Goal: Task Accomplishment & Management: Manage account settings

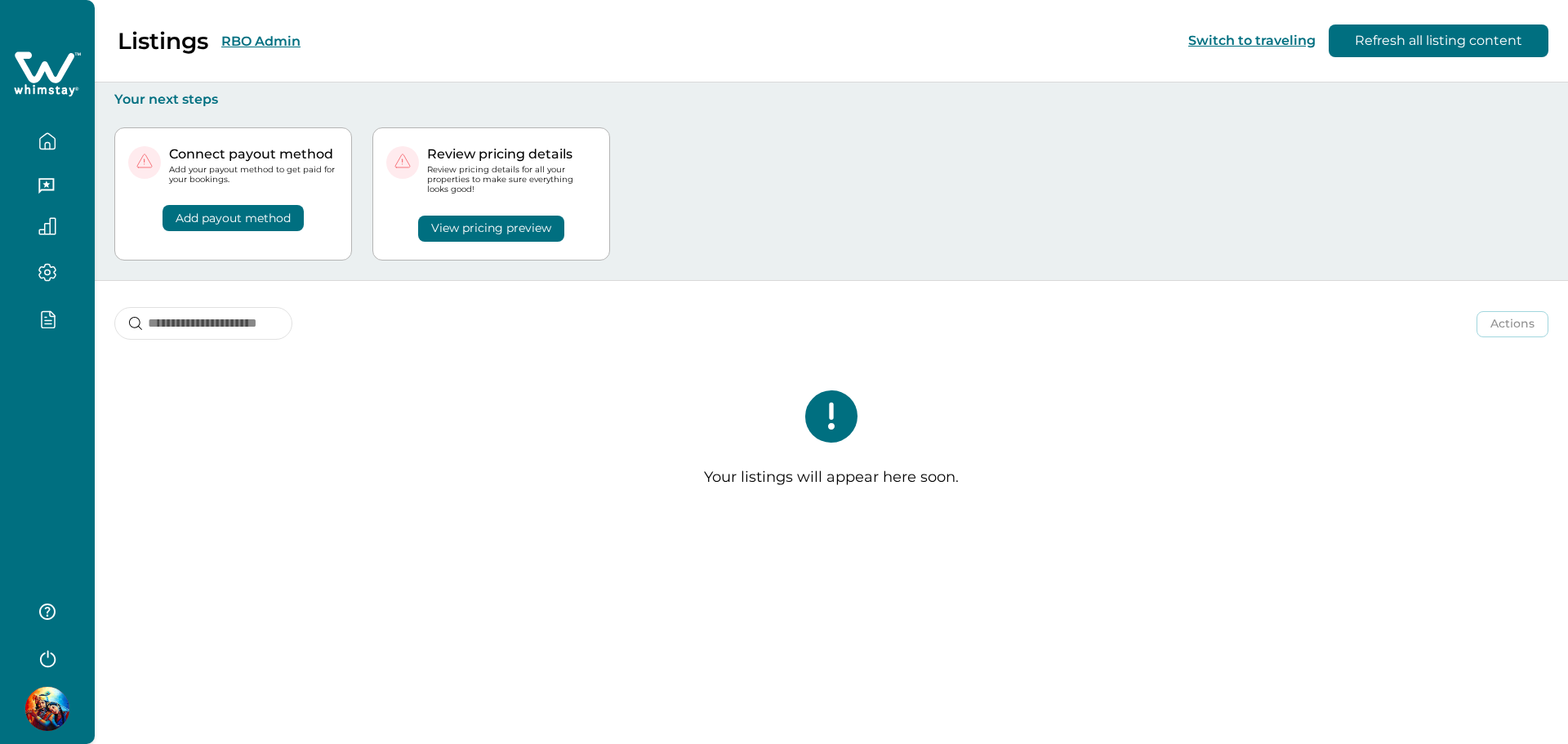
click at [61, 441] on div at bounding box center [48, 372] width 95 height 744
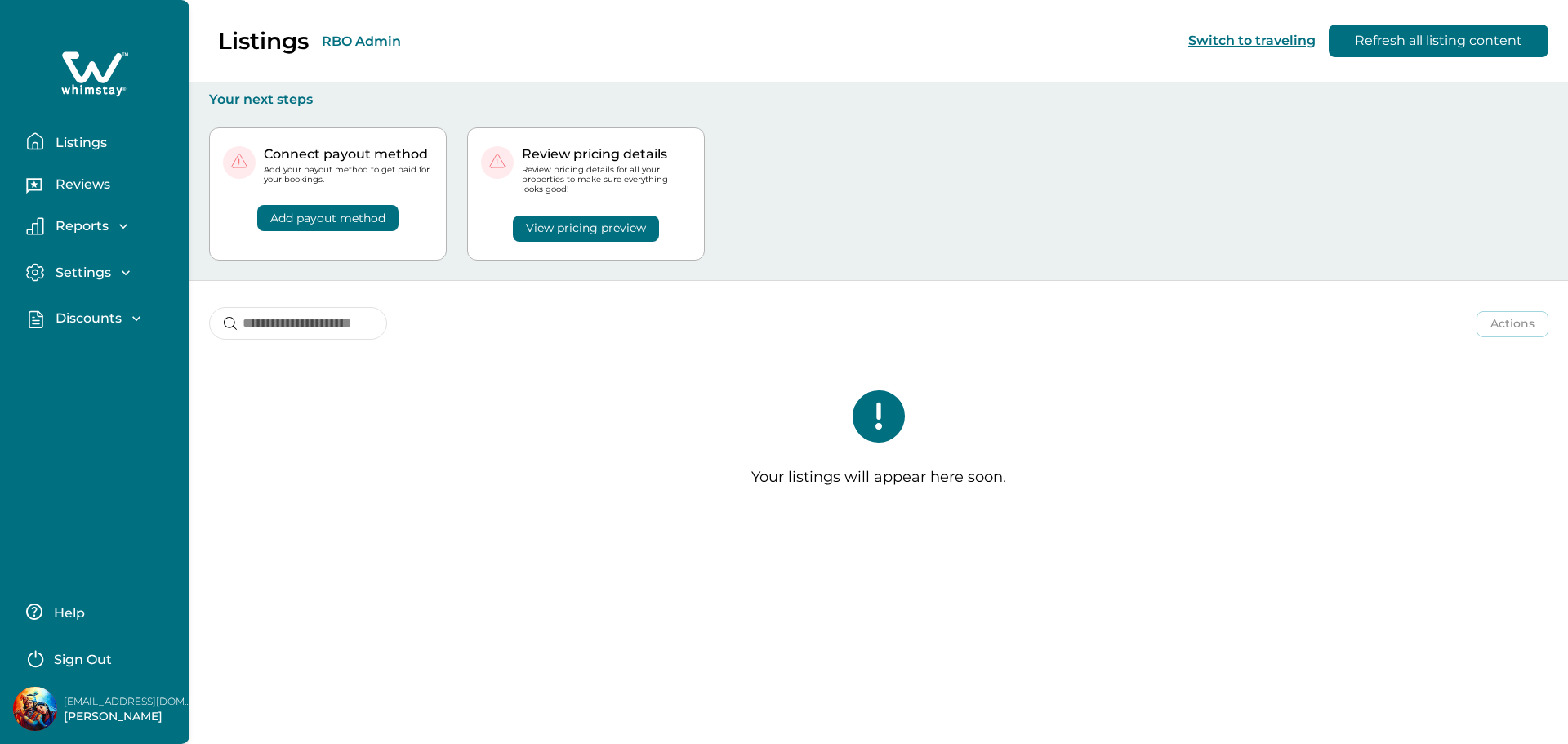
click at [108, 319] on p "Discounts" at bounding box center [86, 318] width 71 height 16
click at [72, 416] on p "Properties" at bounding box center [88, 420] width 75 height 16
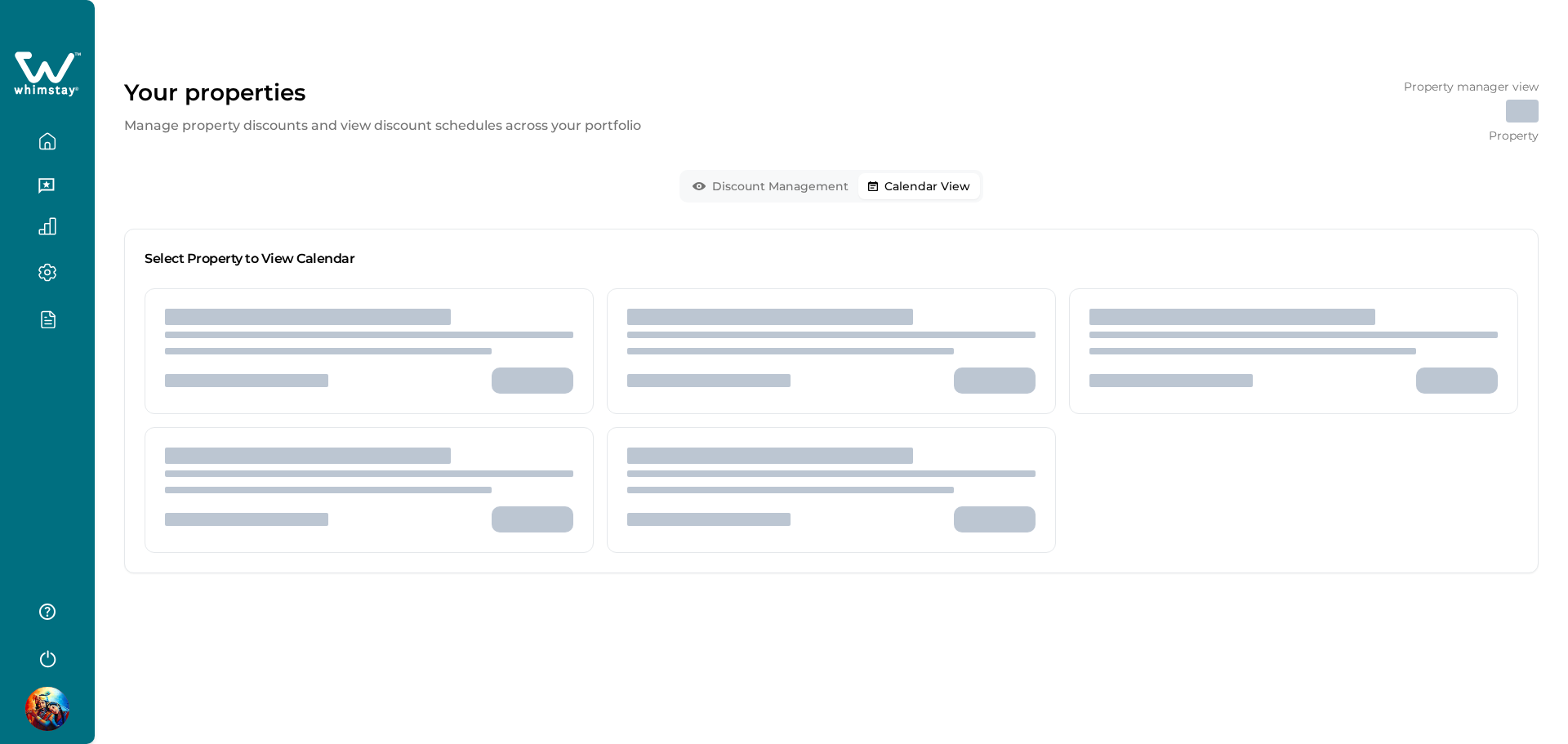
click at [977, 185] on button "Calendar View" at bounding box center [919, 186] width 122 height 26
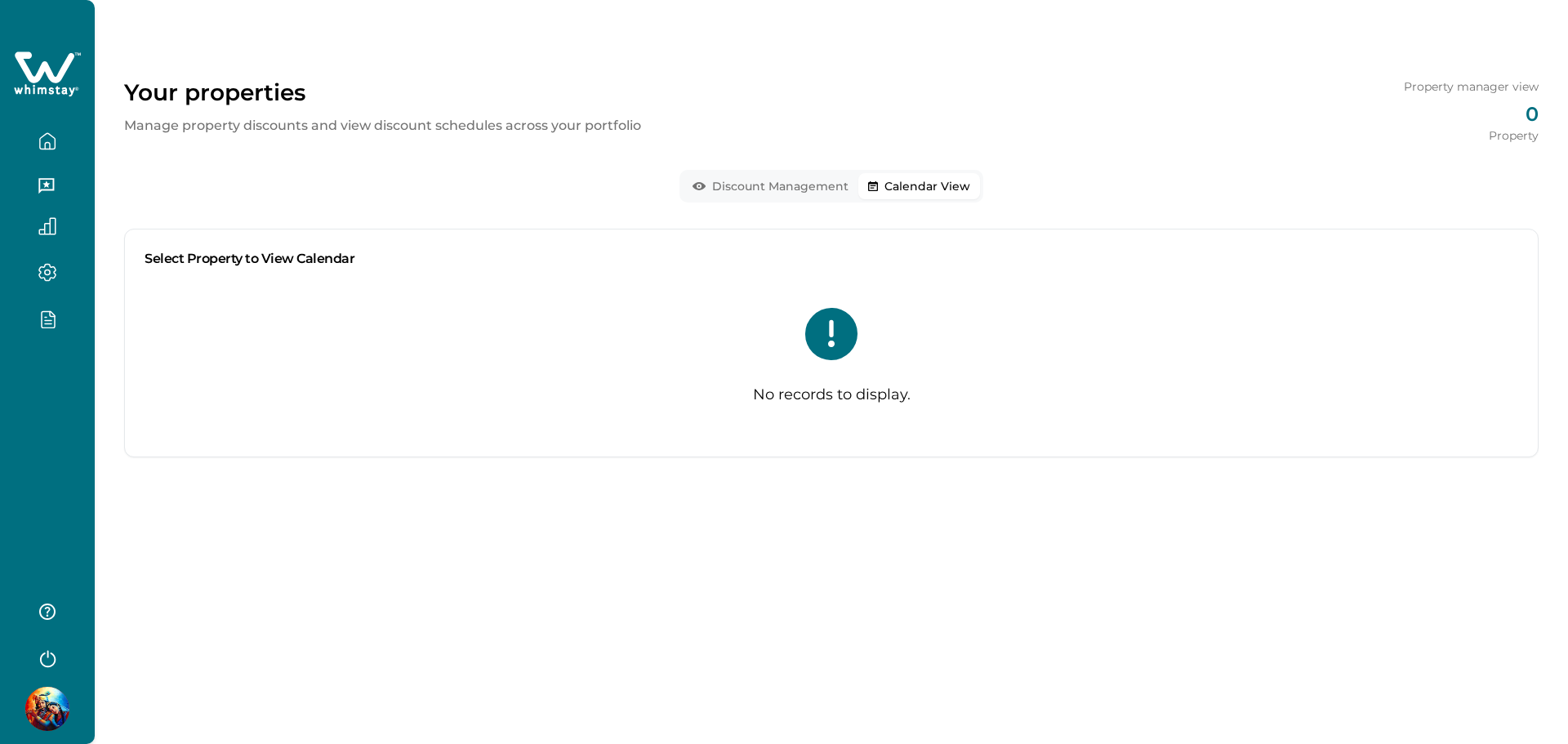
click at [798, 189] on button "Discount Management" at bounding box center [770, 186] width 175 height 26
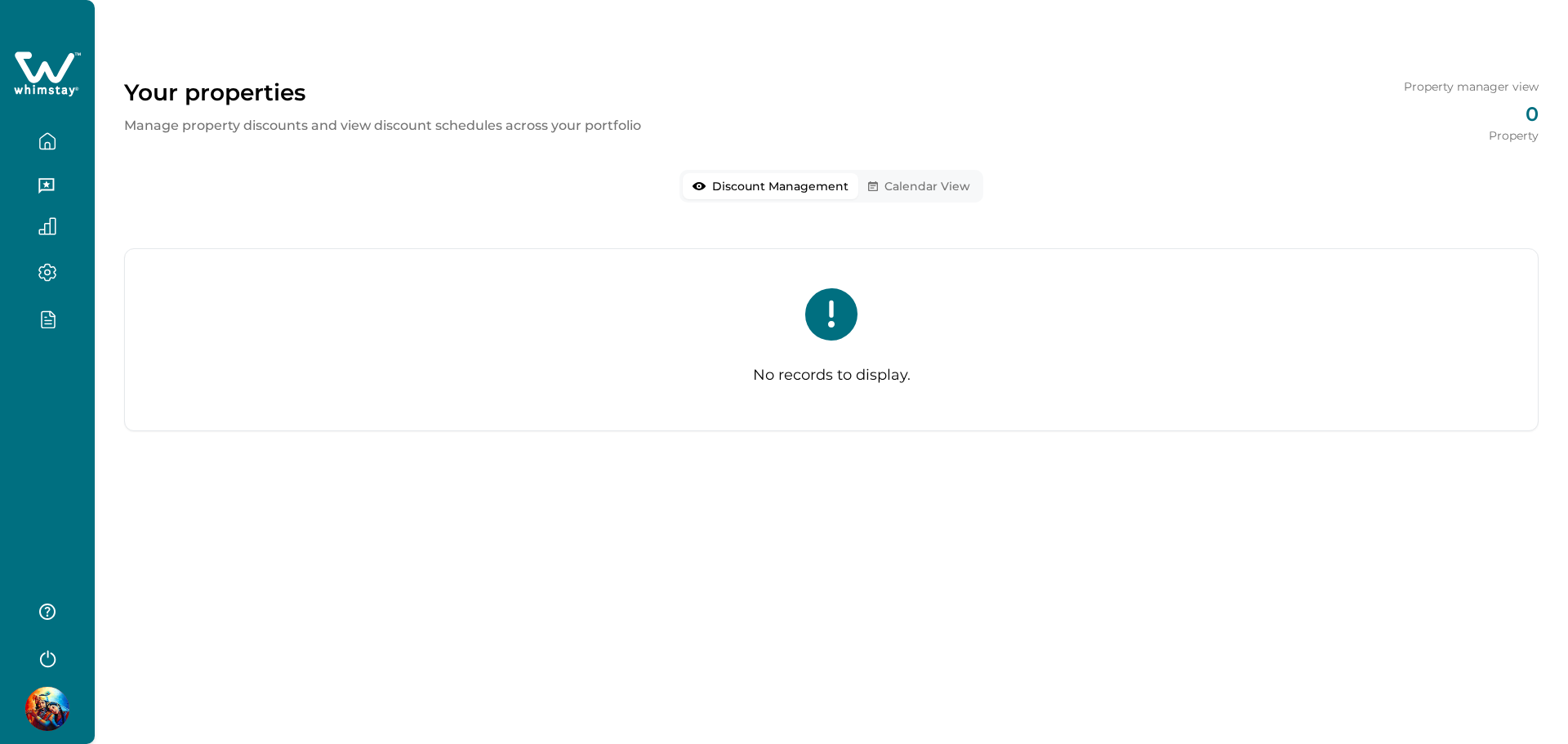
click at [36, 403] on div at bounding box center [48, 372] width 95 height 744
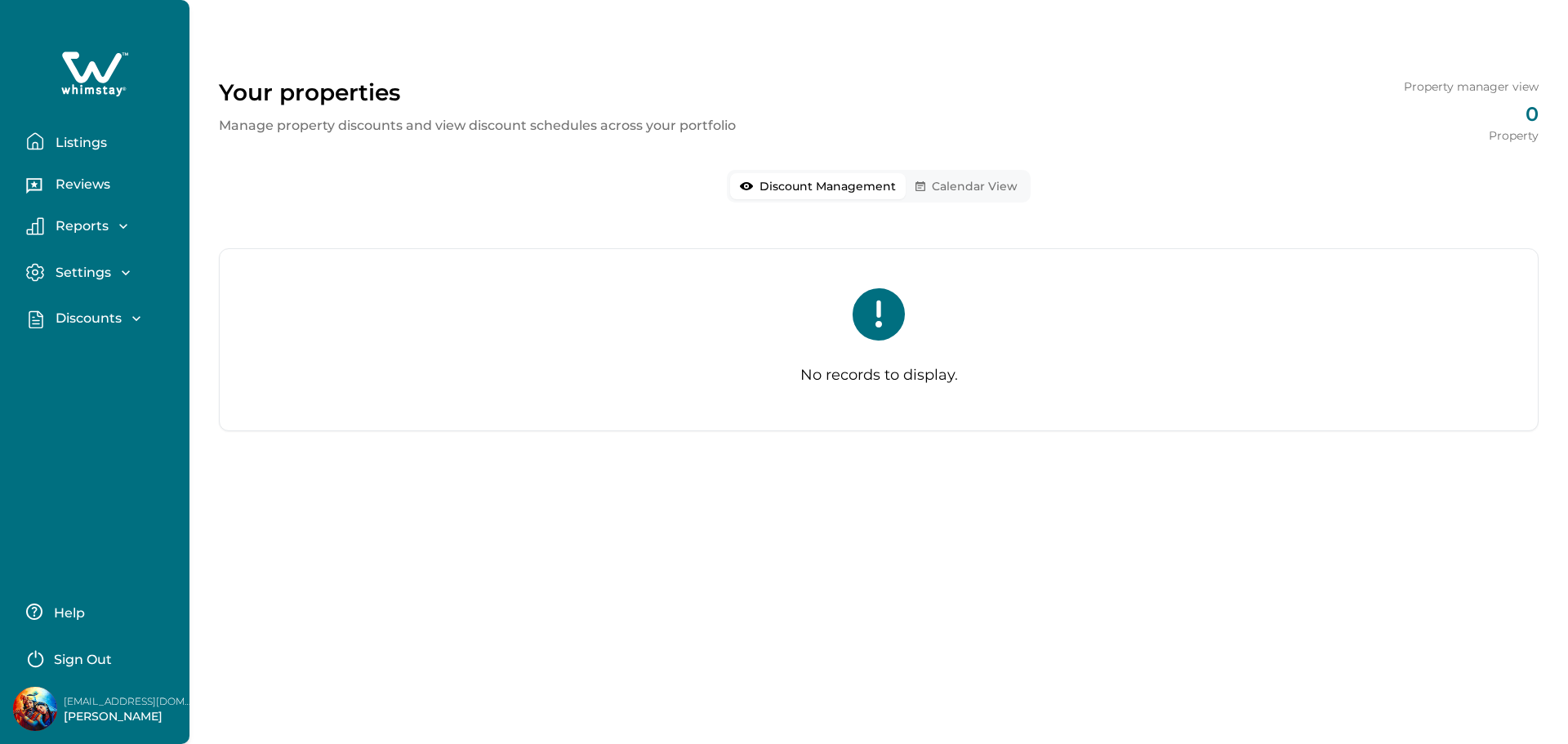
click at [122, 310] on div "Discounts" at bounding box center [94, 318] width 100 height 16
click at [112, 415] on p "Properties" at bounding box center [88, 420] width 75 height 16
click at [90, 423] on p "Properties" at bounding box center [88, 420] width 75 height 16
click at [90, 422] on p "Properties" at bounding box center [88, 420] width 75 height 16
click at [93, 657] on p "Sign Out" at bounding box center [82, 660] width 58 height 16
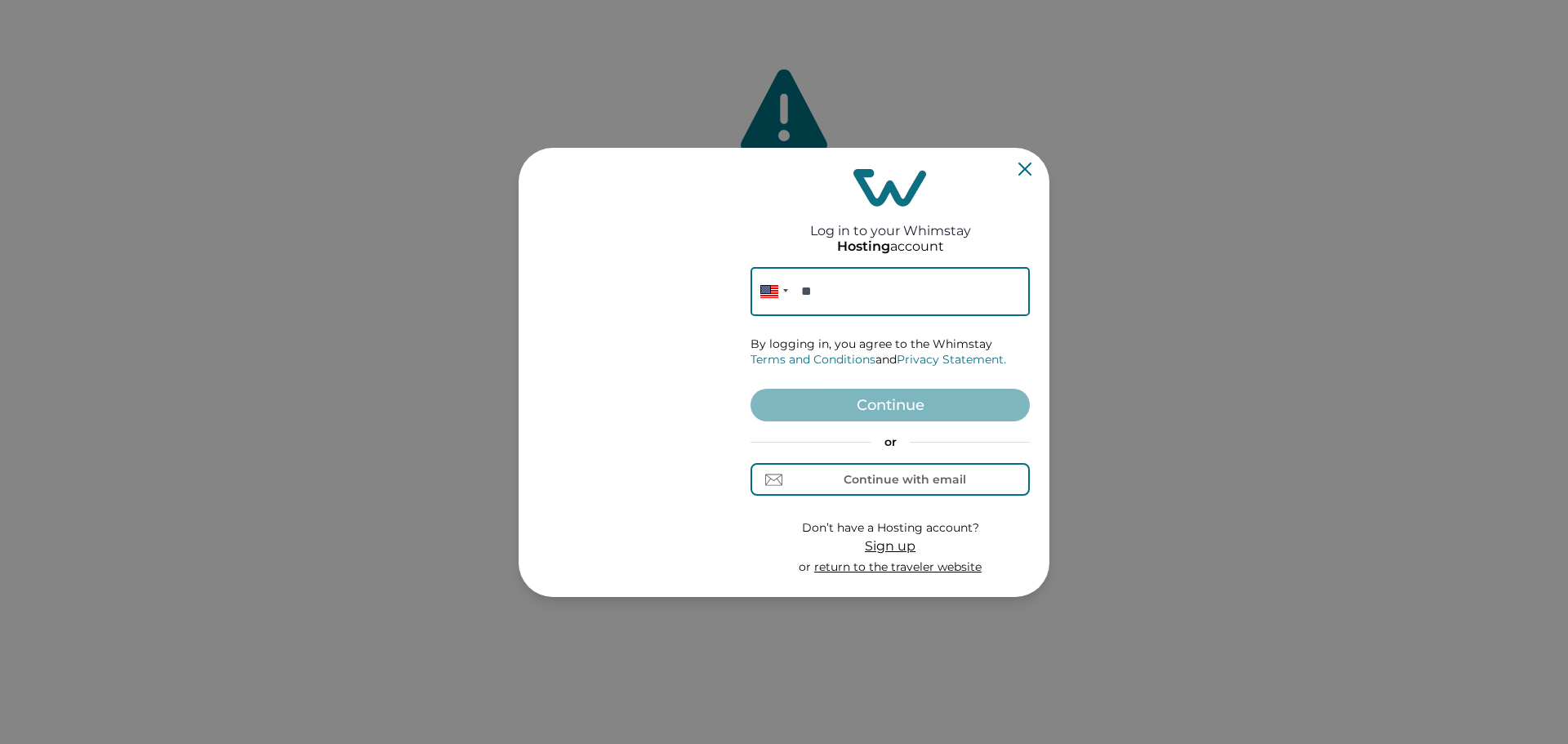
click at [870, 291] on input "**" at bounding box center [890, 291] width 279 height 49
drag, startPoint x: 934, startPoint y: 479, endPoint x: 929, endPoint y: 467, distance: 13.0
click at [933, 479] on div "Continue with email" at bounding box center [905, 479] width 123 height 13
click at [882, 284] on input at bounding box center [890, 291] width 279 height 49
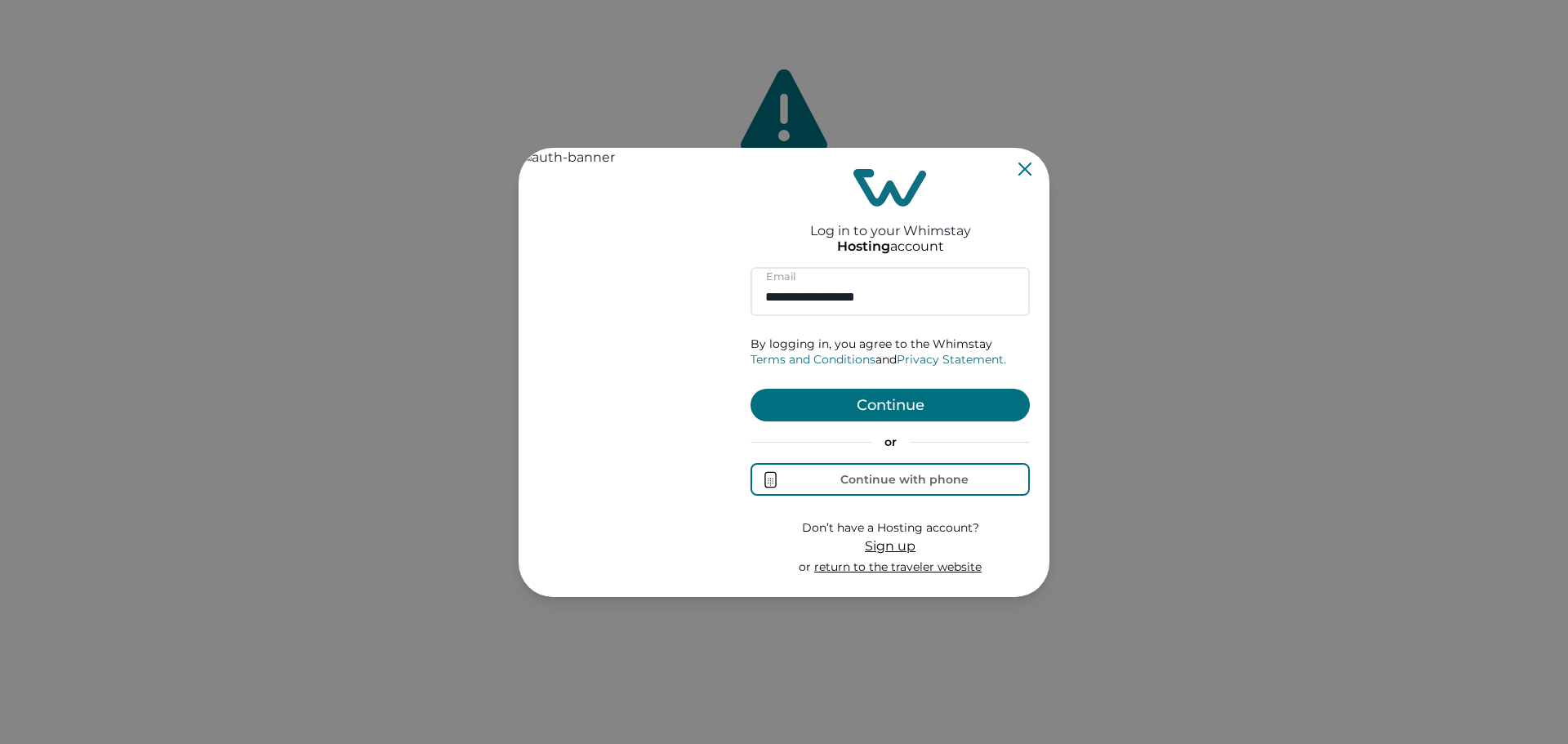
click at [904, 398] on button "Continue" at bounding box center [890, 405] width 279 height 33
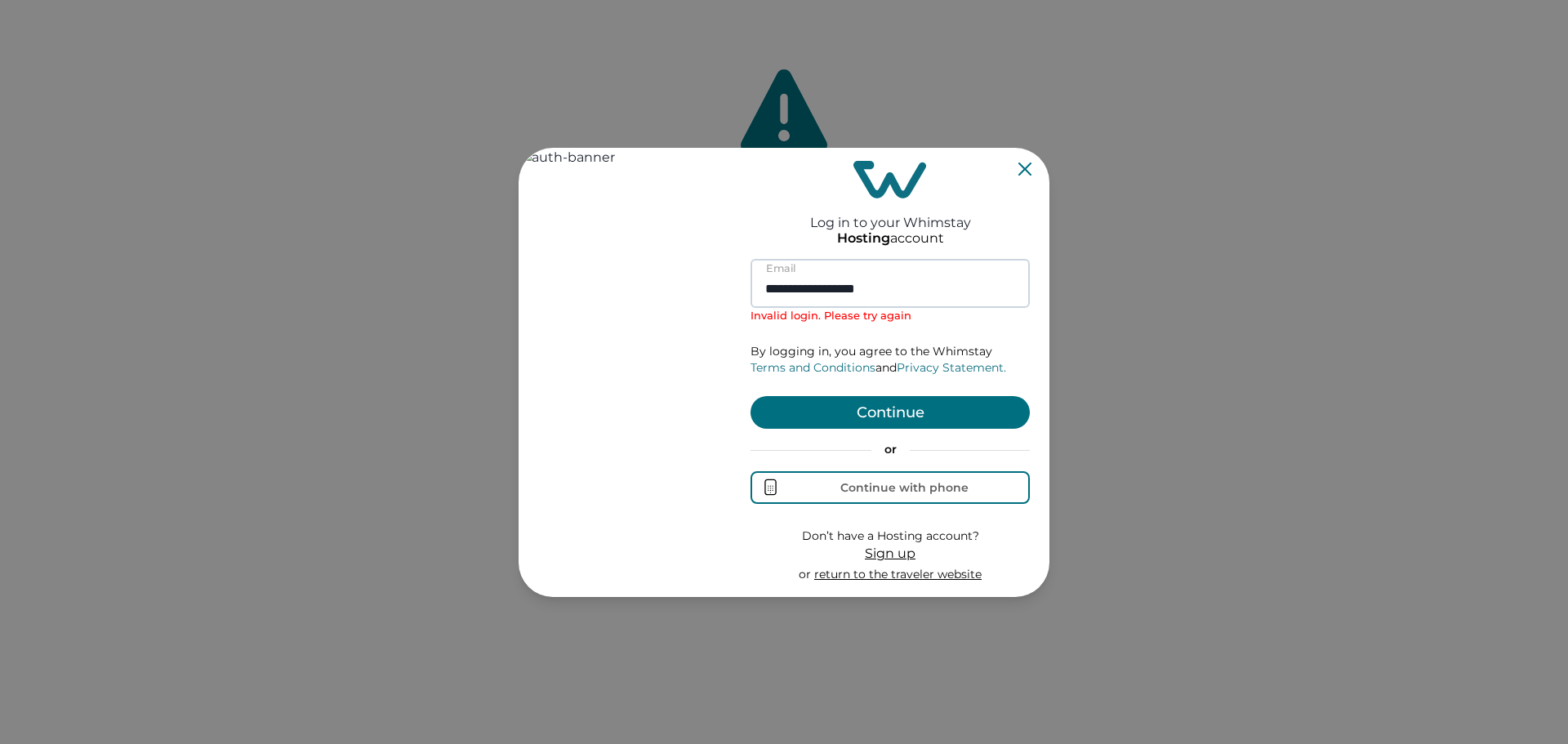
click at [793, 291] on input "**********" at bounding box center [890, 282] width 279 height 49
click at [862, 415] on button "Continue" at bounding box center [890, 412] width 279 height 33
click at [851, 286] on input "**********" at bounding box center [890, 282] width 279 height 49
click at [796, 288] on input "**********" at bounding box center [890, 282] width 279 height 49
type input "**********"
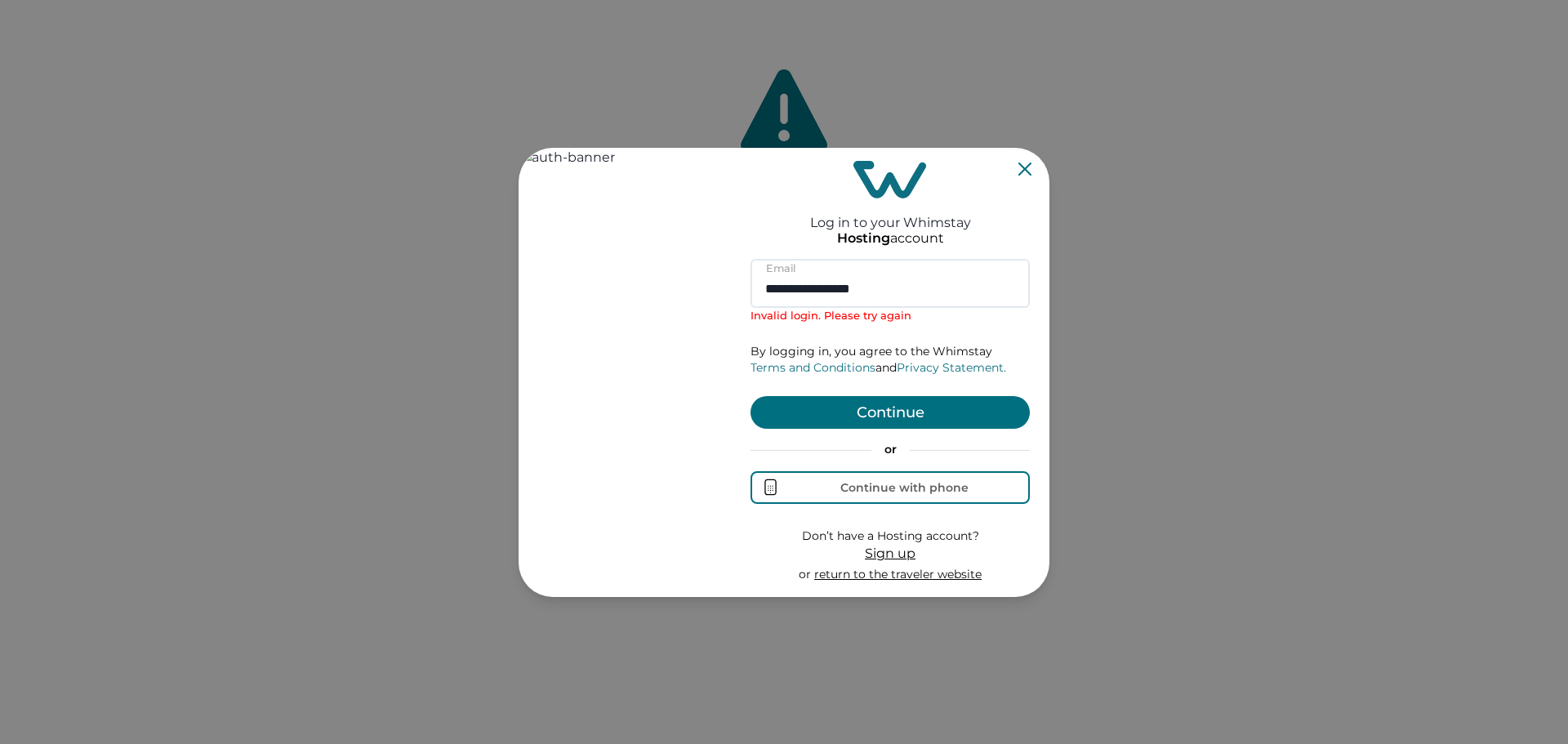
click at [902, 406] on button "Continue" at bounding box center [890, 412] width 279 height 33
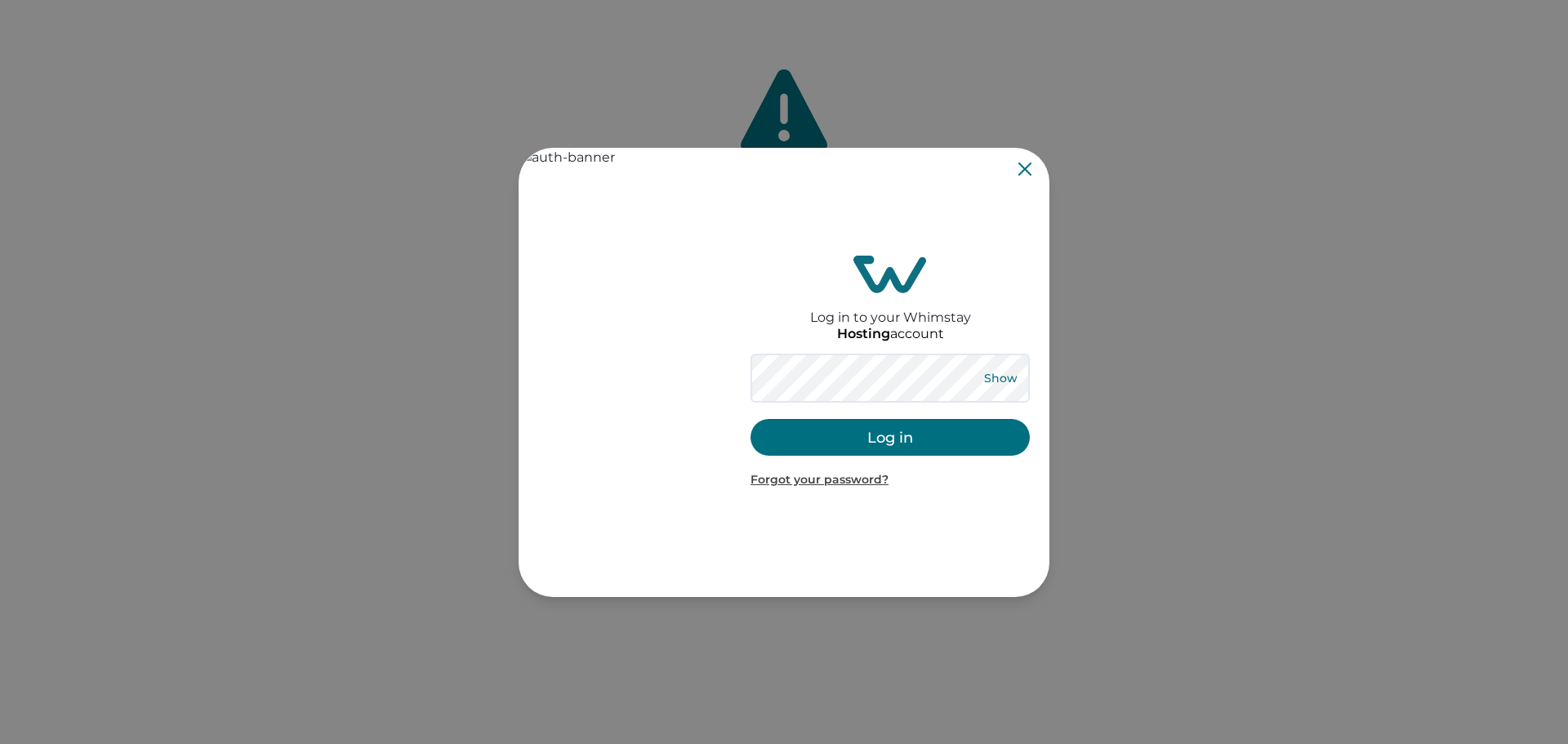
click at [999, 374] on button "Show" at bounding box center [1000, 377] width 58 height 23
click at [870, 440] on button "Log in" at bounding box center [890, 437] width 279 height 37
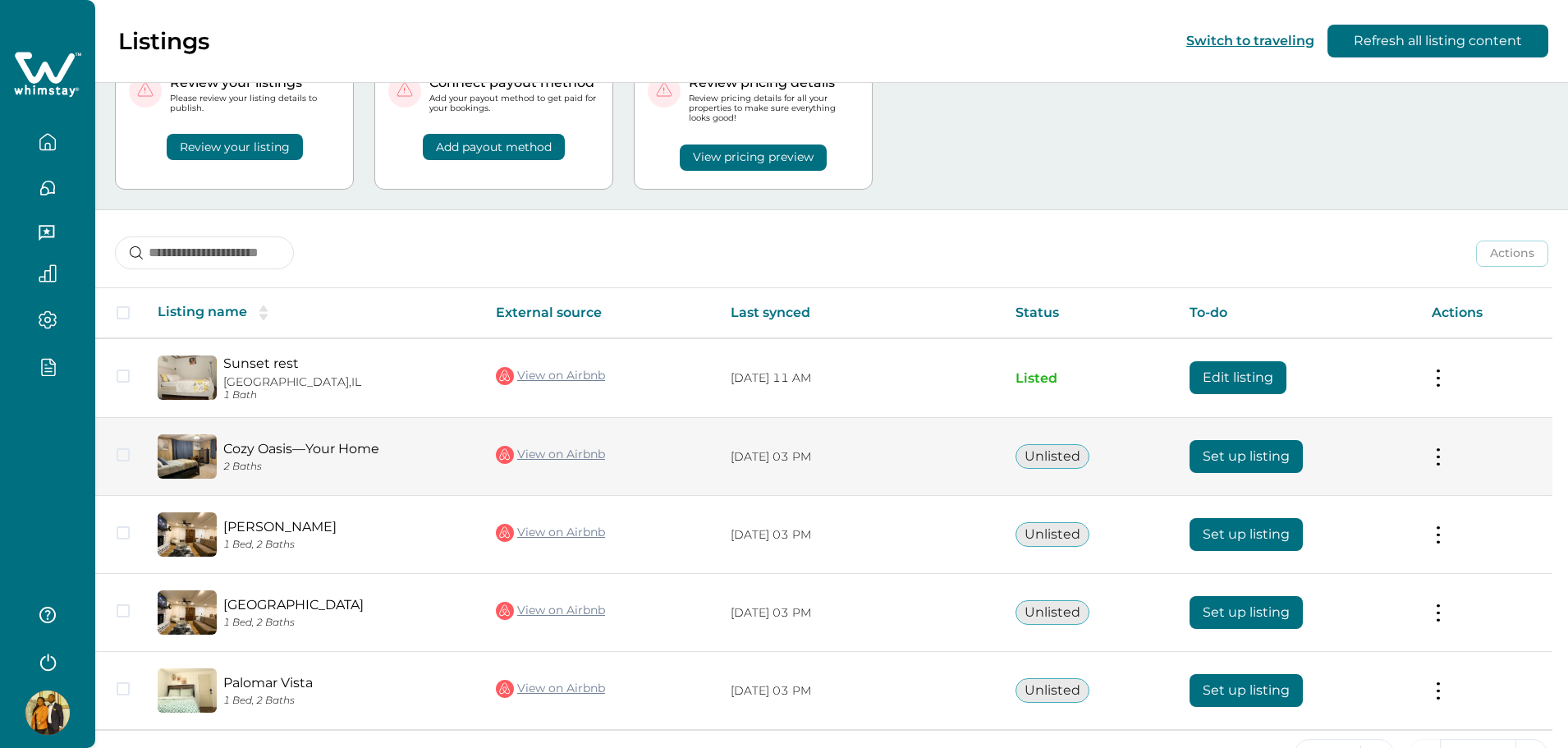
scroll to position [123, 0]
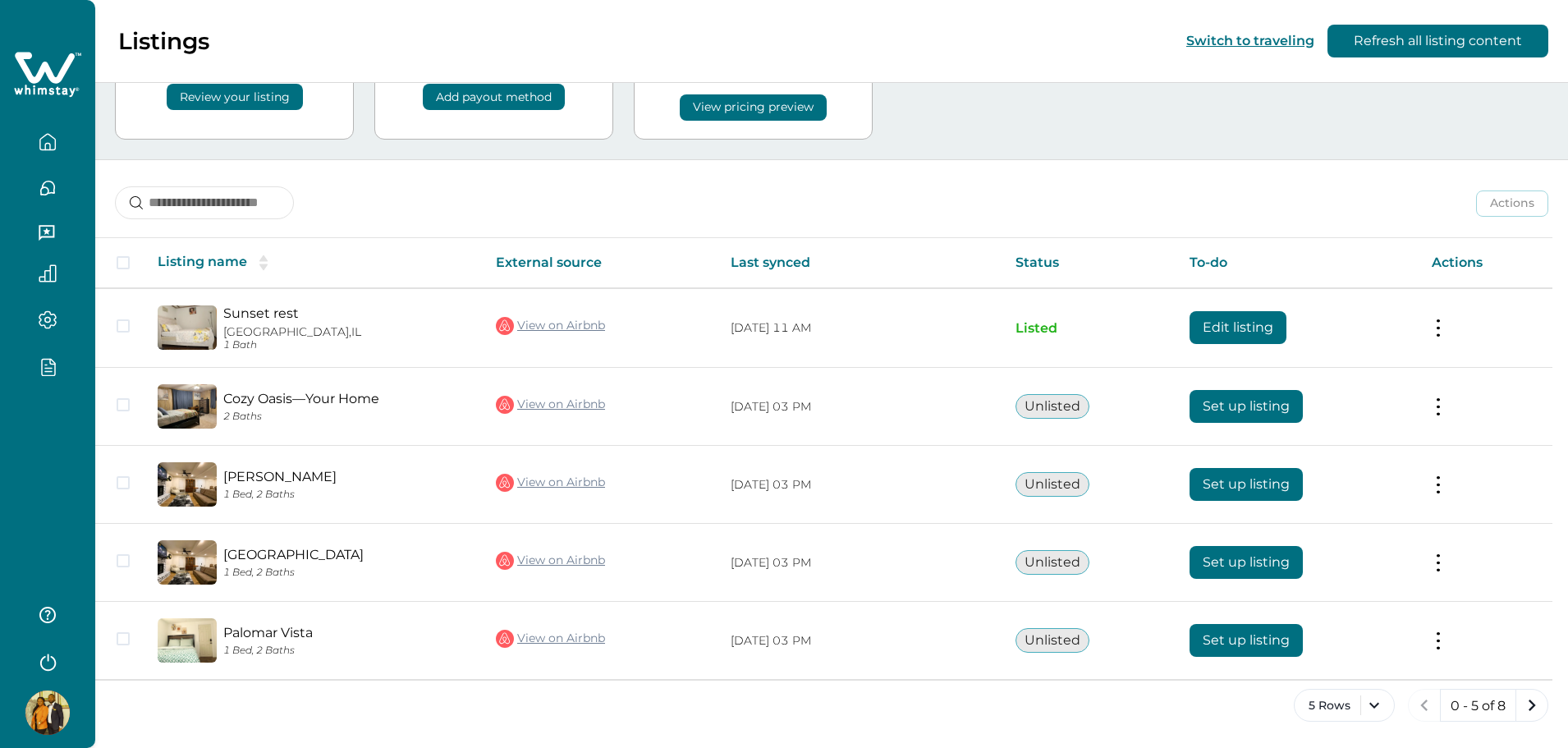
click at [43, 508] on div at bounding box center [48, 374] width 96 height 748
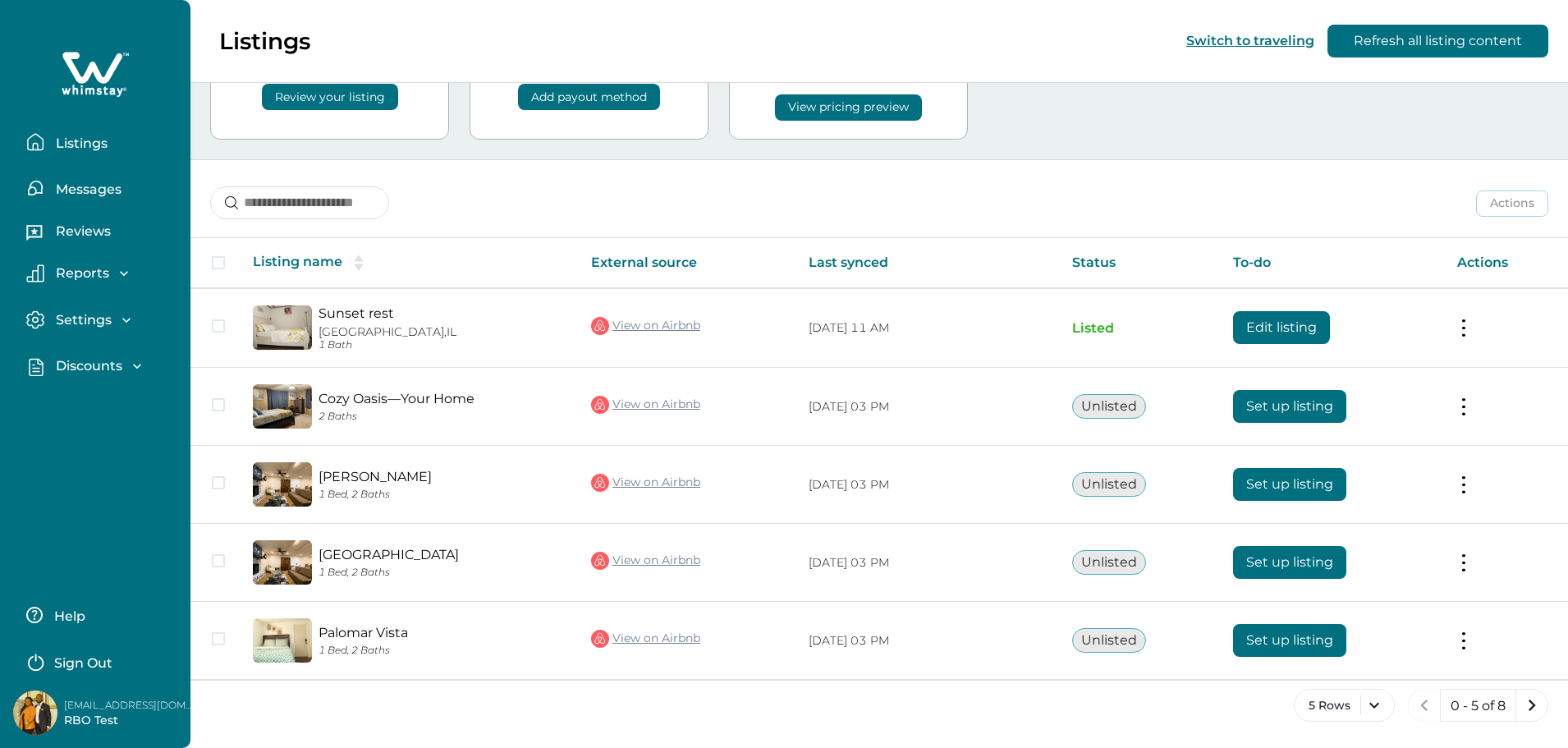
click at [105, 368] on p "Discounts" at bounding box center [87, 367] width 72 height 16
click at [57, 463] on p "Properties" at bounding box center [89, 468] width 76 height 16
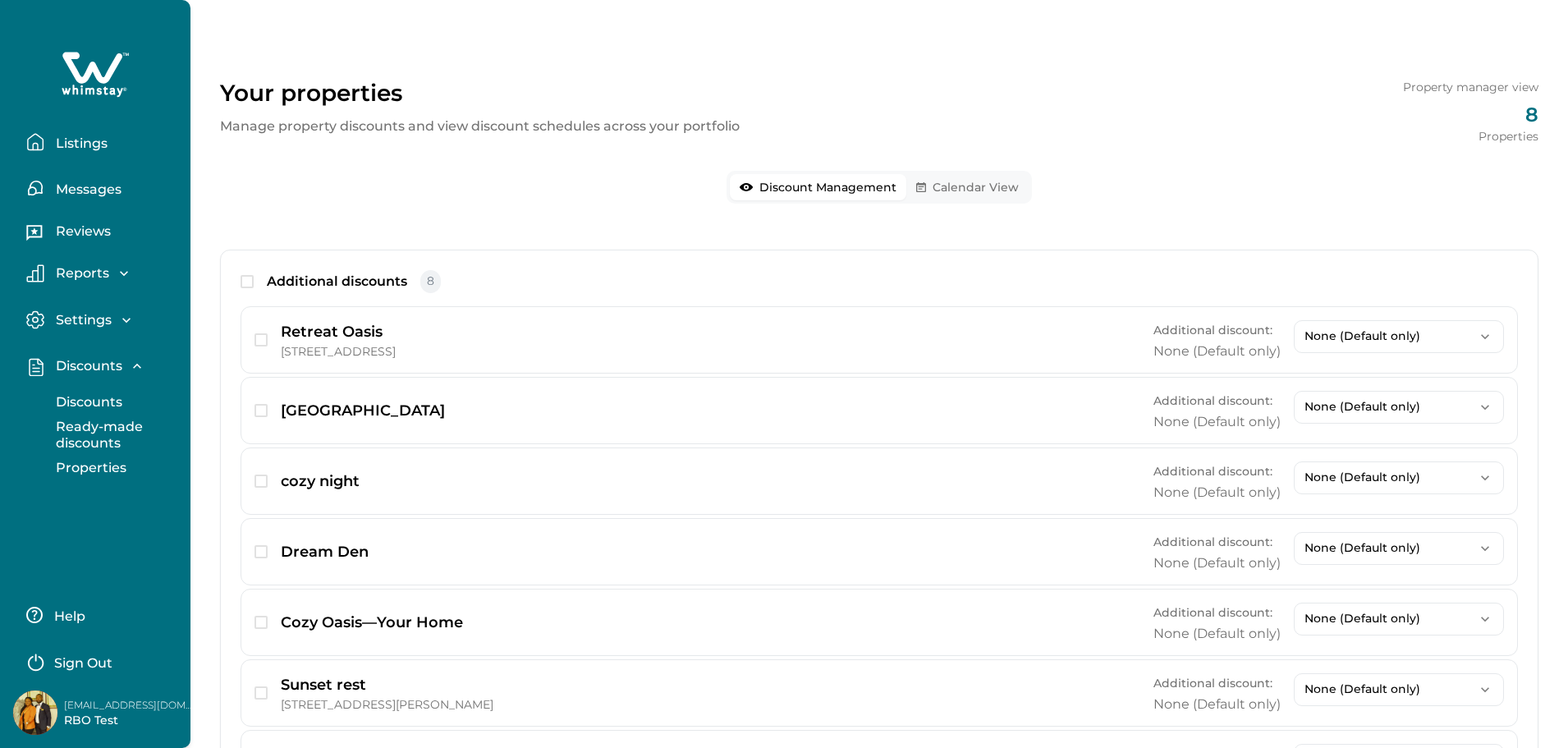
click at [982, 196] on button "Calendar View" at bounding box center [968, 187] width 122 height 26
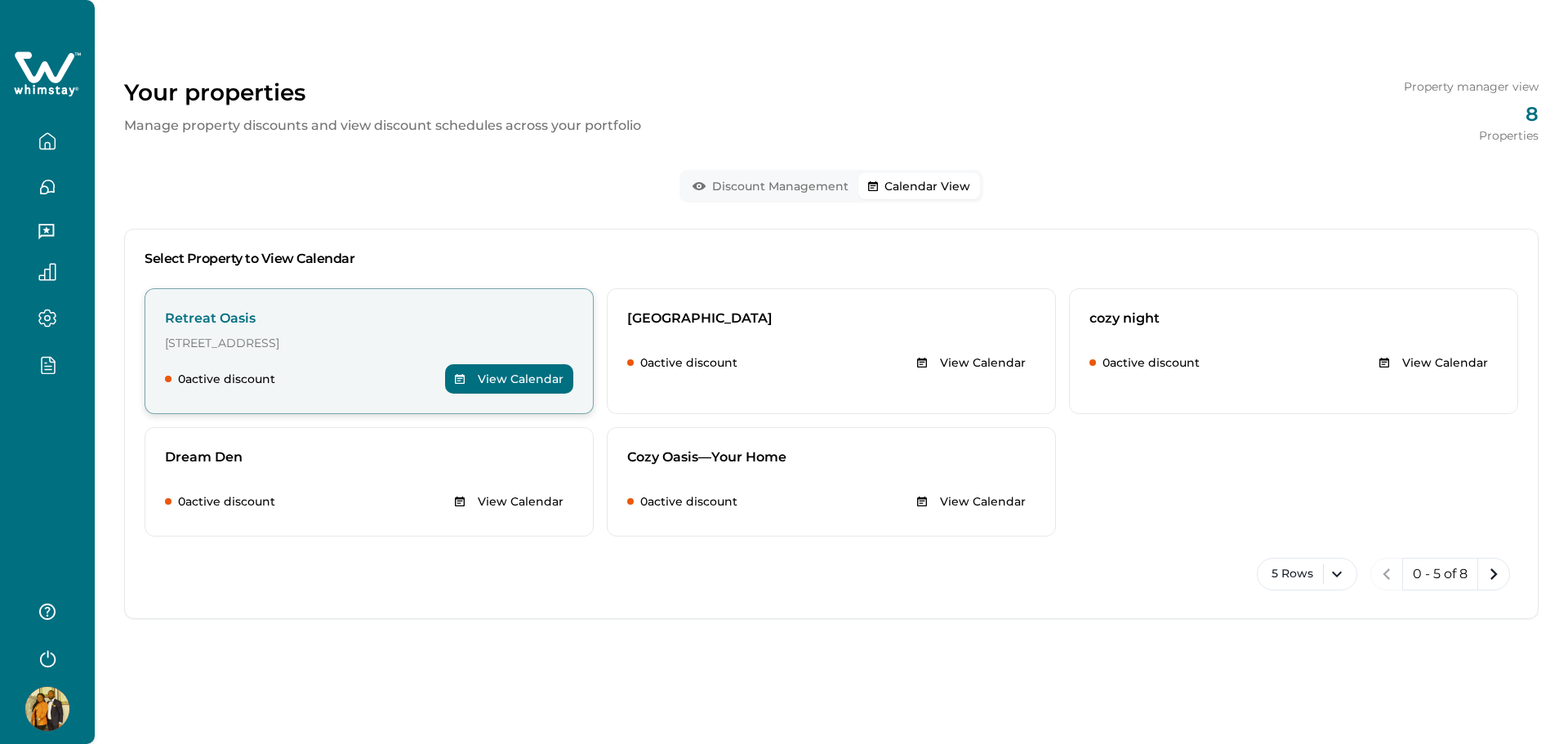
click at [510, 379] on button "View Calendar" at bounding box center [508, 379] width 128 height 30
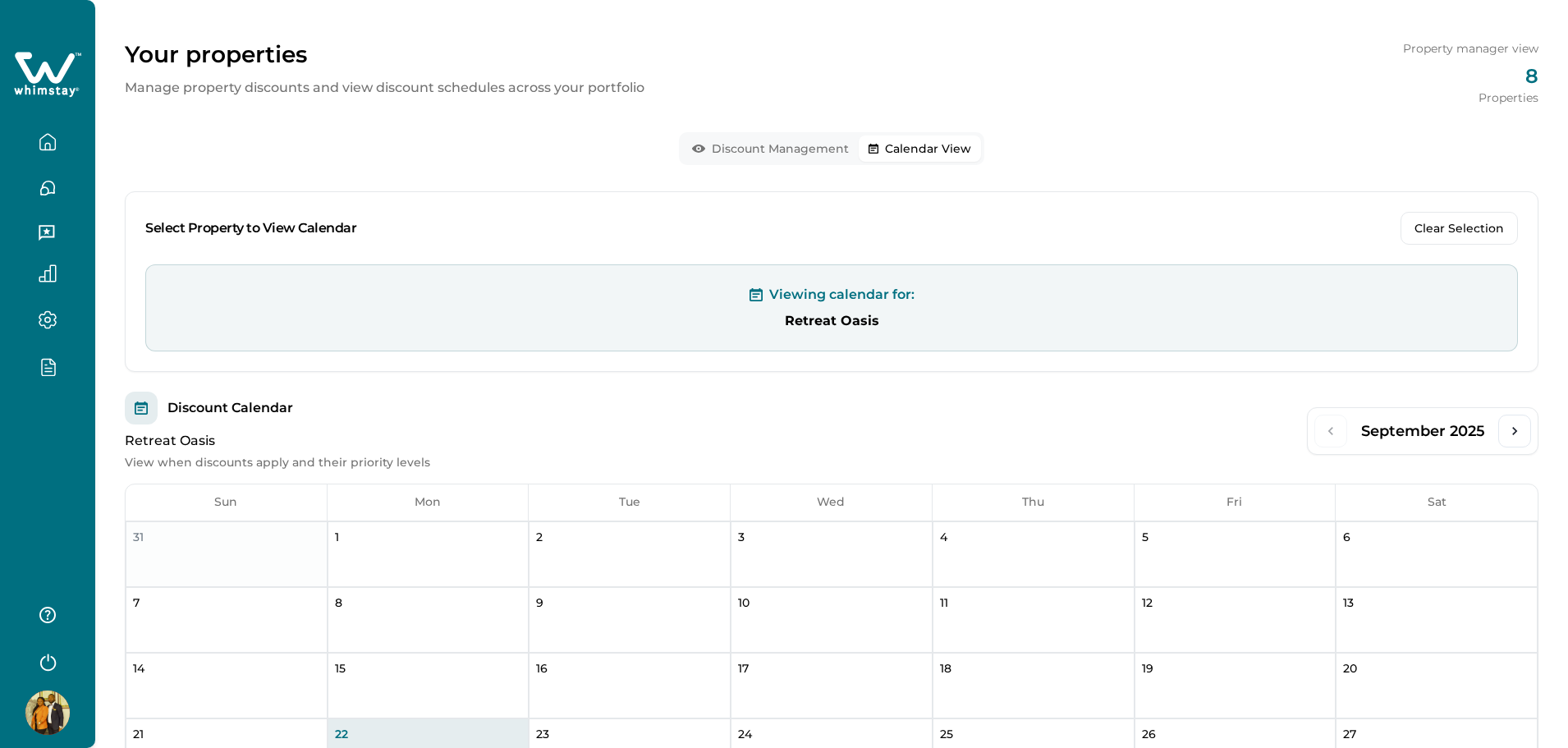
scroll to position [27, 0]
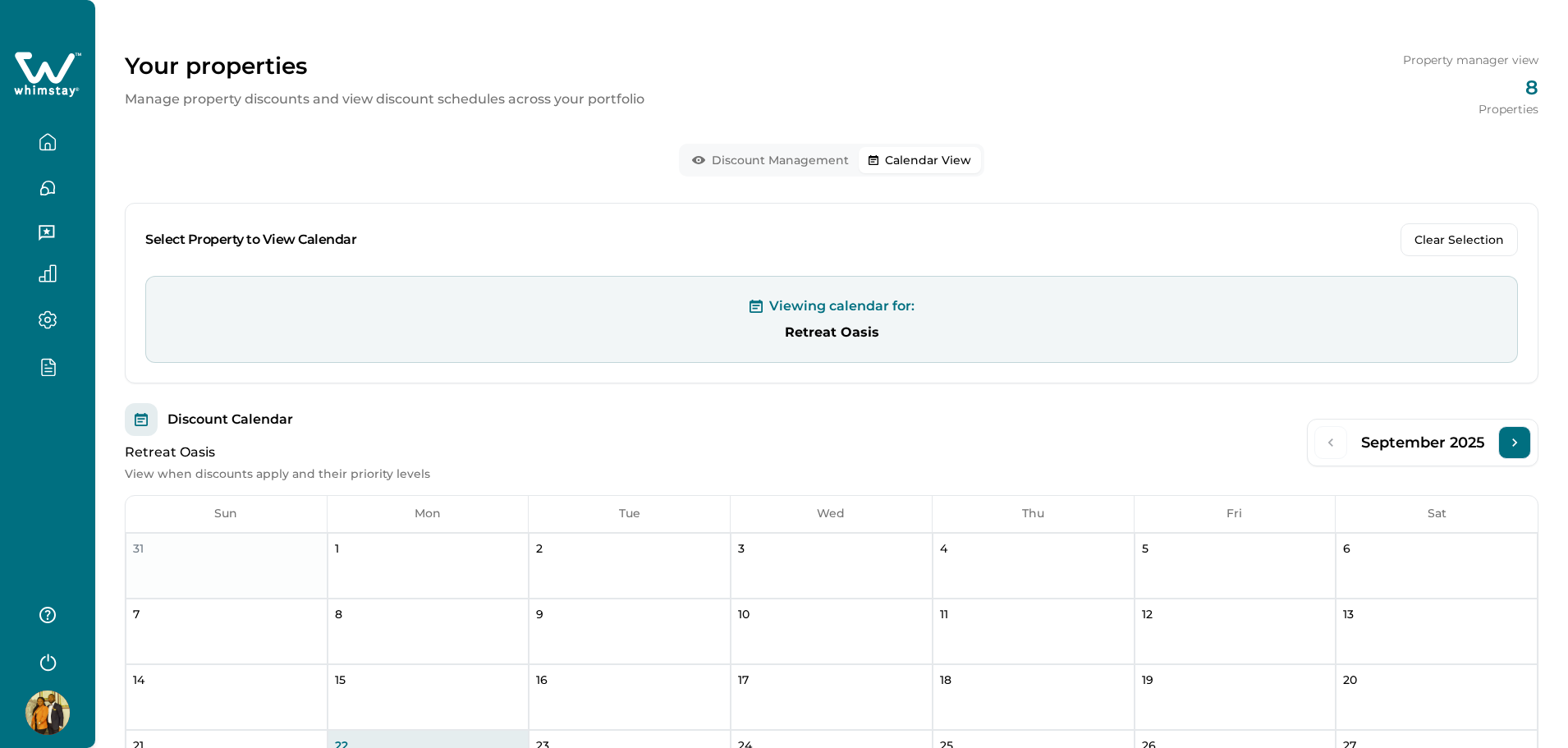
click at [1509, 448] on icon "Next Month" at bounding box center [1514, 442] width 16 height 16
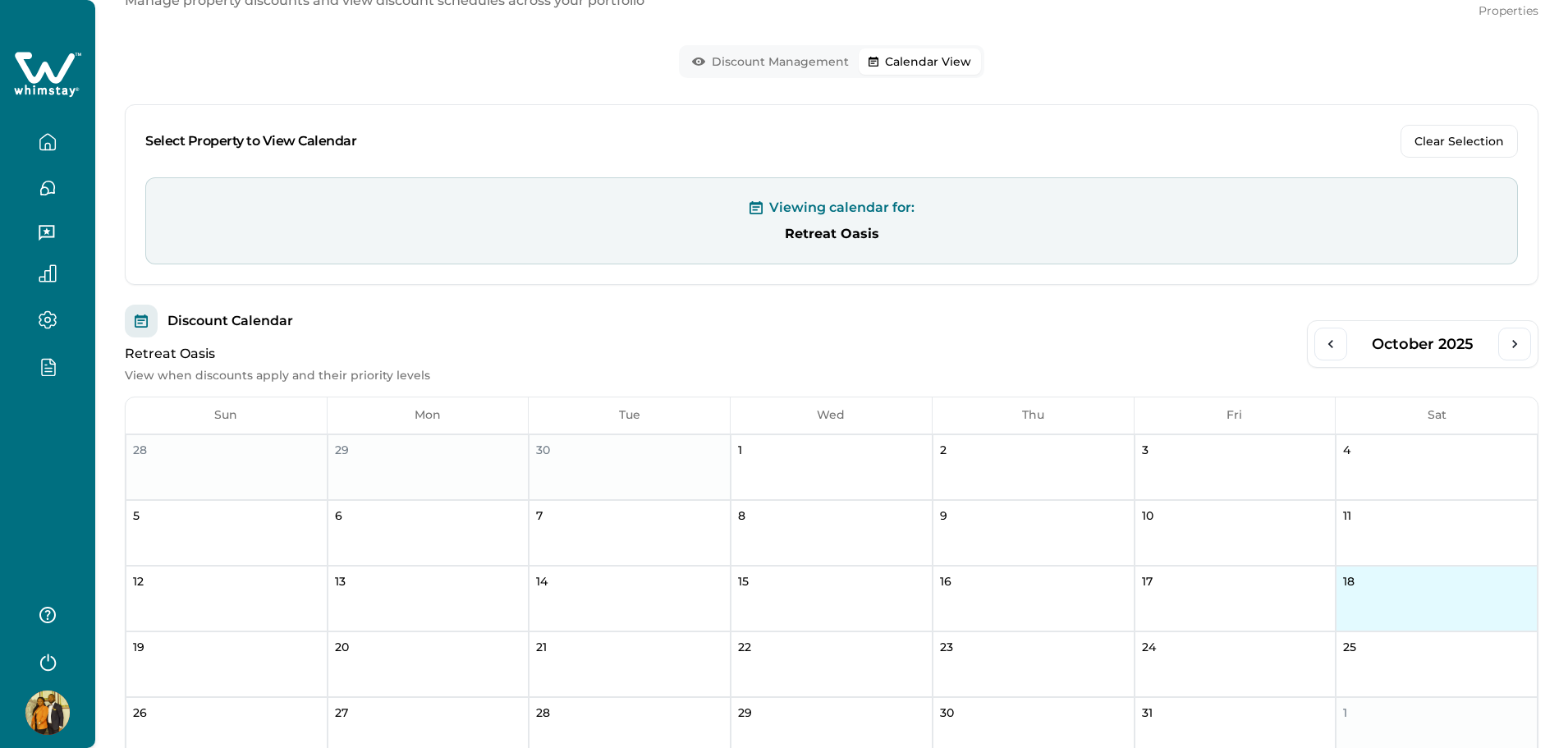
scroll to position [246, 0]
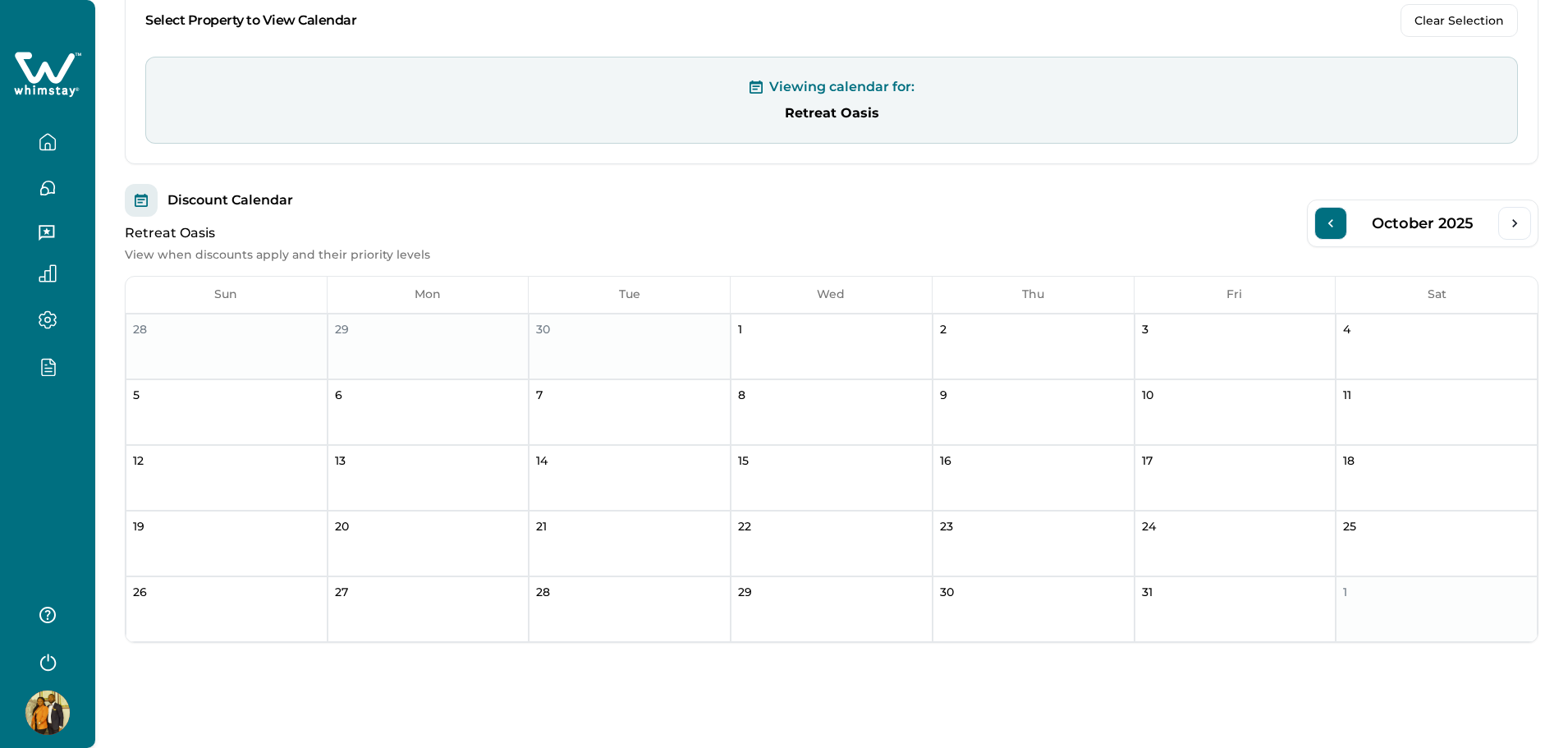
click at [1318, 220] on button "Previous Month" at bounding box center [1330, 223] width 33 height 33
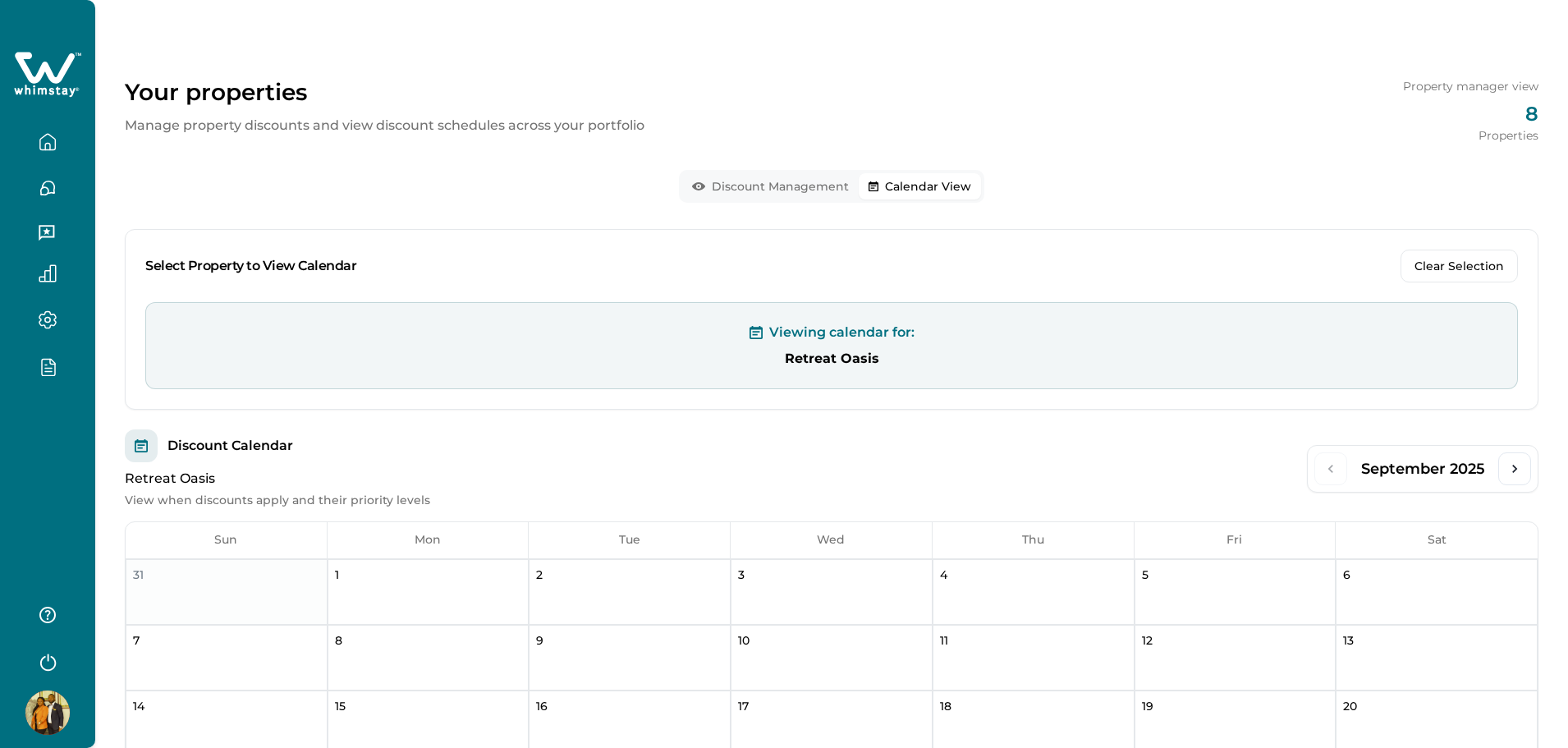
scroll to position [0, 0]
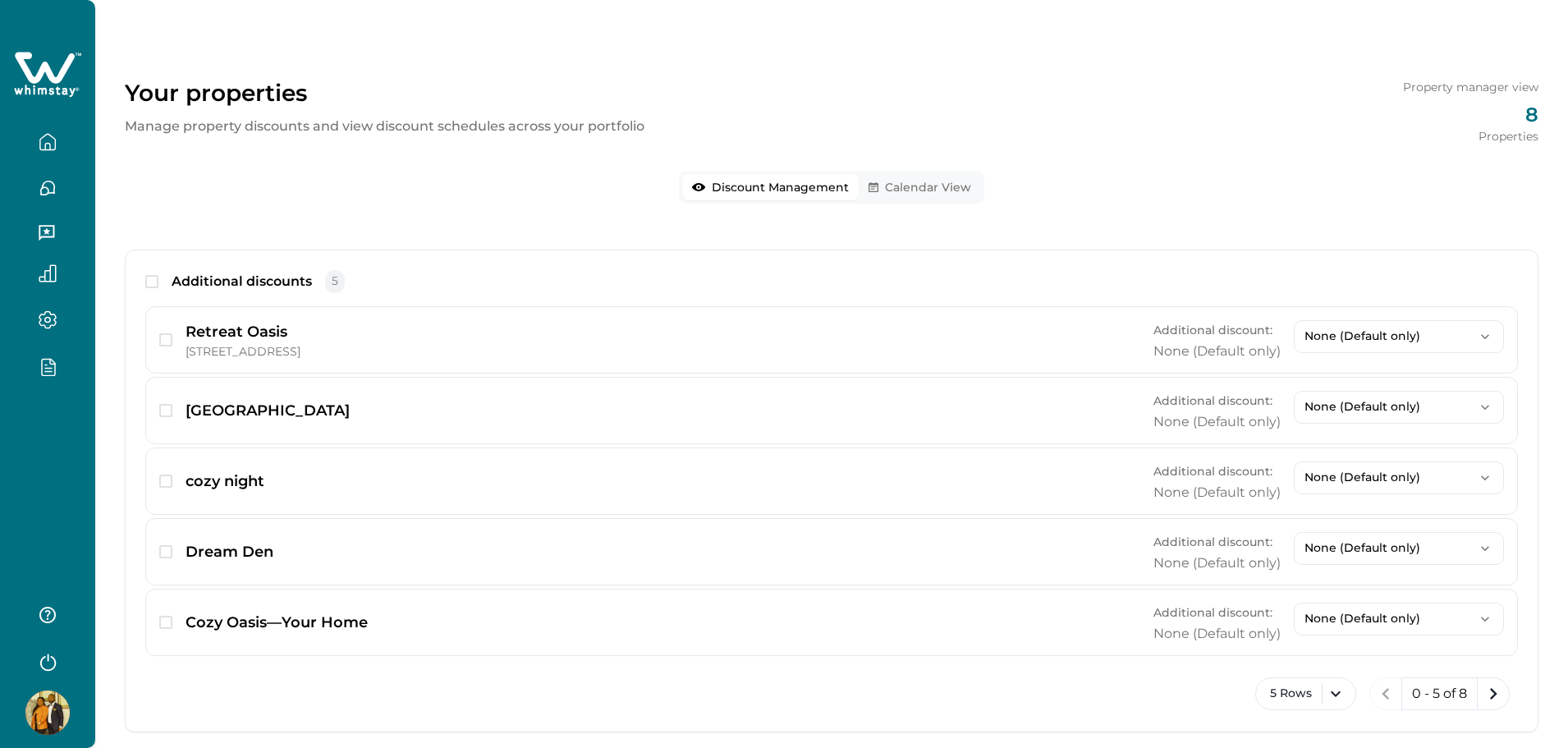
click at [752, 176] on button "Discount Management" at bounding box center [770, 187] width 176 height 26
click at [1429, 480] on p "None (Default only)" at bounding box center [1389, 478] width 169 height 14
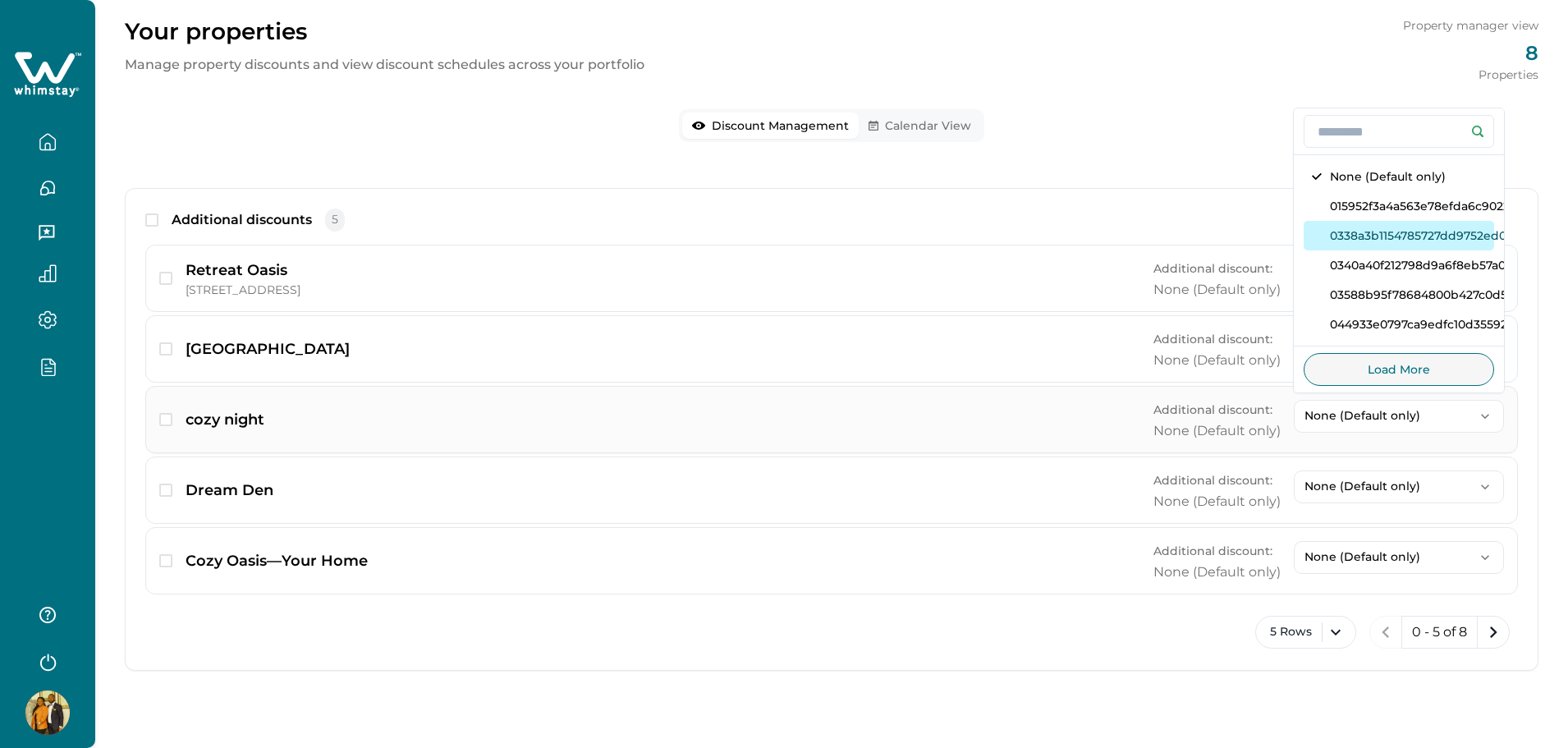
scroll to position [90, 0]
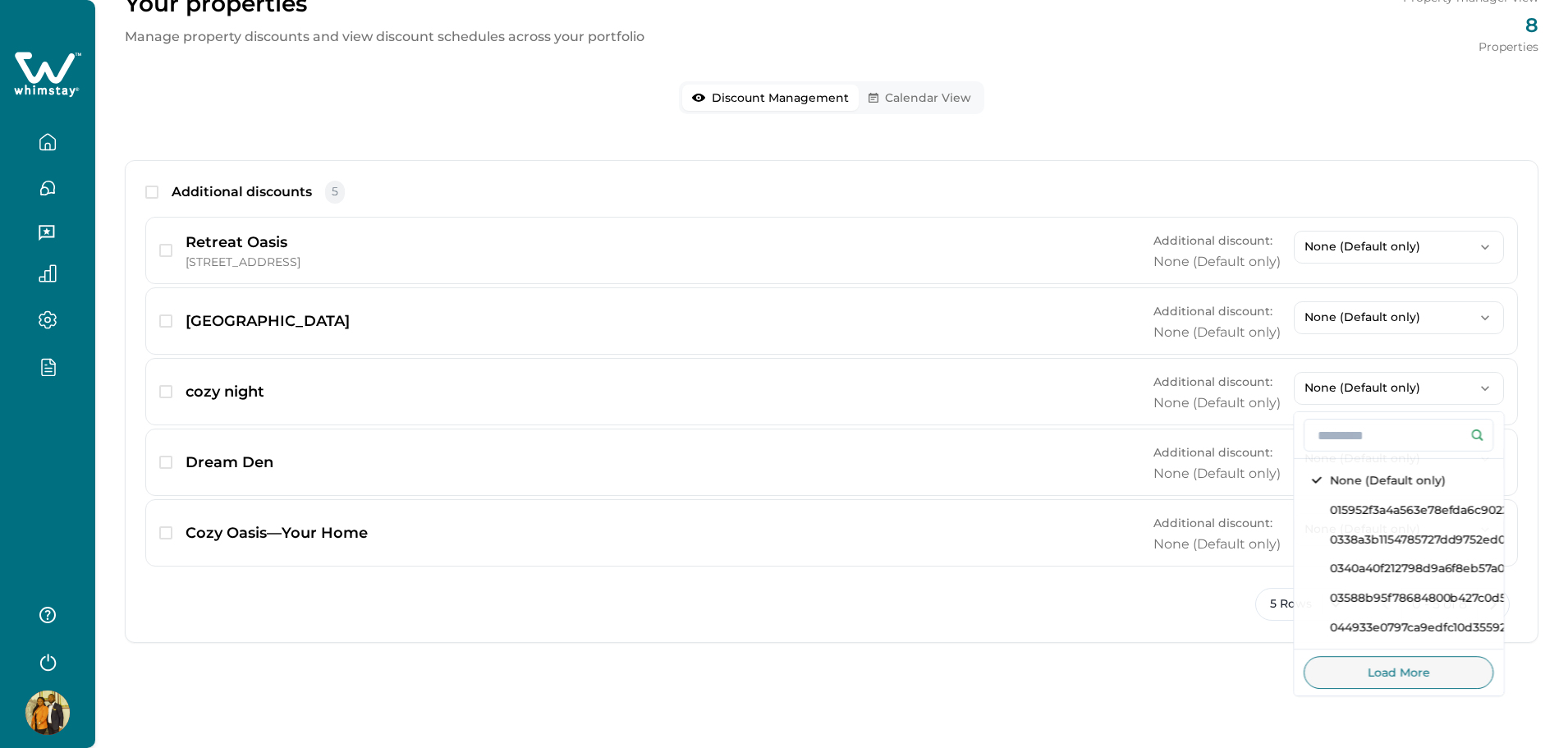
click at [56, 412] on div at bounding box center [48, 374] width 96 height 748
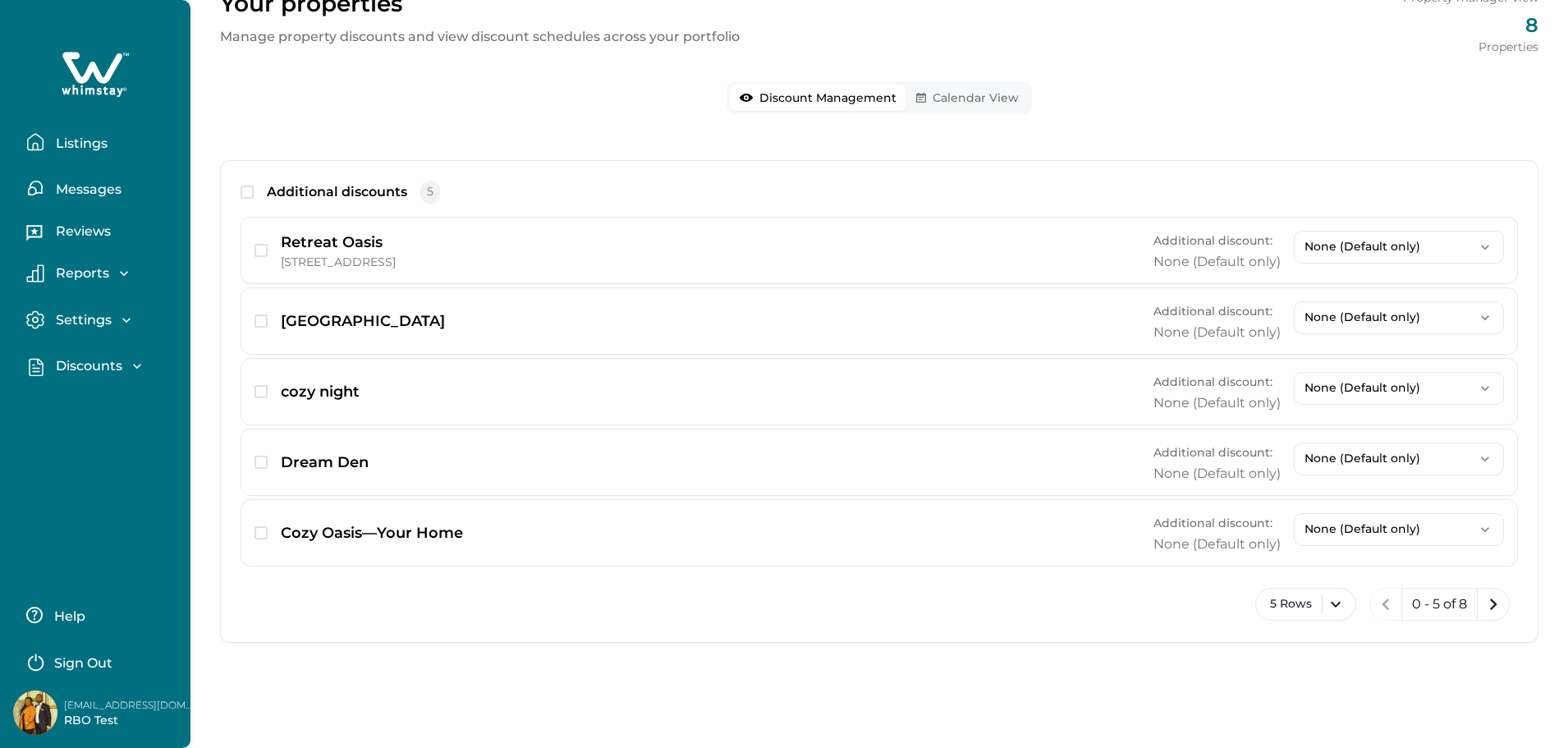
click at [87, 364] on p "Discounts" at bounding box center [87, 367] width 72 height 16
click at [89, 409] on p "Discounts" at bounding box center [87, 402] width 72 height 16
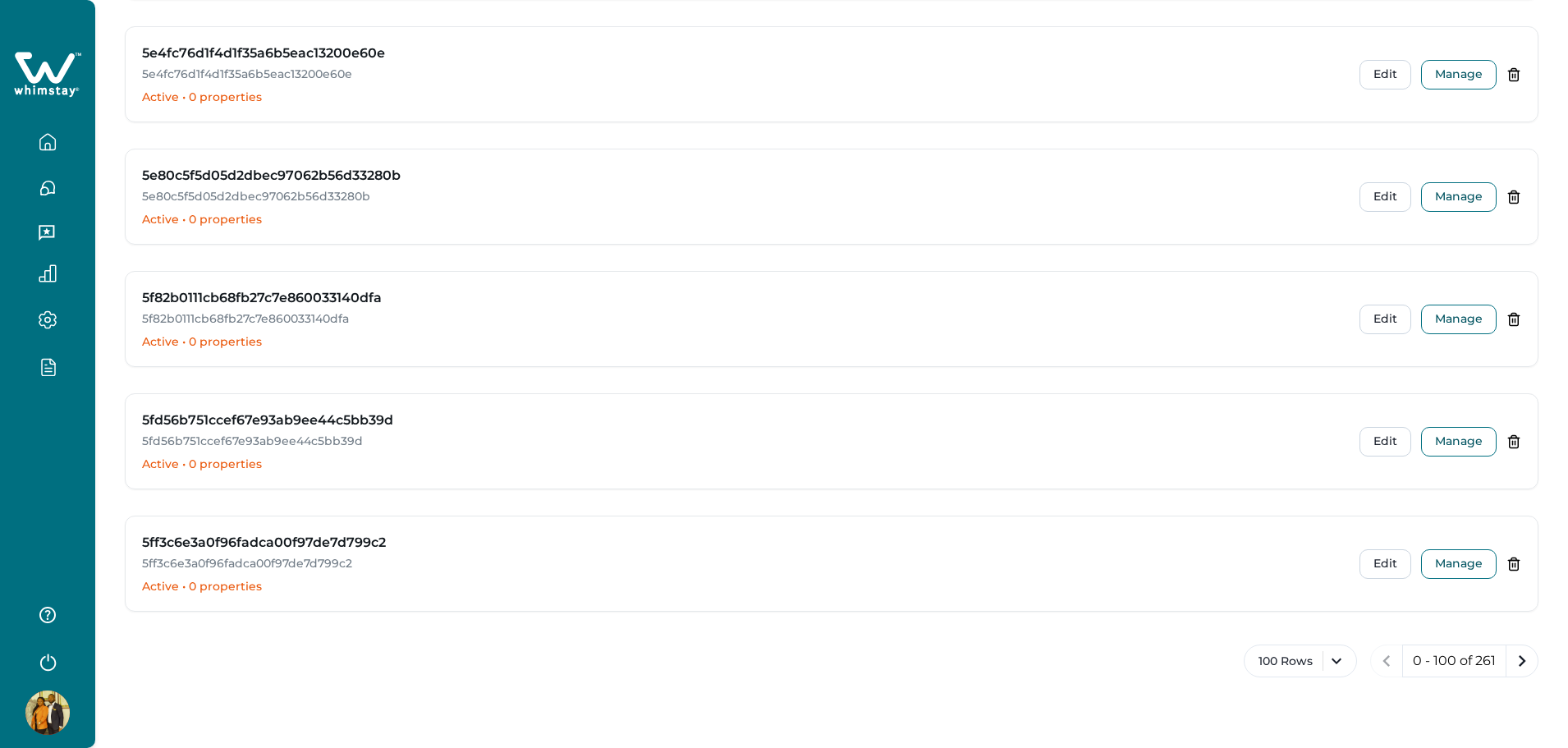
scroll to position [11872, 0]
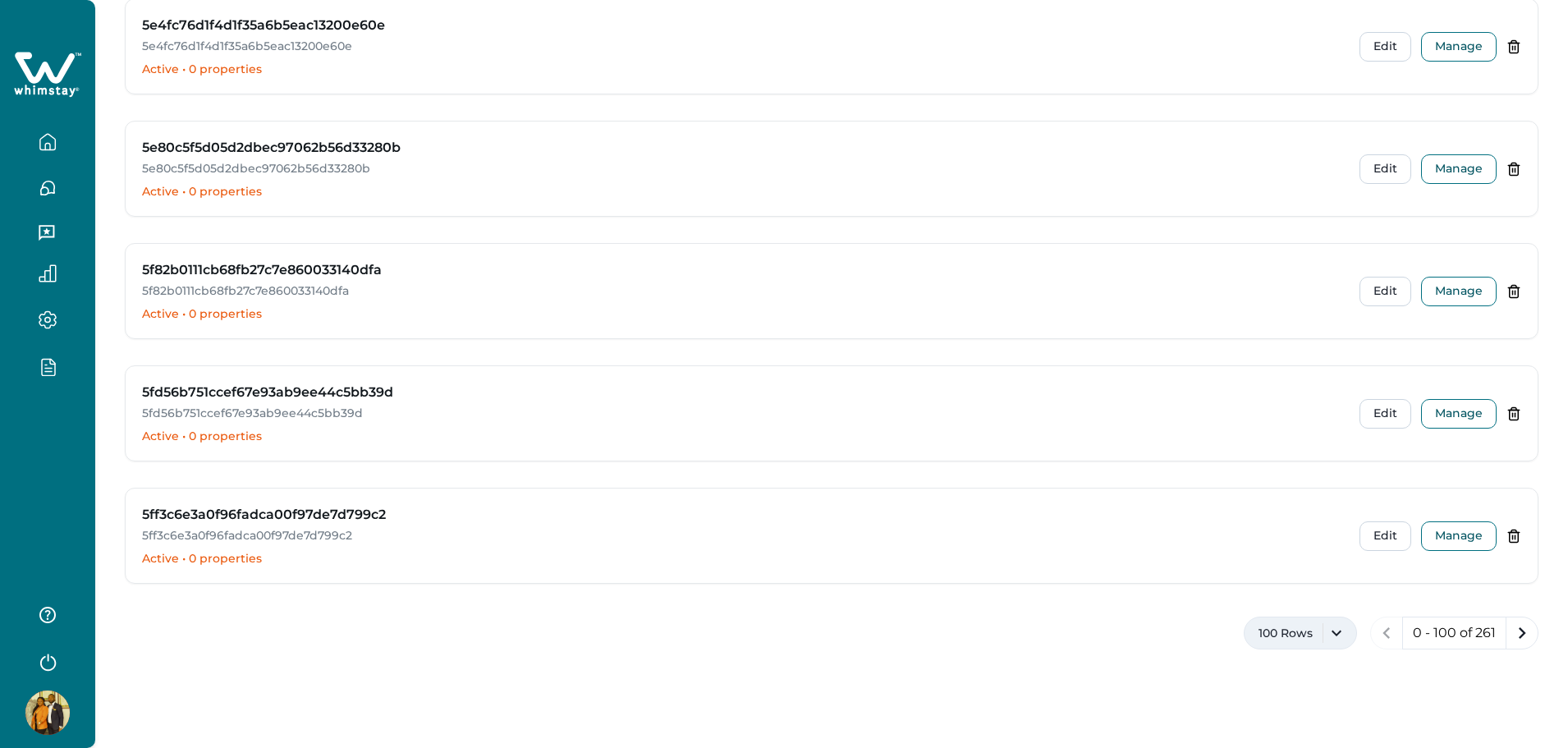
click at [1308, 638] on button "100 Rows" at bounding box center [1300, 632] width 113 height 33
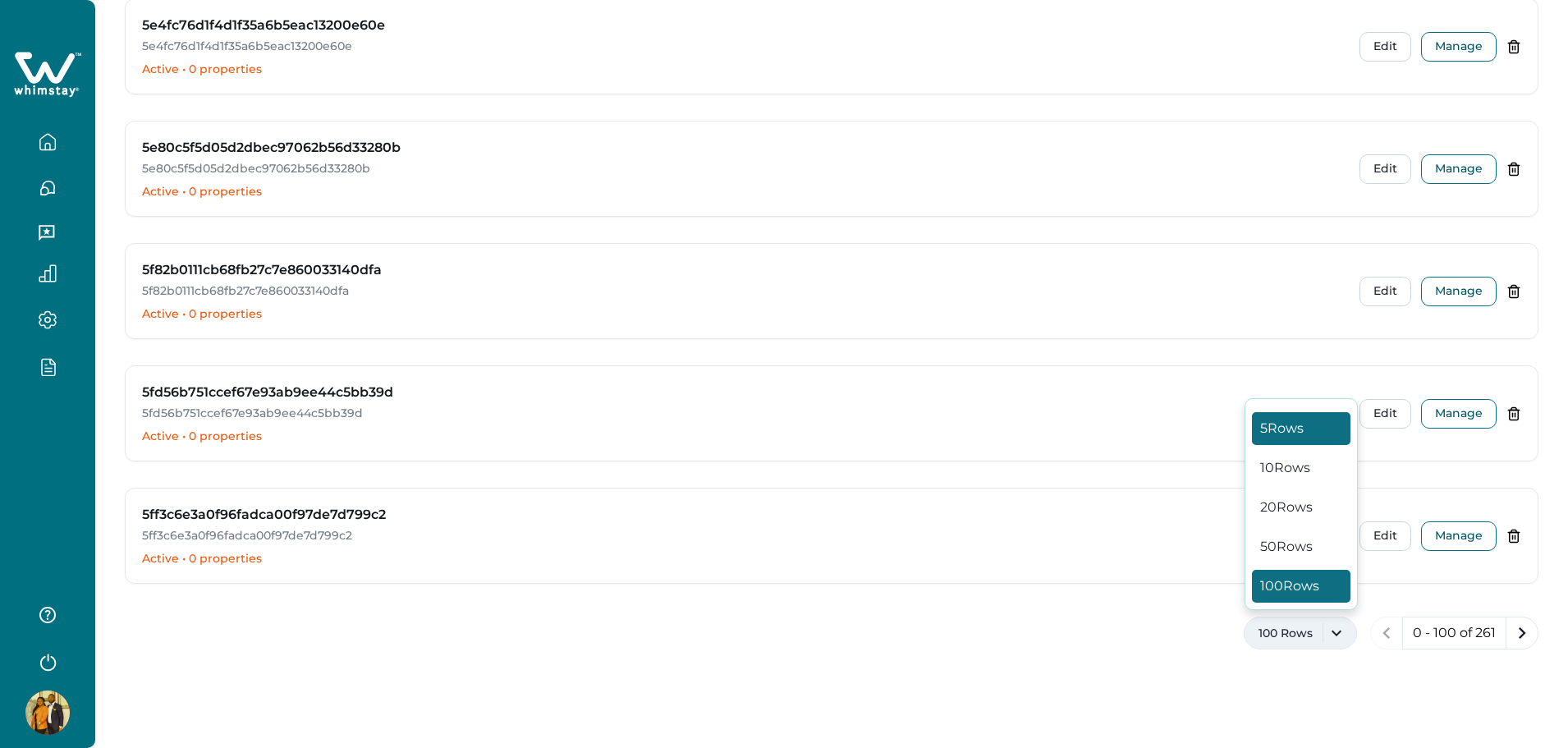
click at [1288, 430] on button "5 Rows" at bounding box center [1301, 428] width 99 height 33
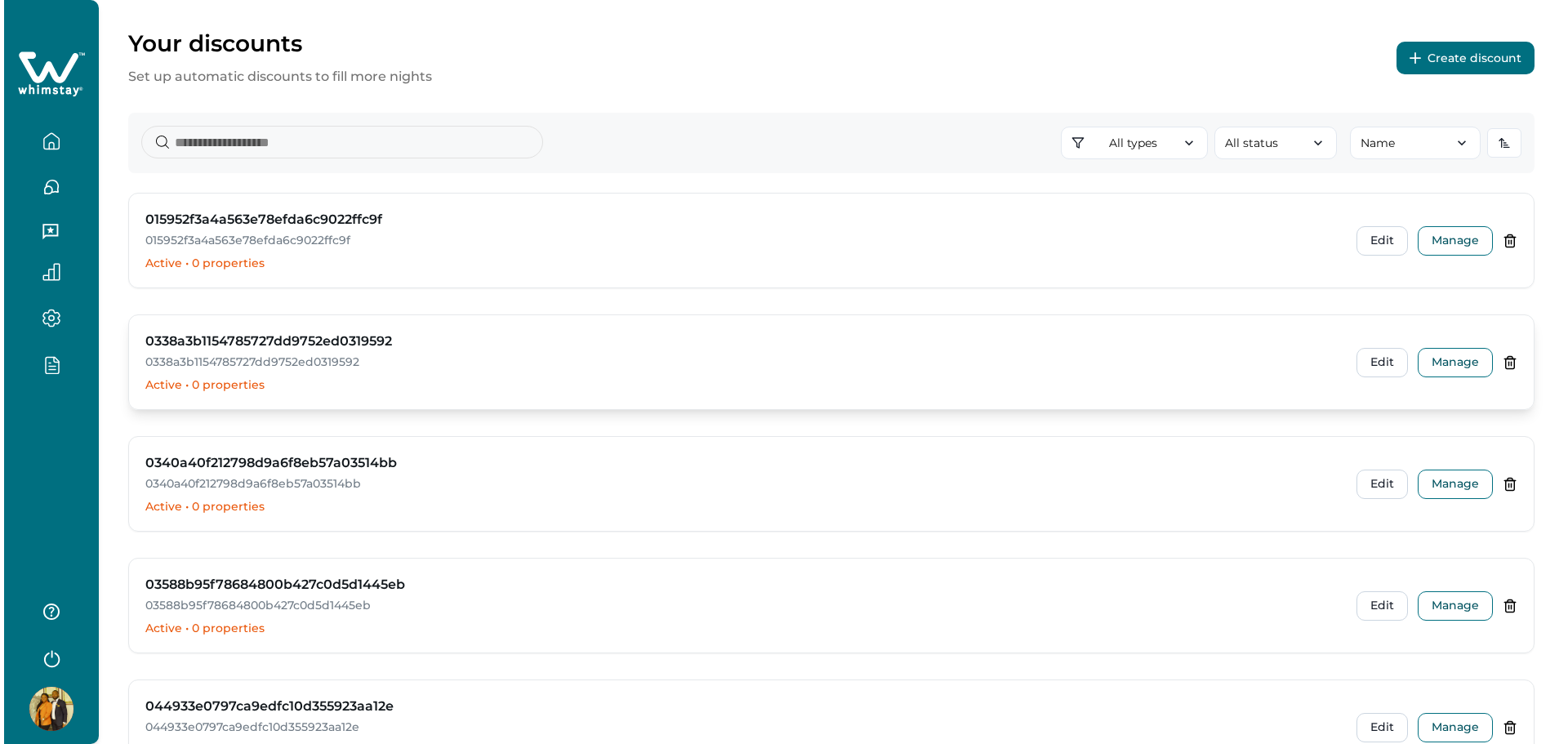
scroll to position [0, 0]
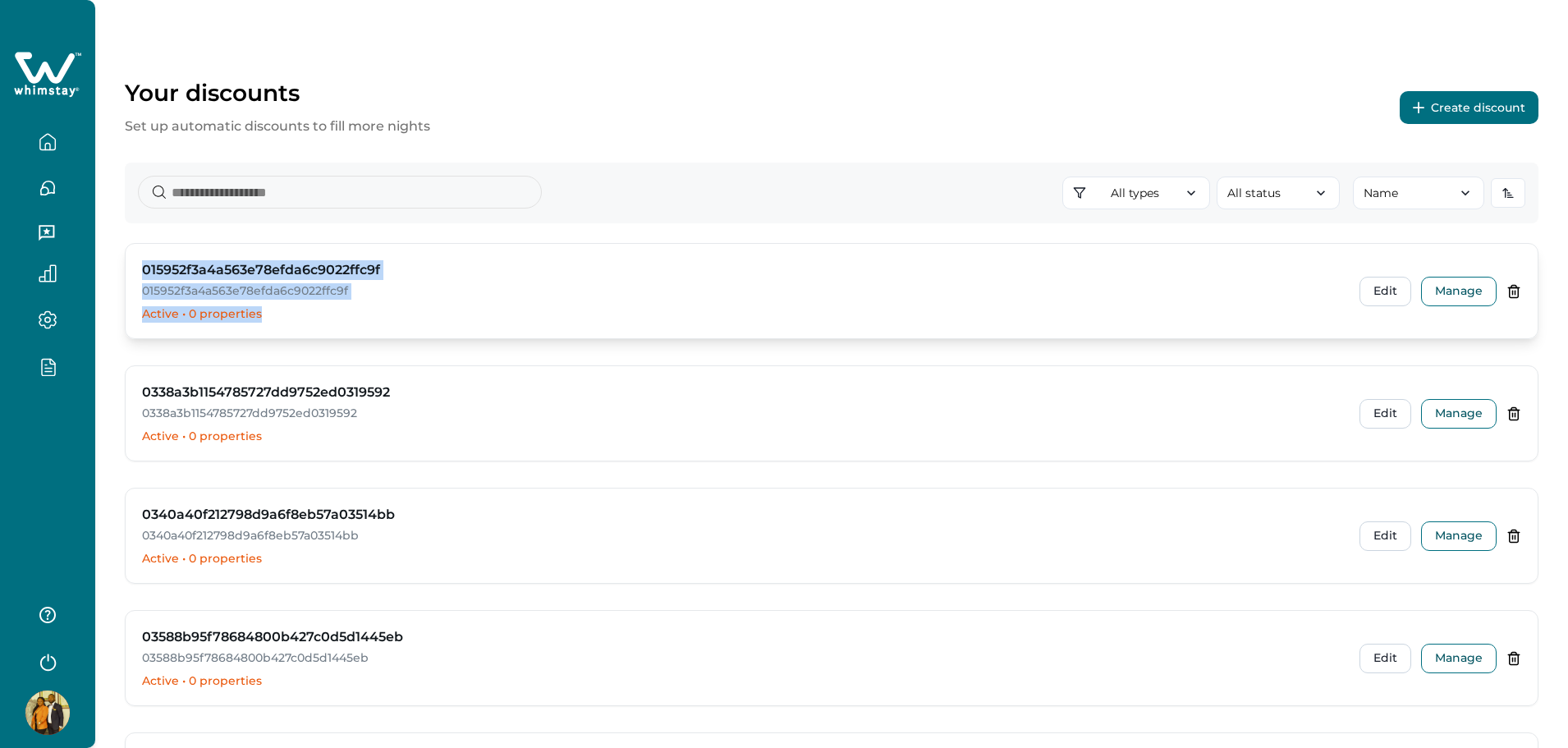
drag, startPoint x: 140, startPoint y: 265, endPoint x: 452, endPoint y: 317, distance: 316.3
click at [452, 317] on div "015952f3a4a563e78efda6c9022ffc9f 015952f3a4a563e78efda6c9022ffc9f Active • 0 pr…" at bounding box center [831, 291] width 1413 height 95
click at [1379, 288] on button "Edit" at bounding box center [1386, 292] width 52 height 30
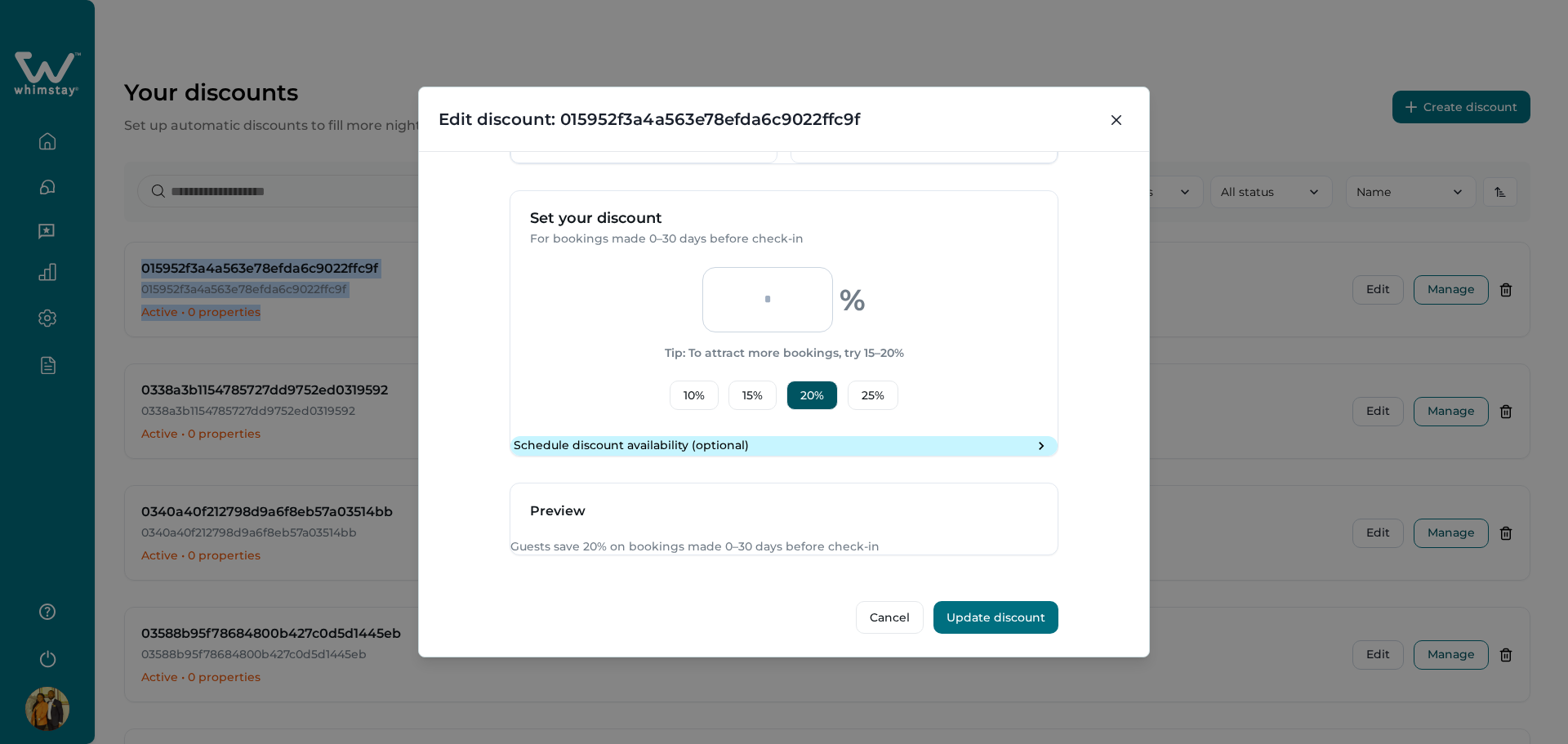
scroll to position [557, 0]
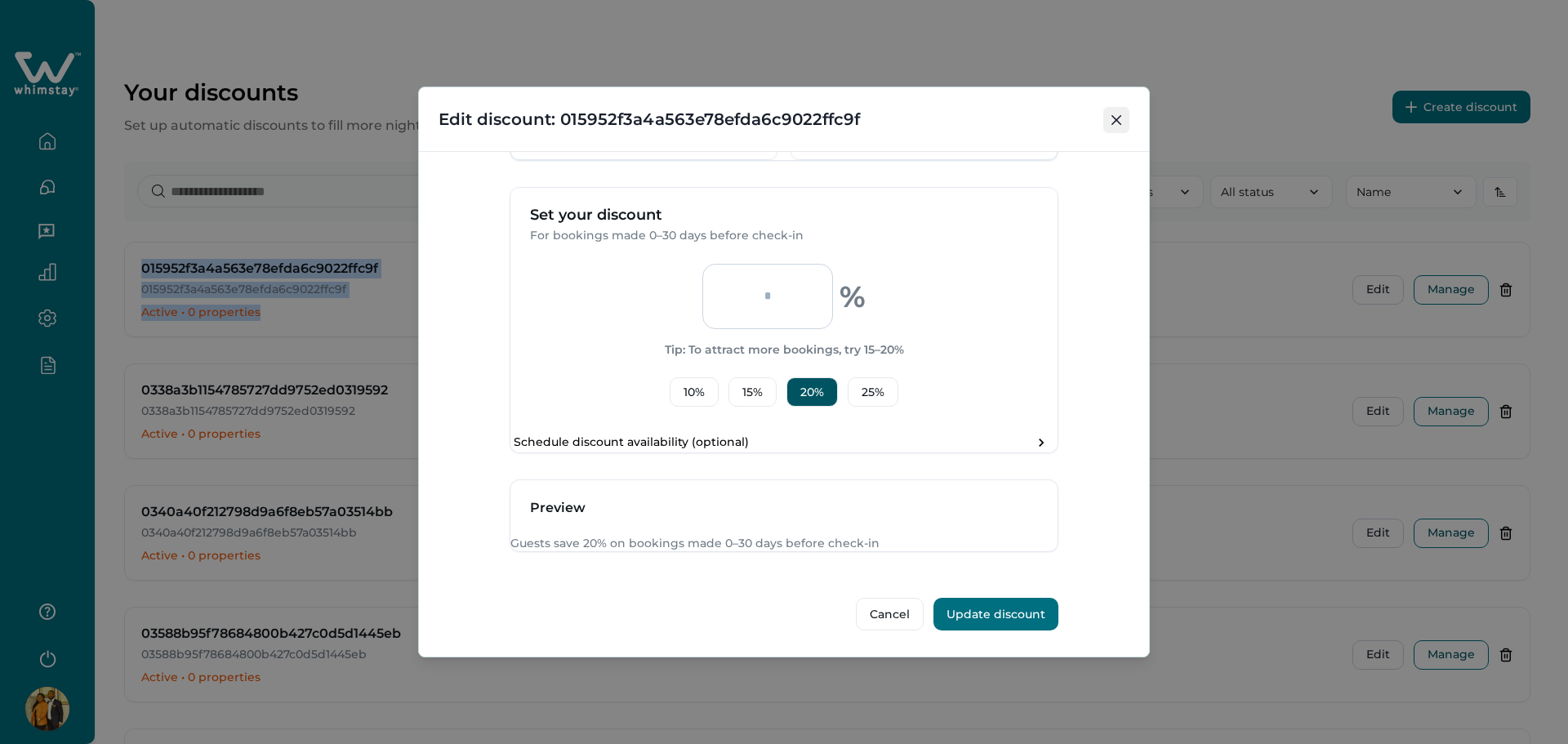
click at [1126, 118] on button "Close" at bounding box center [1116, 120] width 26 height 26
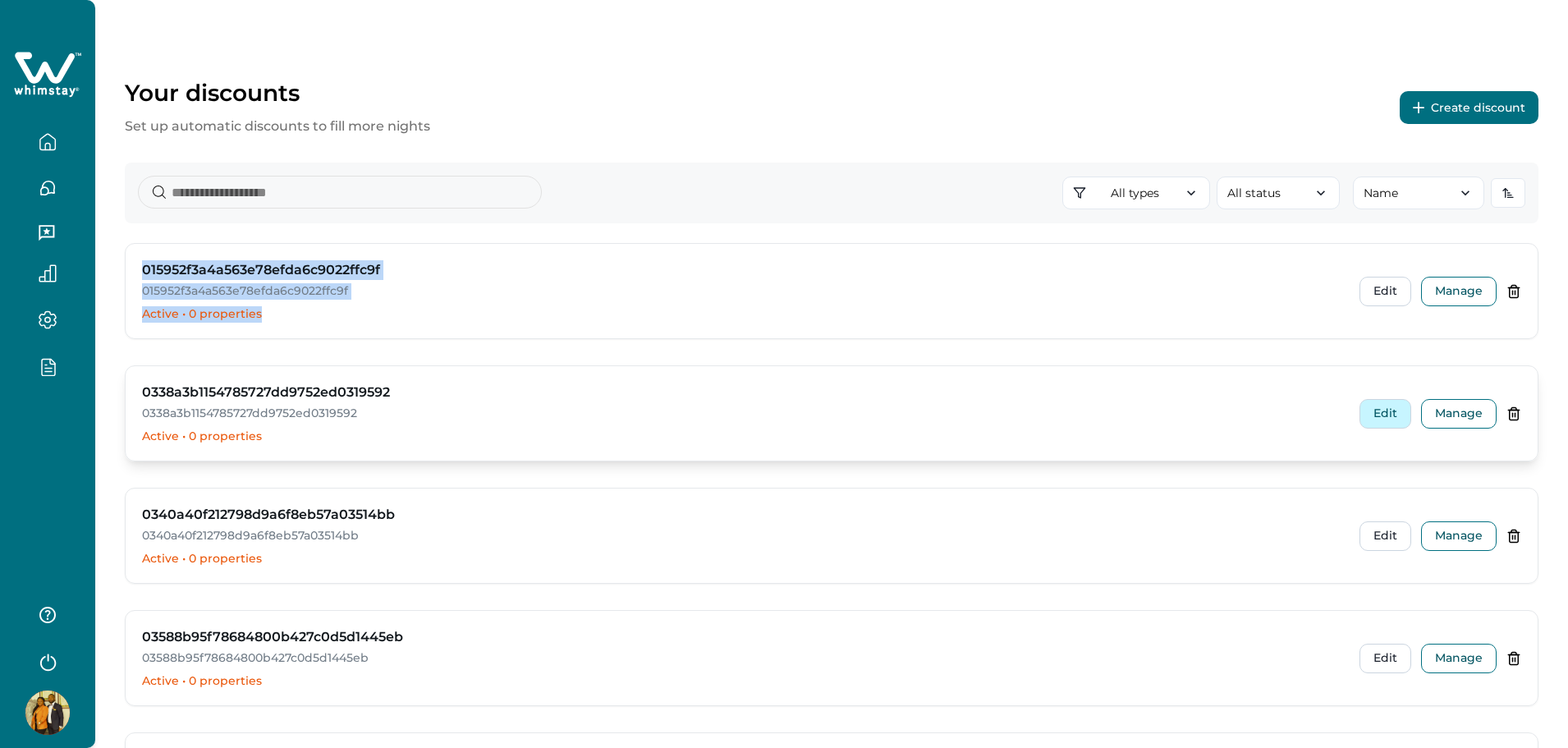
click at [1375, 413] on button "Edit" at bounding box center [1386, 414] width 52 height 30
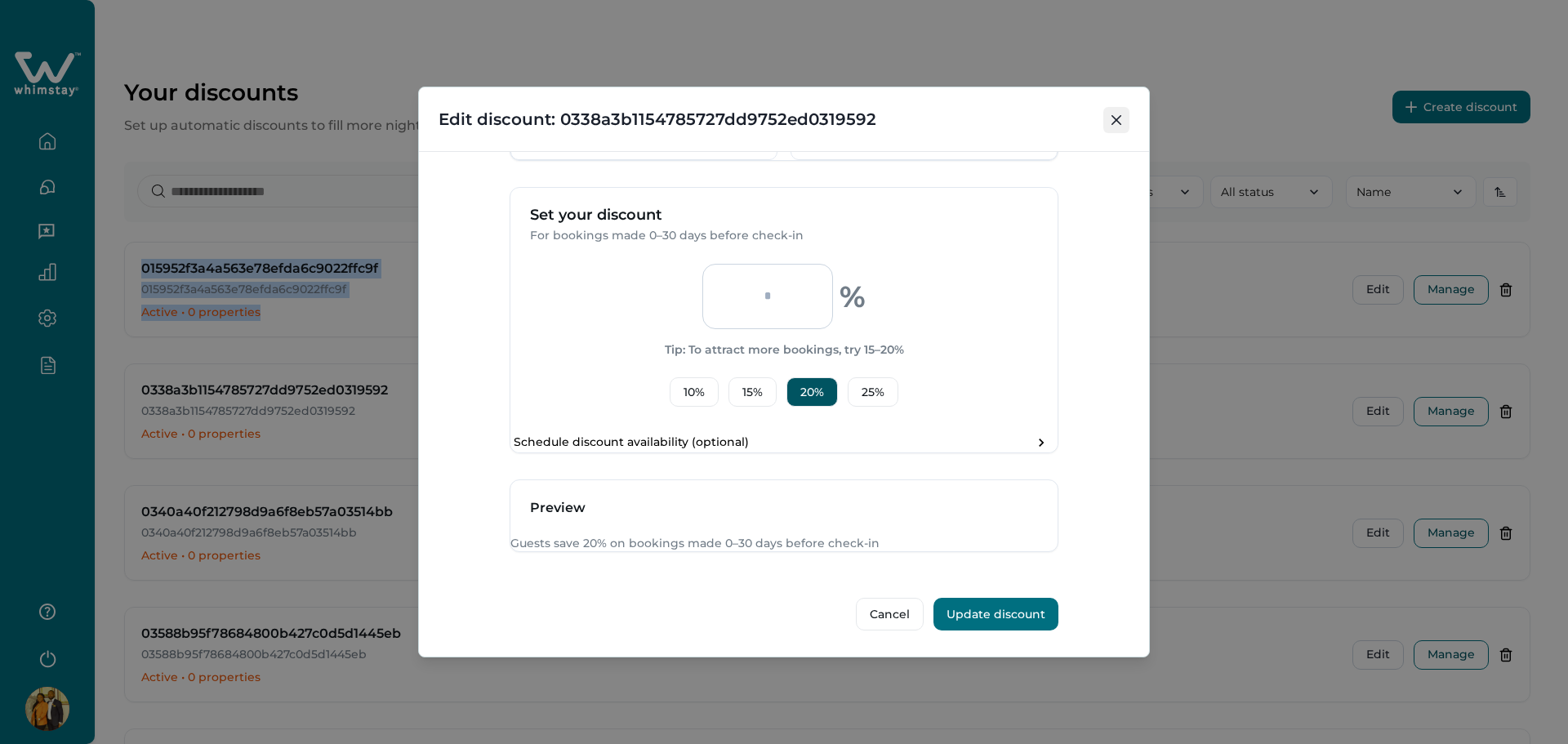
click at [1111, 107] on button "Close" at bounding box center [1116, 120] width 26 height 26
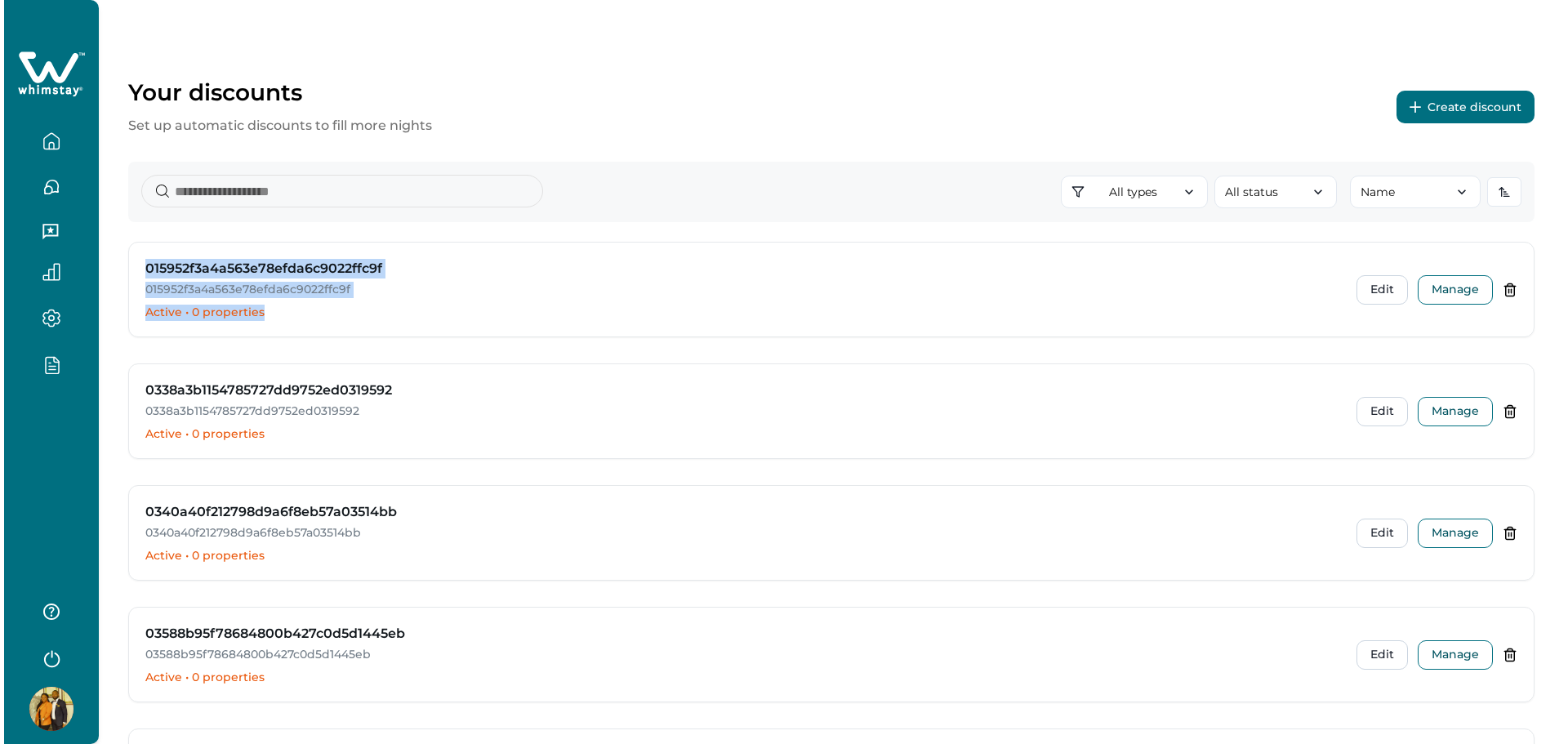
scroll to position [244, 0]
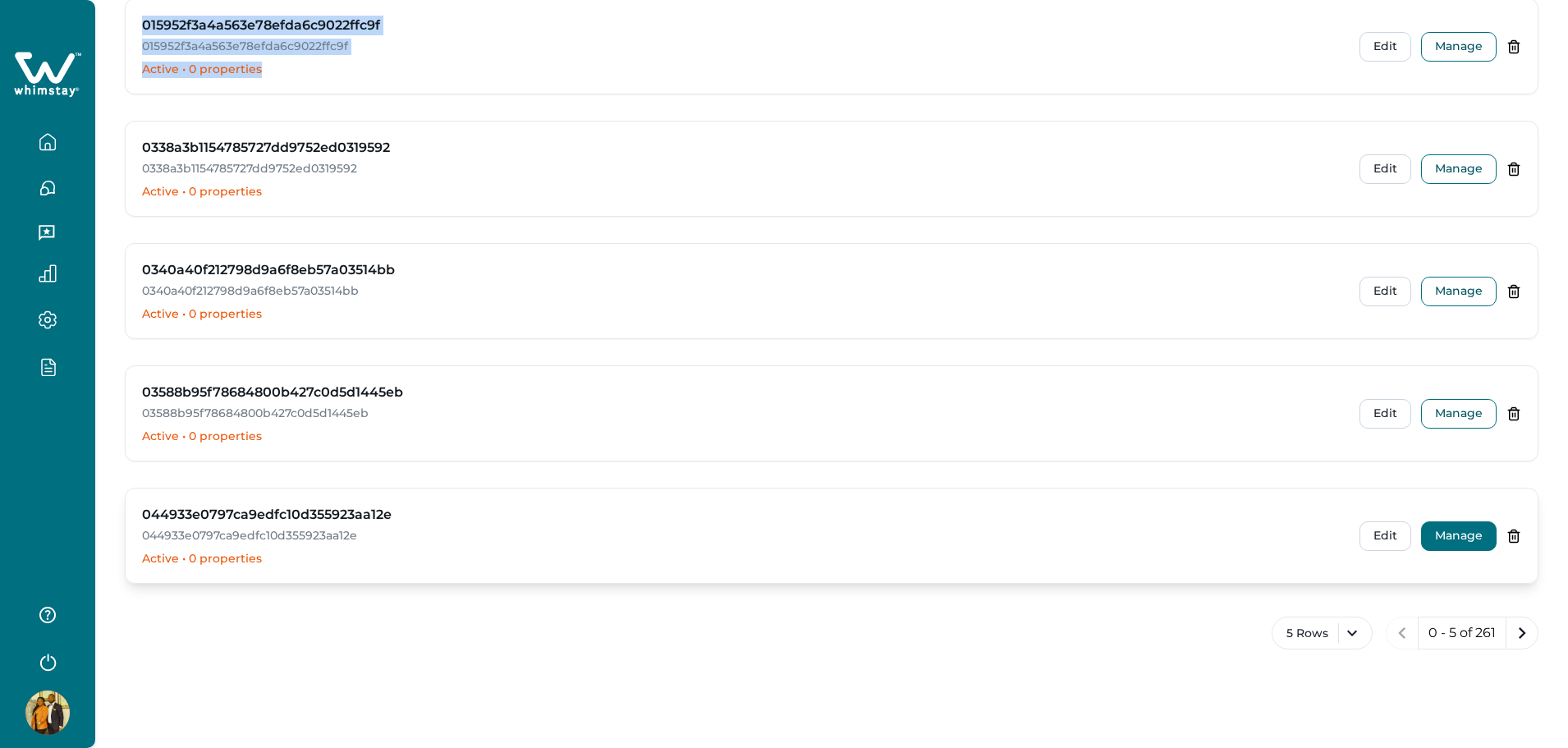
click at [1450, 543] on button "Manage" at bounding box center [1459, 537] width 76 height 30
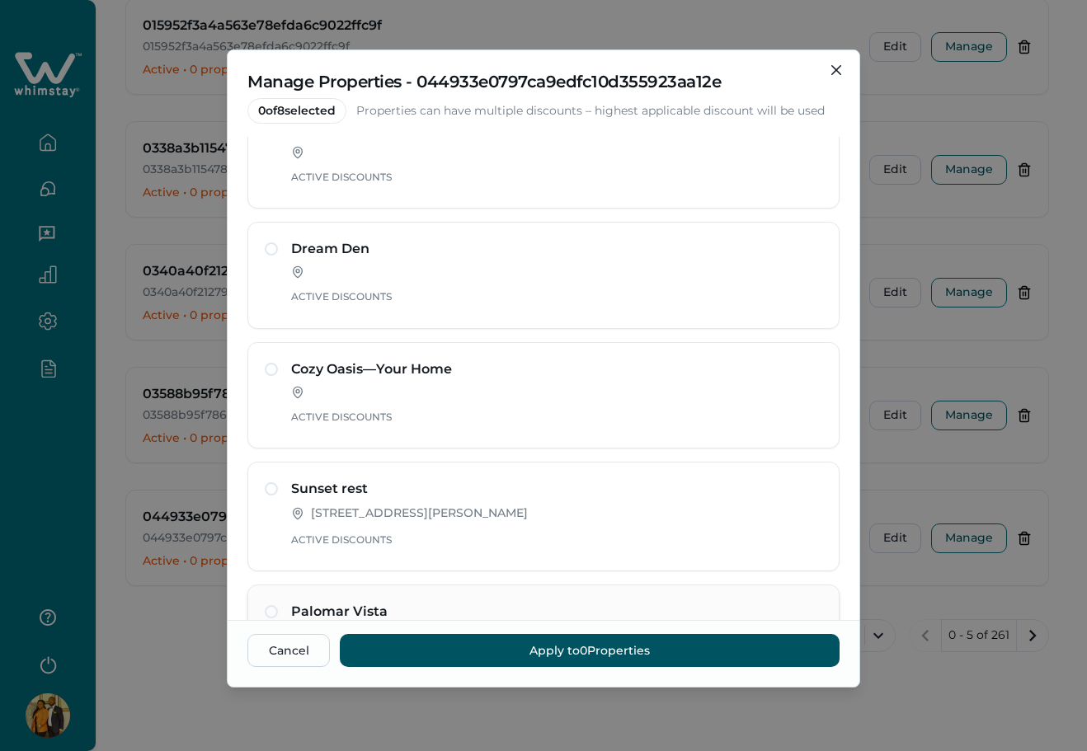
scroll to position [614, 0]
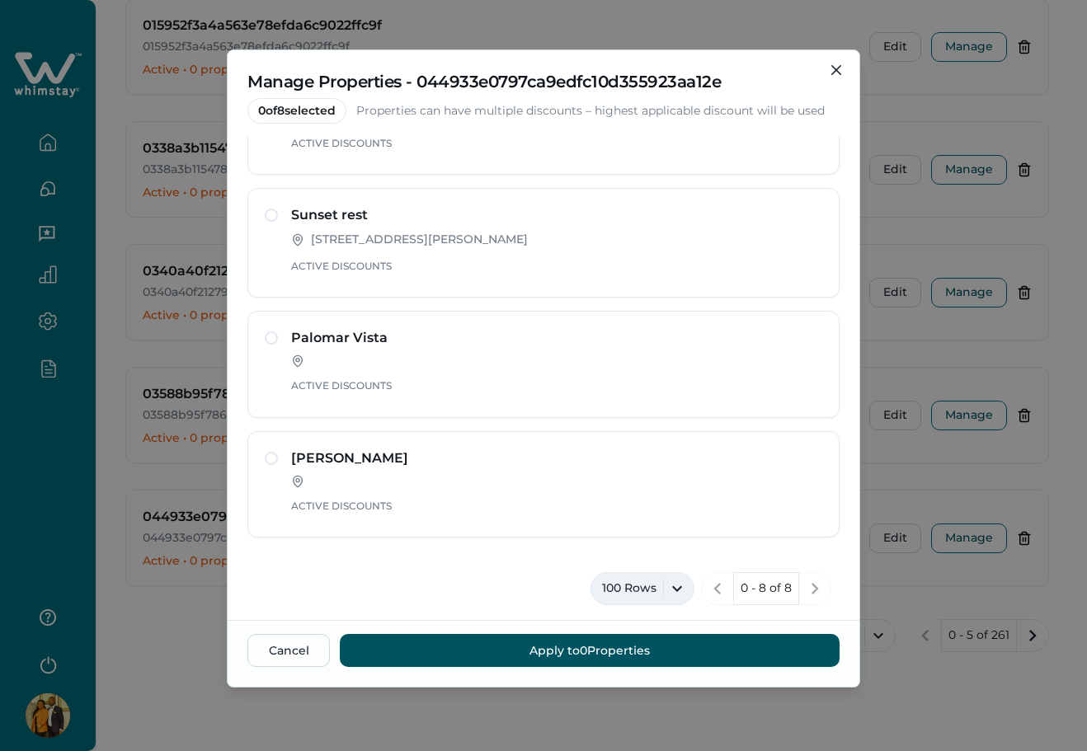
click at [643, 585] on button "100 Rows" at bounding box center [643, 588] width 104 height 33
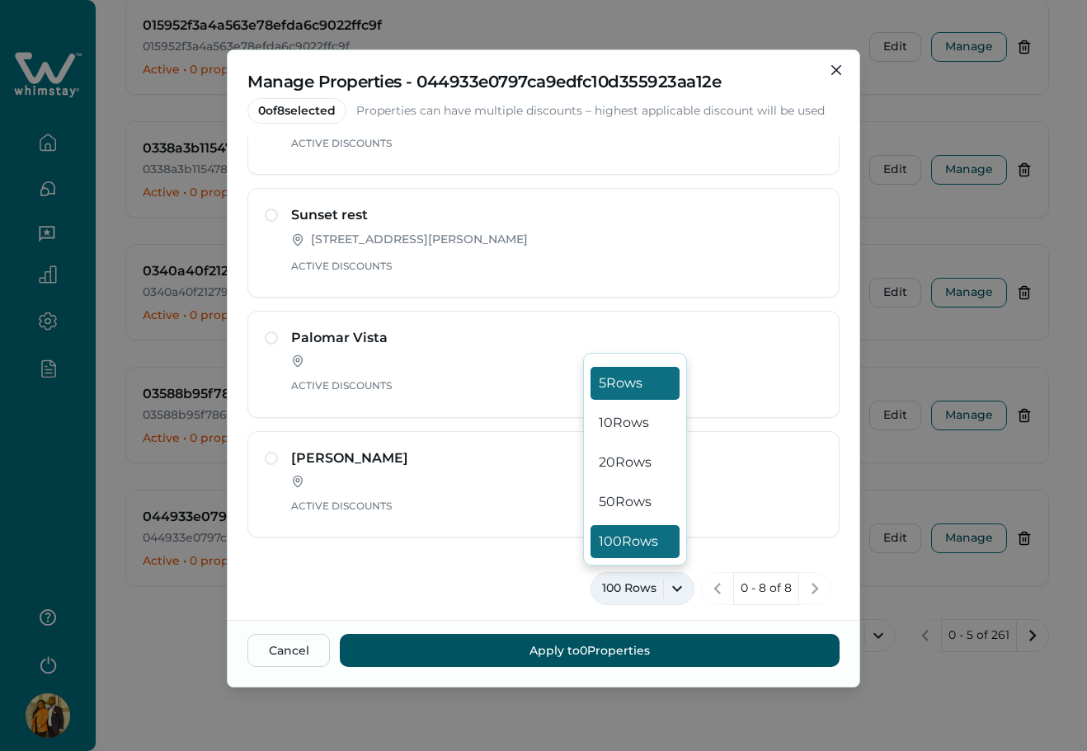
click at [652, 393] on button "5 Rows" at bounding box center [635, 383] width 89 height 33
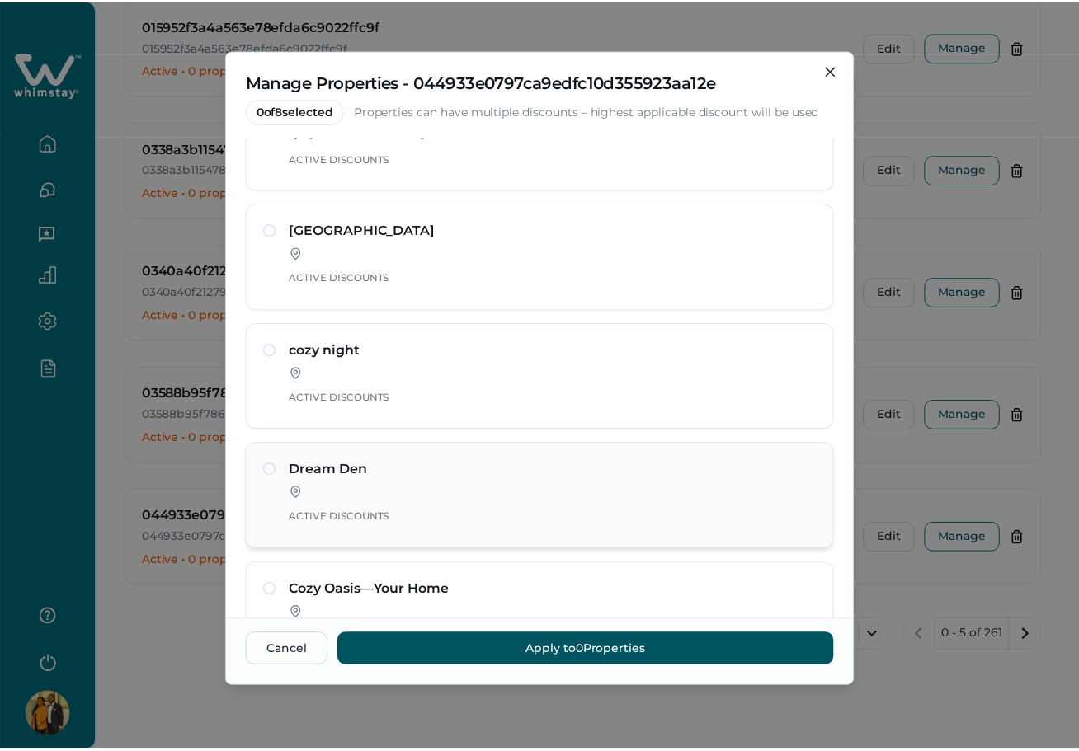
scroll to position [252, 0]
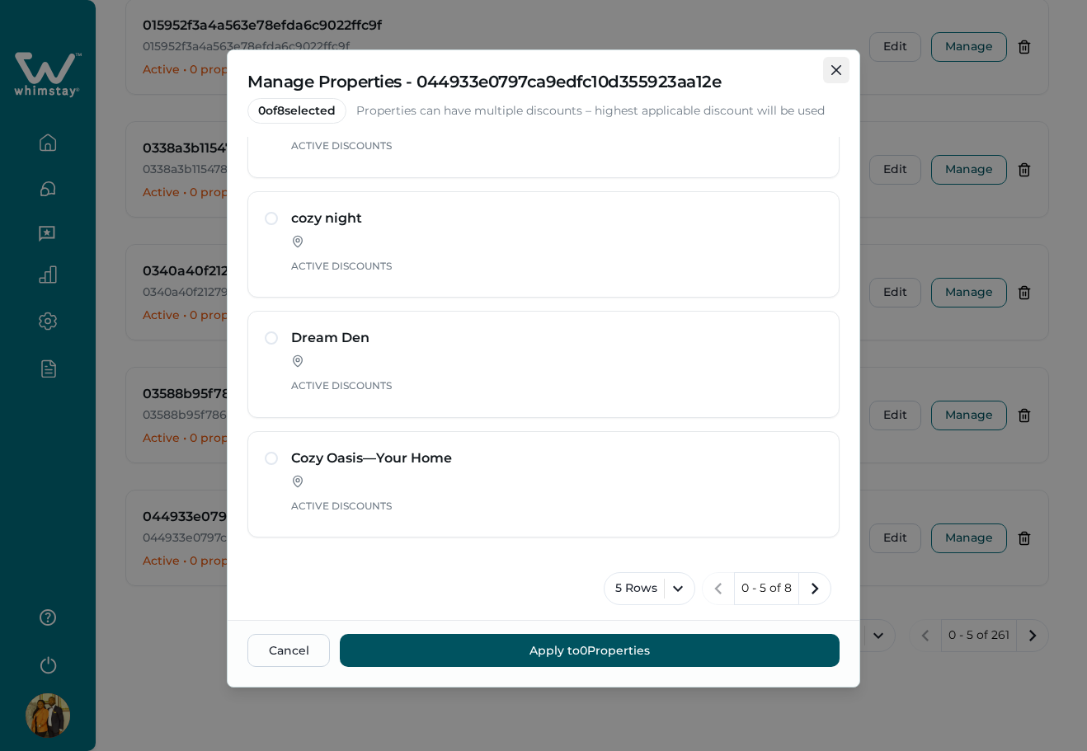
click at [829, 68] on button "Close" at bounding box center [836, 70] width 26 height 26
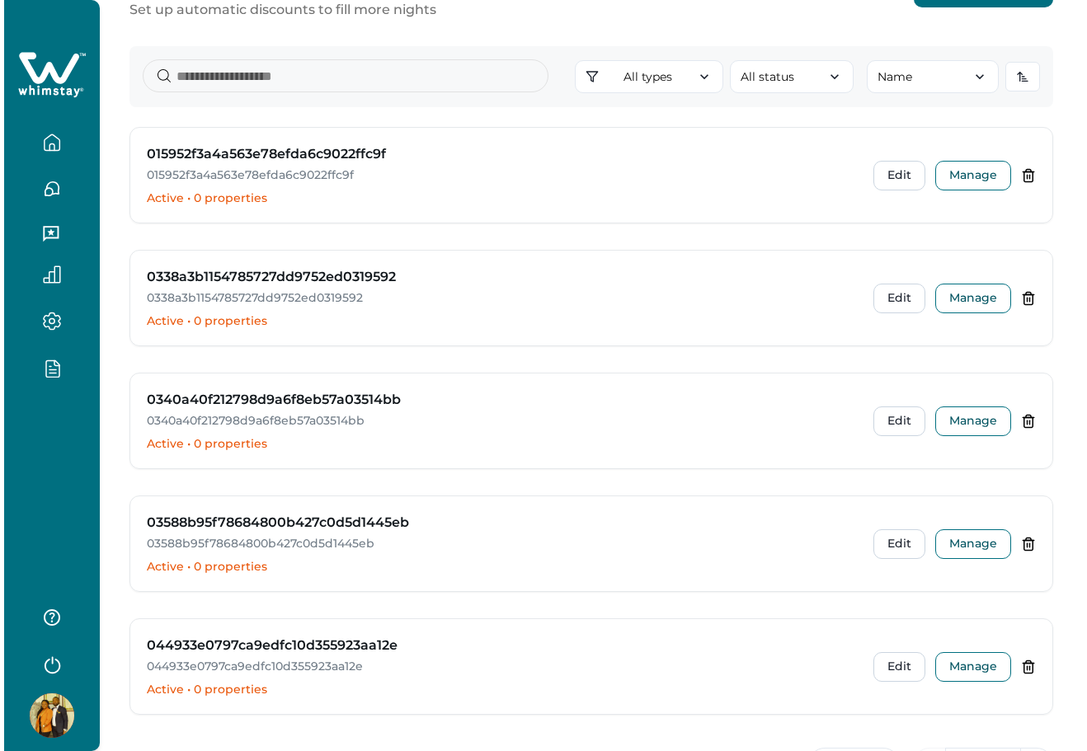
scroll to position [0, 0]
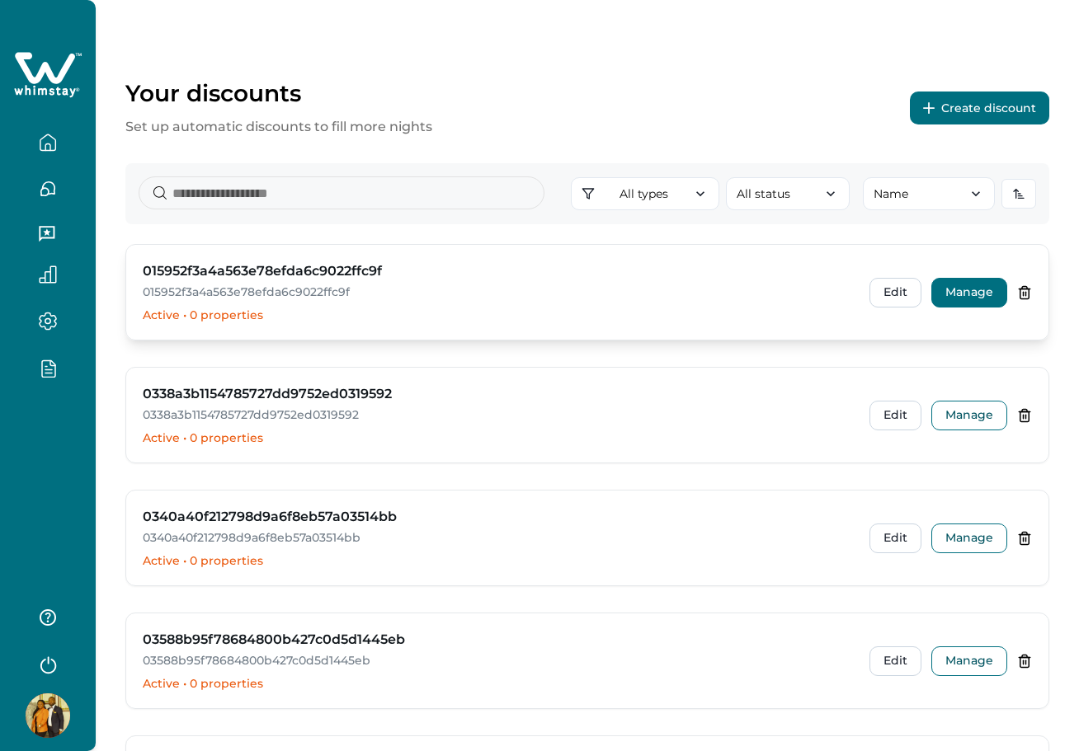
click at [955, 280] on button "Manage" at bounding box center [969, 293] width 76 height 30
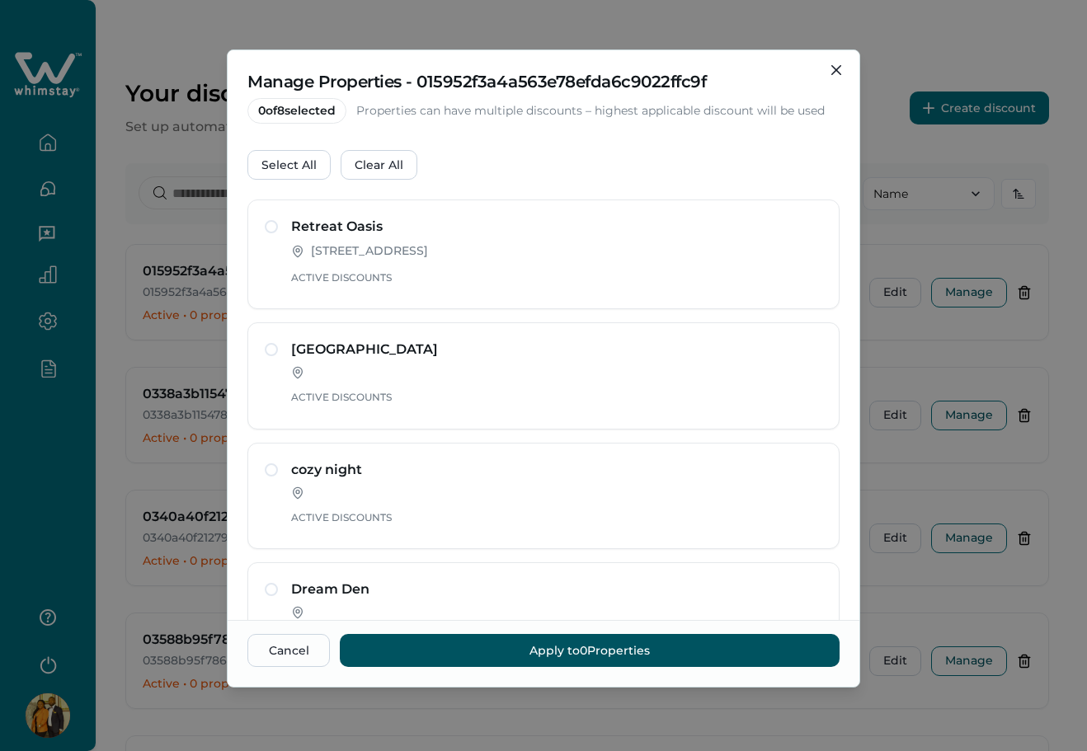
drag, startPoint x: 836, startPoint y: 68, endPoint x: 782, endPoint y: 101, distance: 64.1
click at [837, 68] on icon "Close" at bounding box center [836, 70] width 10 height 10
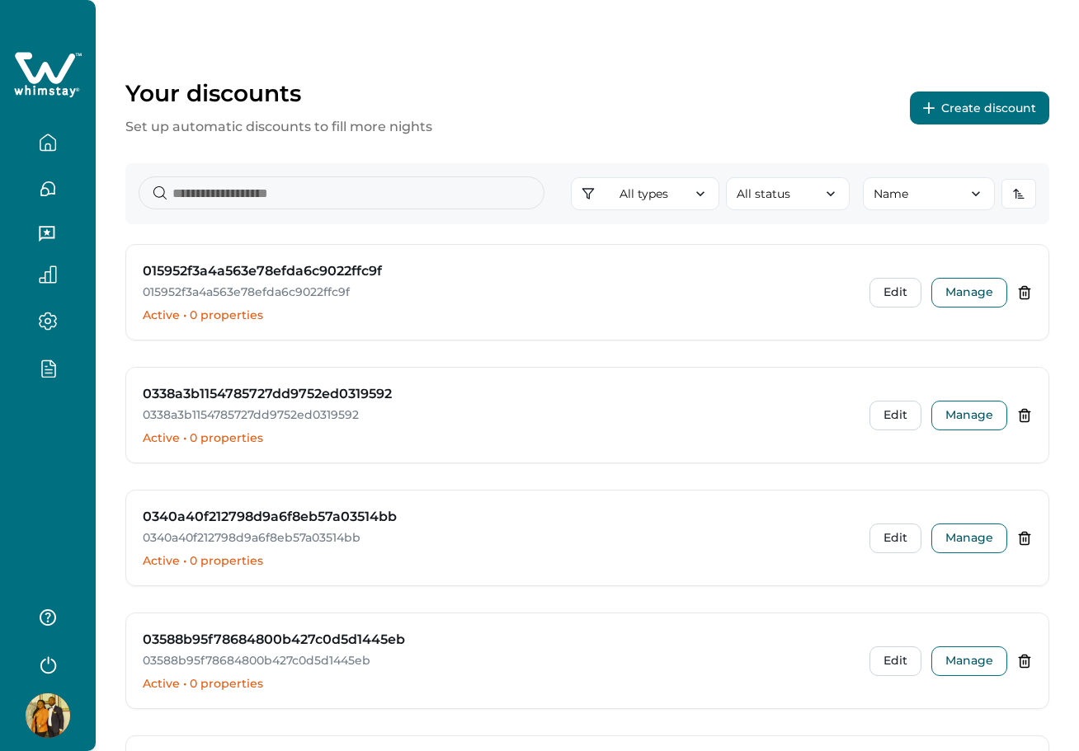
click at [95, 457] on div at bounding box center [48, 375] width 96 height 751
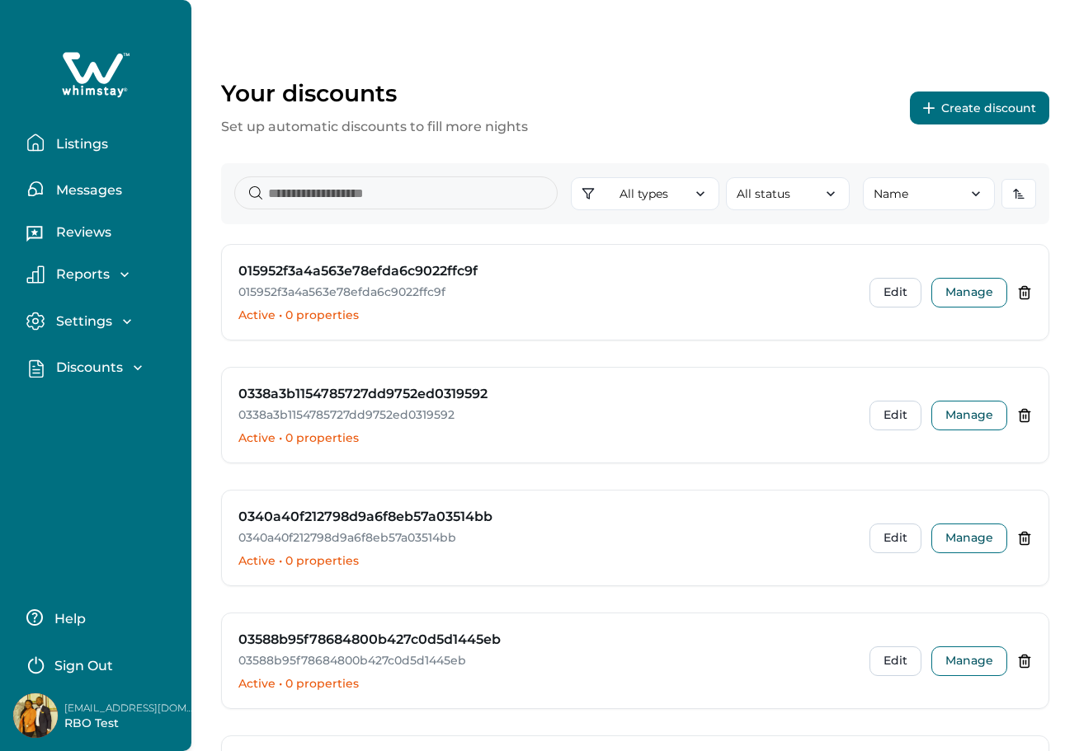
click at [100, 351] on div "Discounts Discounts Ready-made discounts Properties" at bounding box center [95, 368] width 165 height 47
click at [87, 365] on p "Discounts" at bounding box center [87, 368] width 72 height 16
click at [89, 469] on p "Properties" at bounding box center [89, 470] width 76 height 16
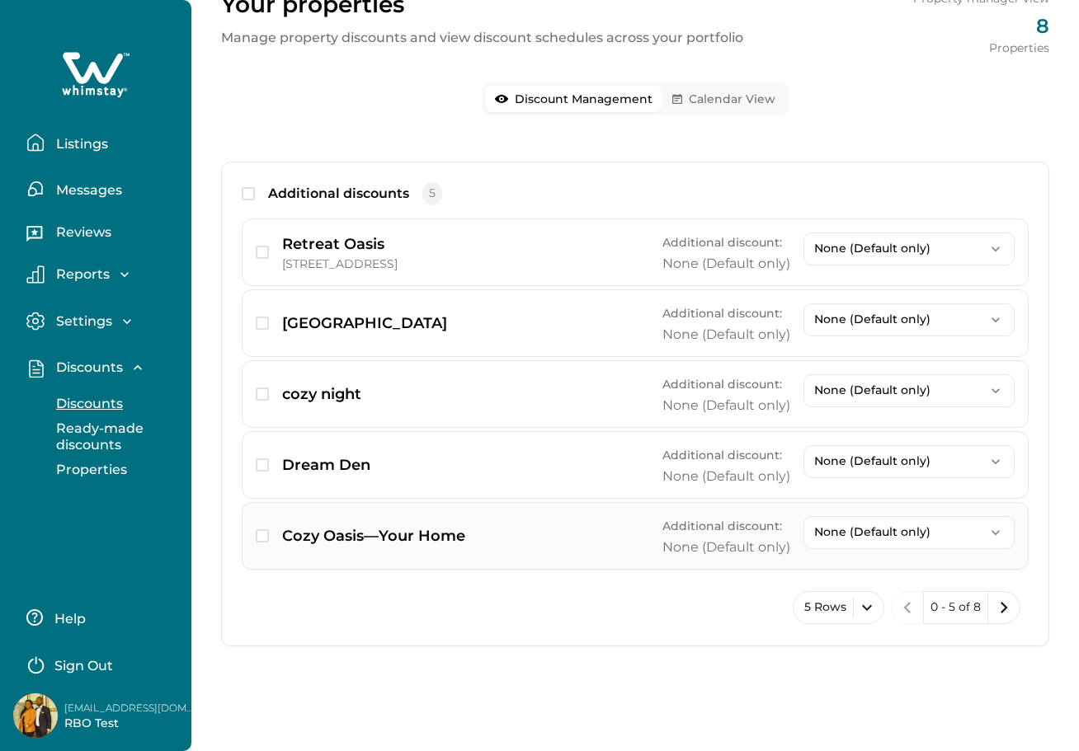
scroll to position [90, 0]
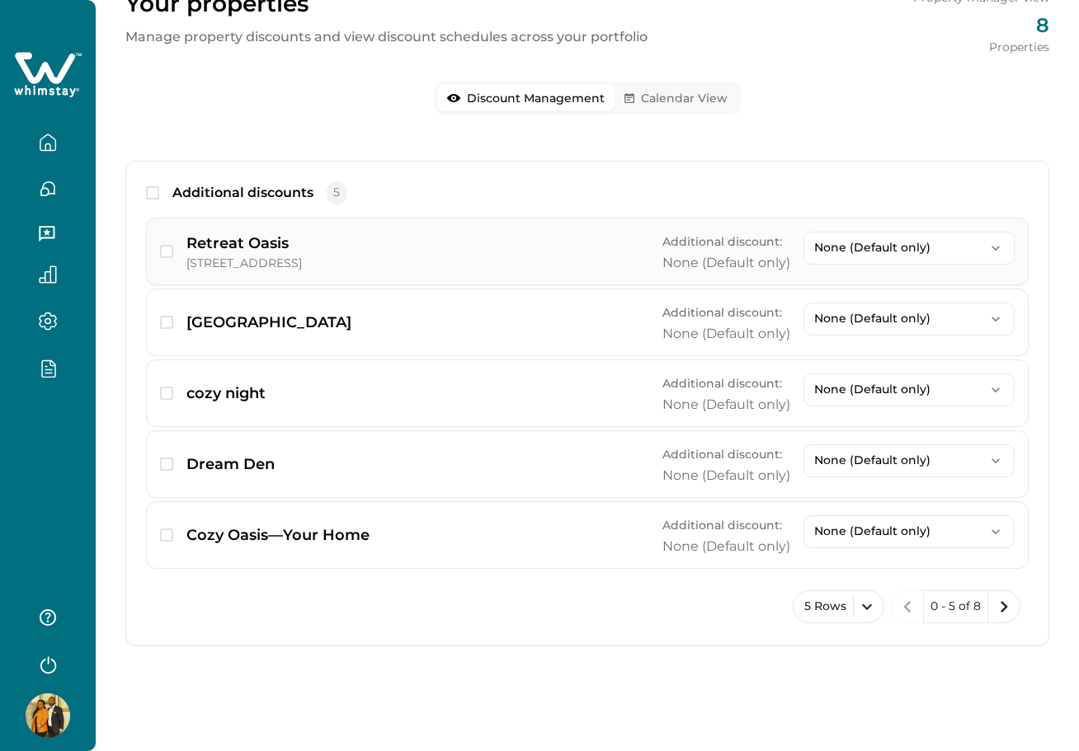
click at [878, 244] on p "None (Default only)" at bounding box center [899, 248] width 170 height 14
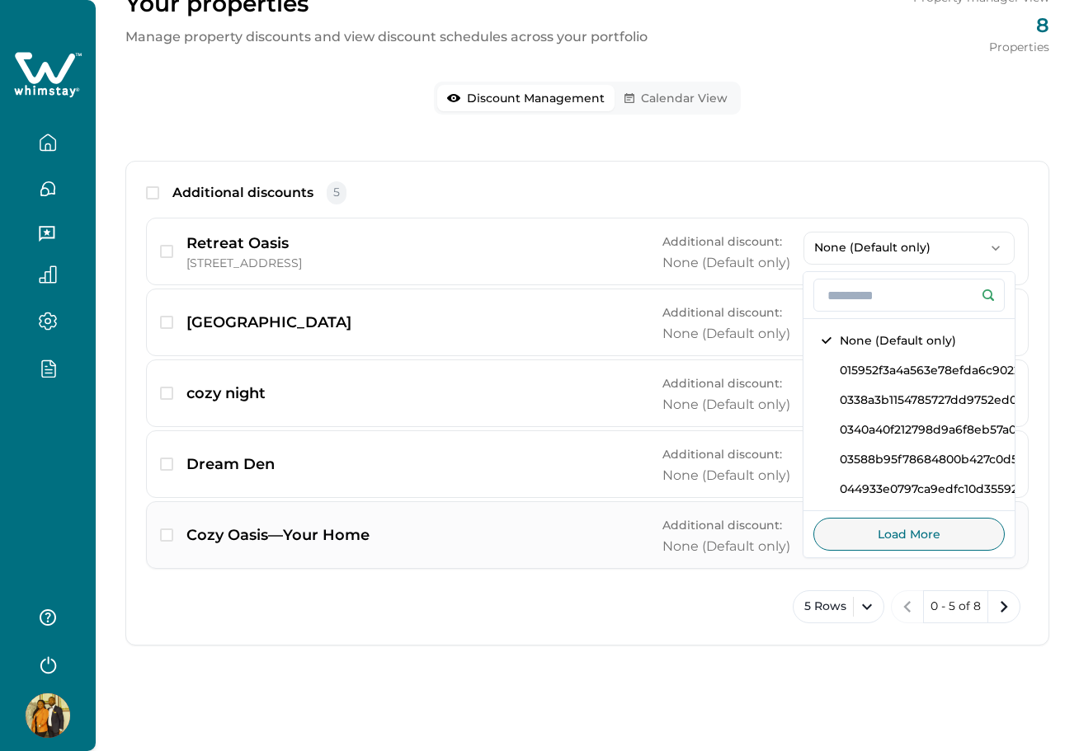
click at [892, 536] on button "Load More" at bounding box center [908, 534] width 191 height 33
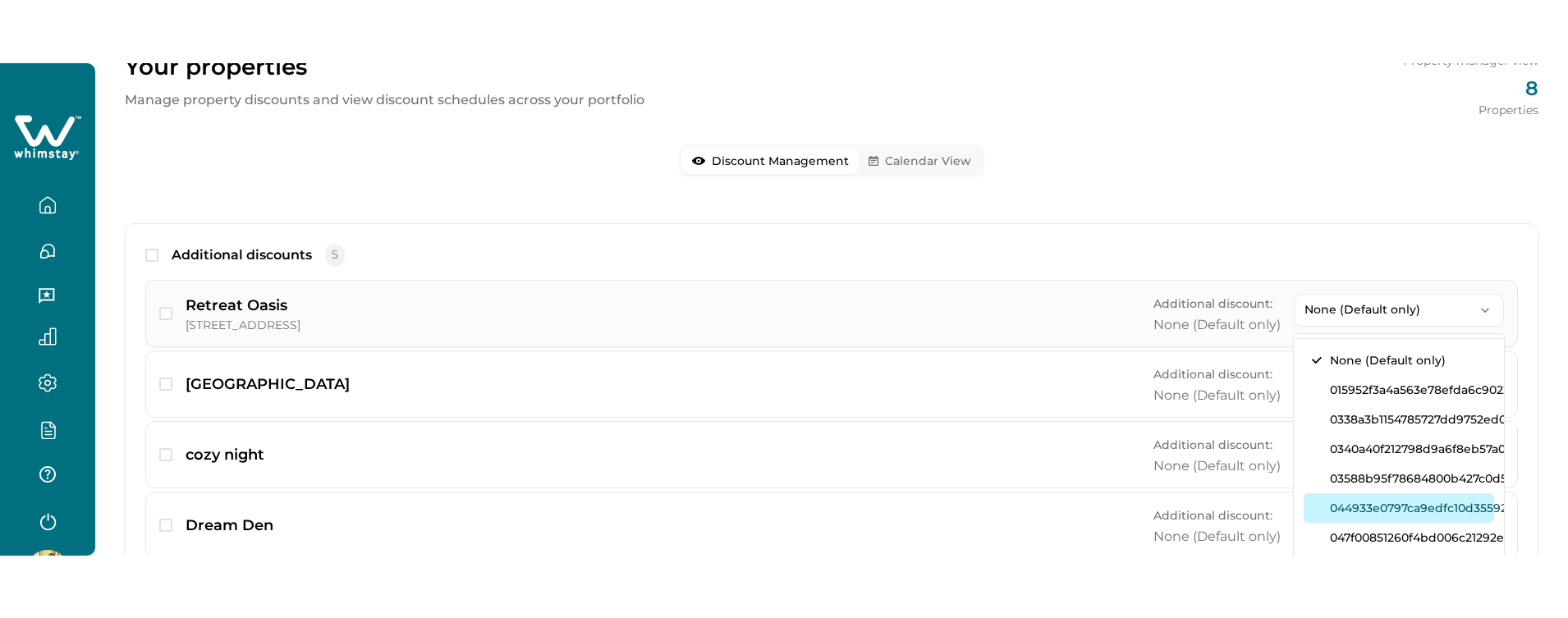
scroll to position [0, 0]
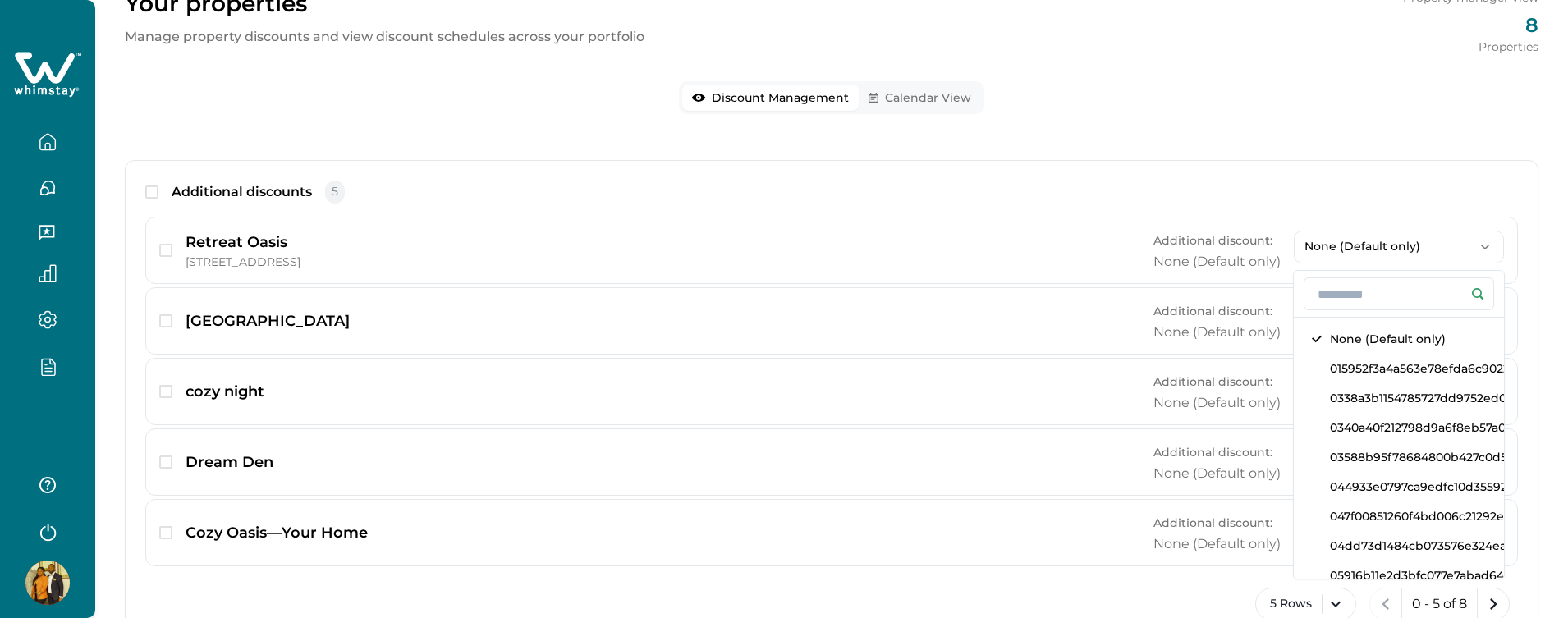
click at [47, 420] on div at bounding box center [48, 309] width 96 height 618
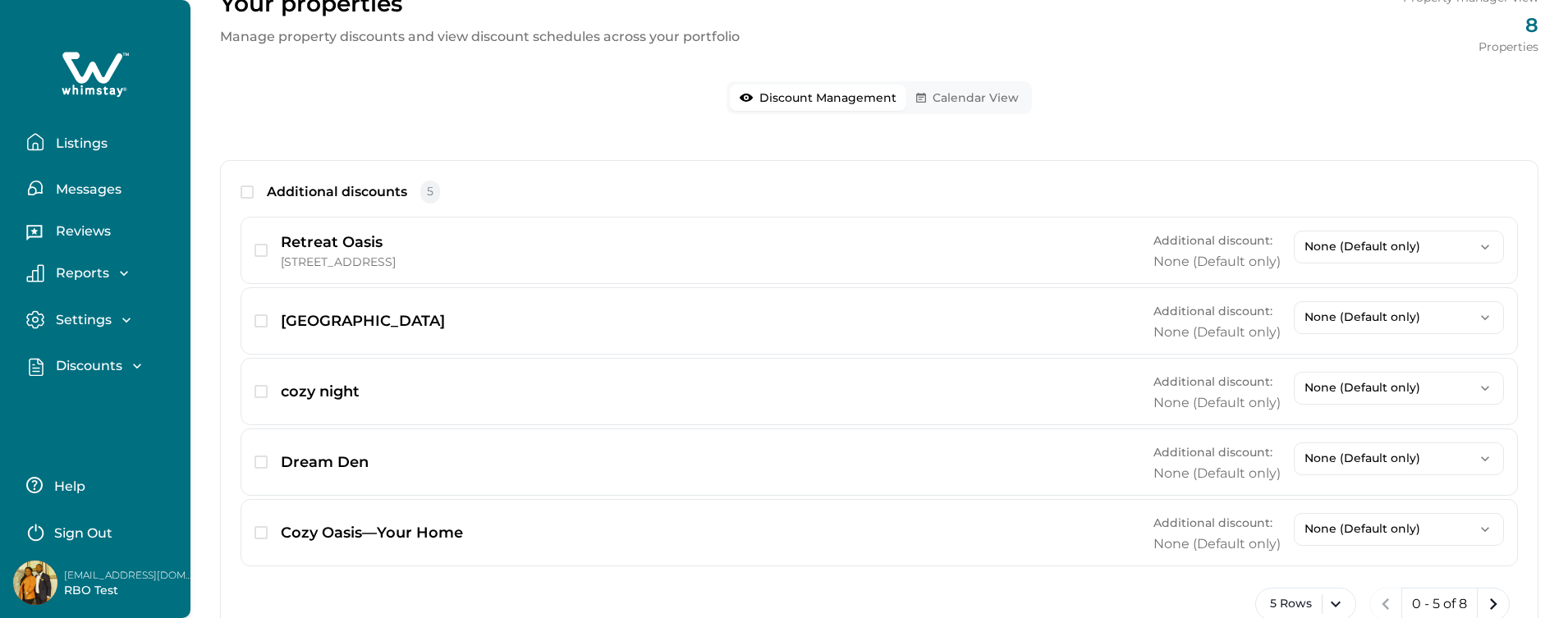
click at [96, 365] on p "Discounts" at bounding box center [87, 366] width 72 height 16
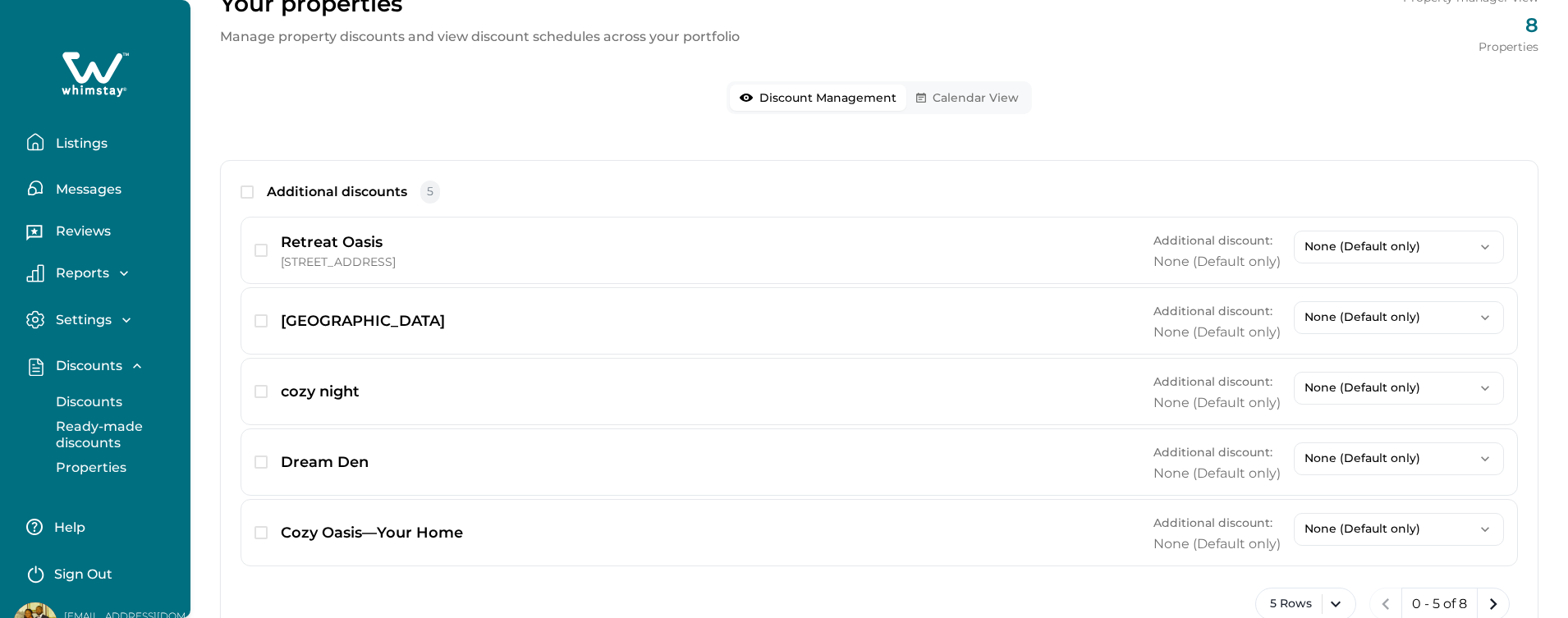
click at [78, 403] on p "Discounts" at bounding box center [87, 402] width 72 height 16
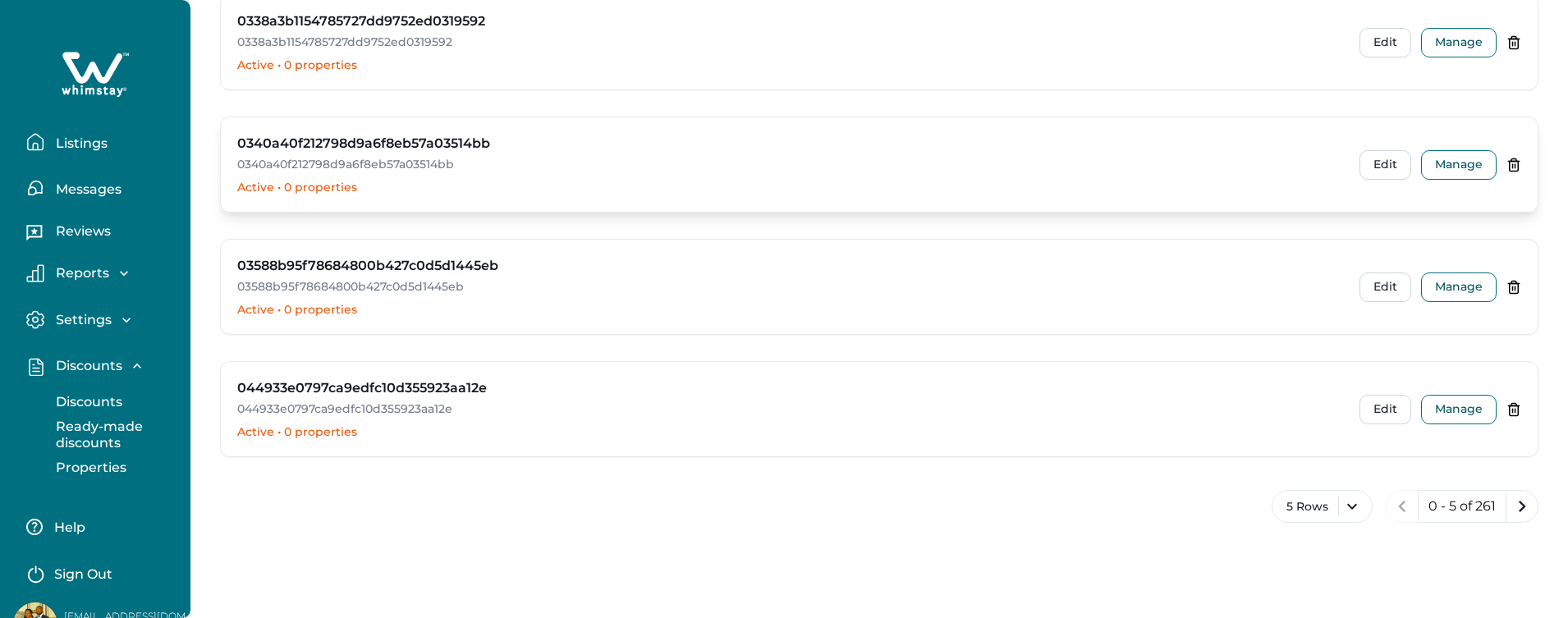
scroll to position [374, 0]
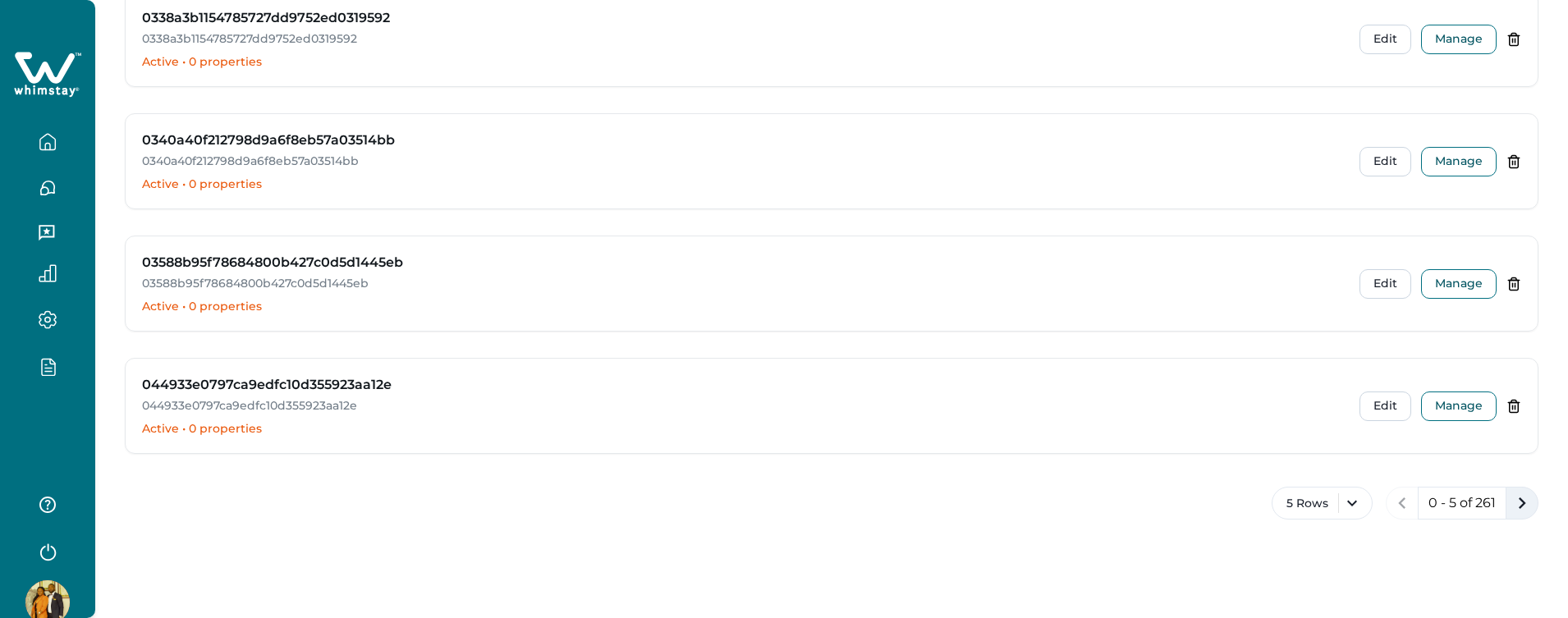
click at [1512, 513] on icon "next page" at bounding box center [1522, 503] width 23 height 23
click at [1312, 505] on button "5 Rows" at bounding box center [1316, 503] width 101 height 33
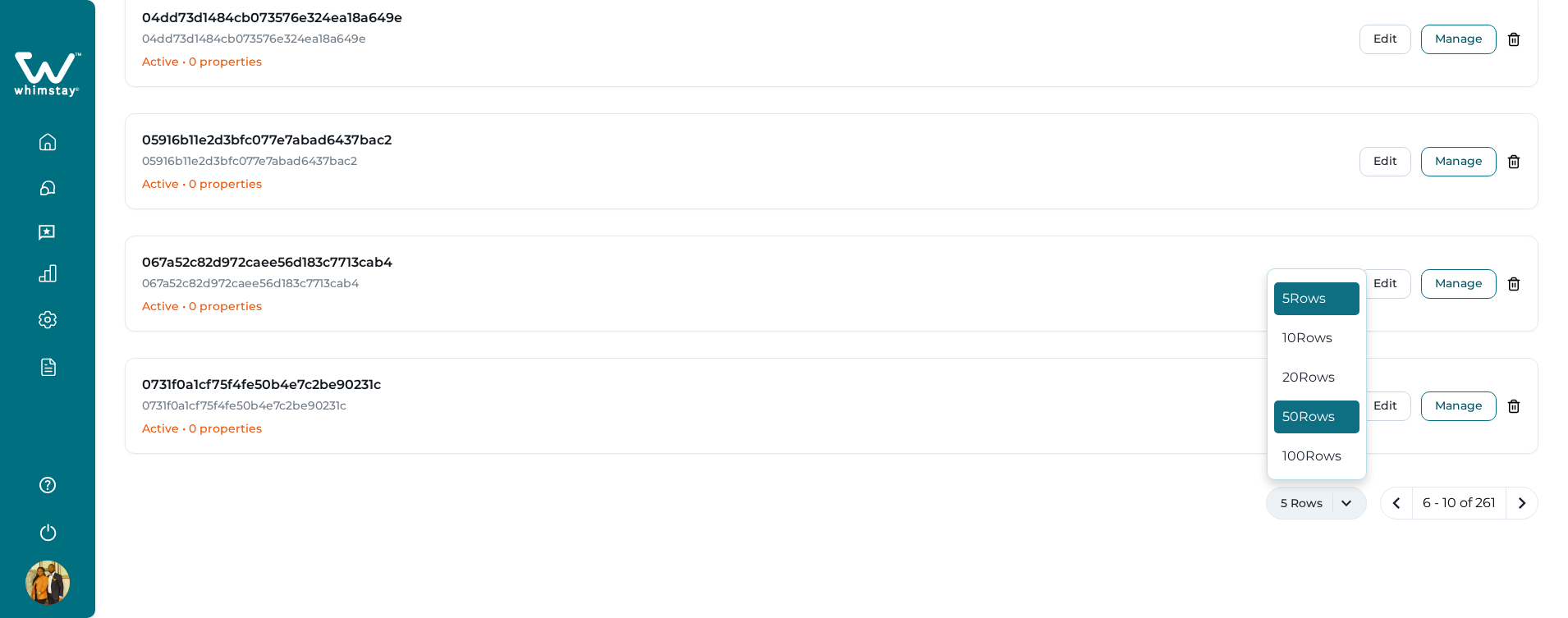
click at [1314, 407] on button "50 Rows" at bounding box center [1317, 416] width 86 height 33
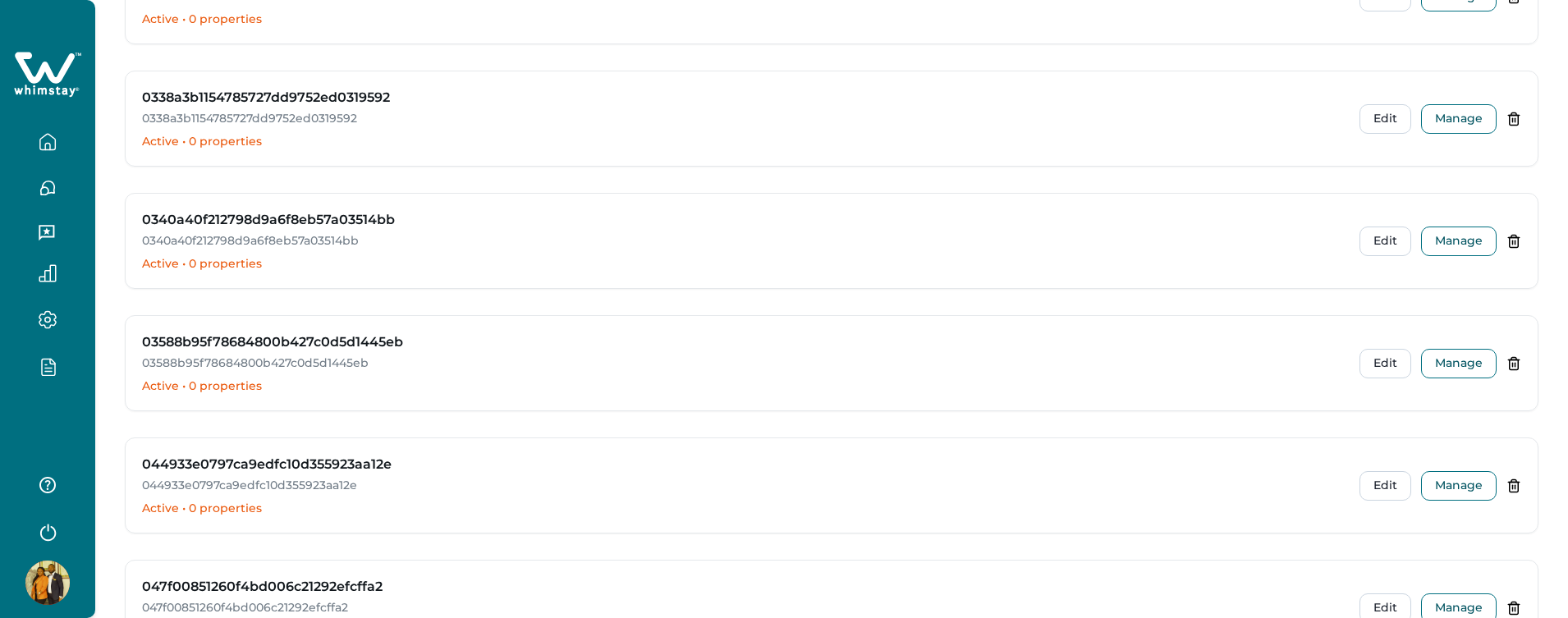
scroll to position [0, 0]
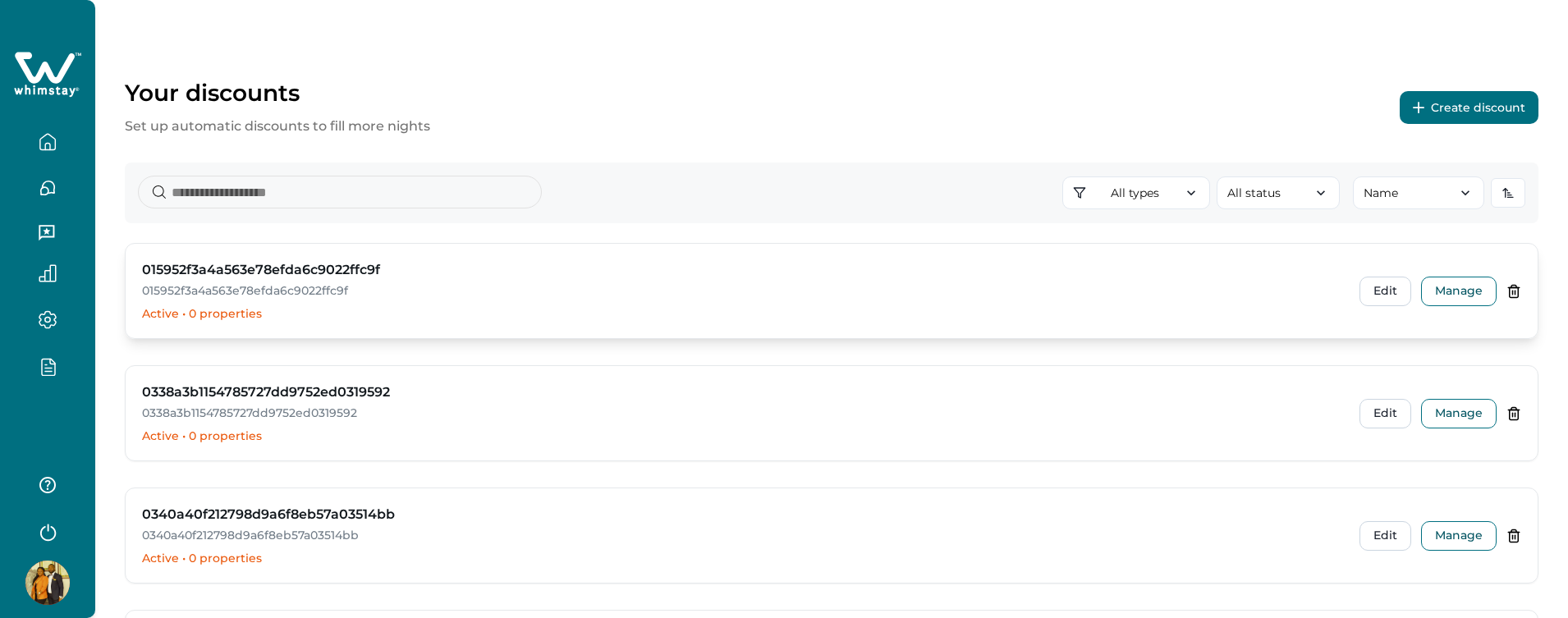
click at [1507, 295] on icon at bounding box center [1513, 291] width 15 height 15
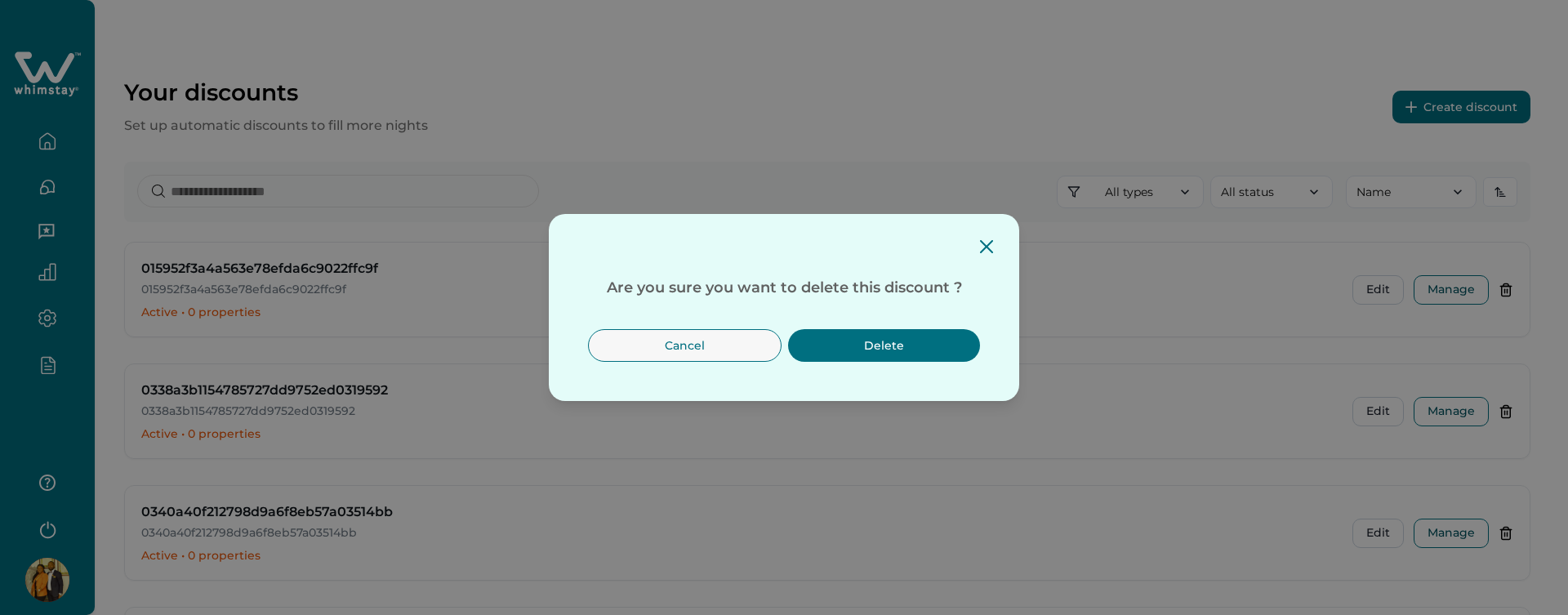
click at [873, 343] on button "Delete" at bounding box center [885, 345] width 192 height 33
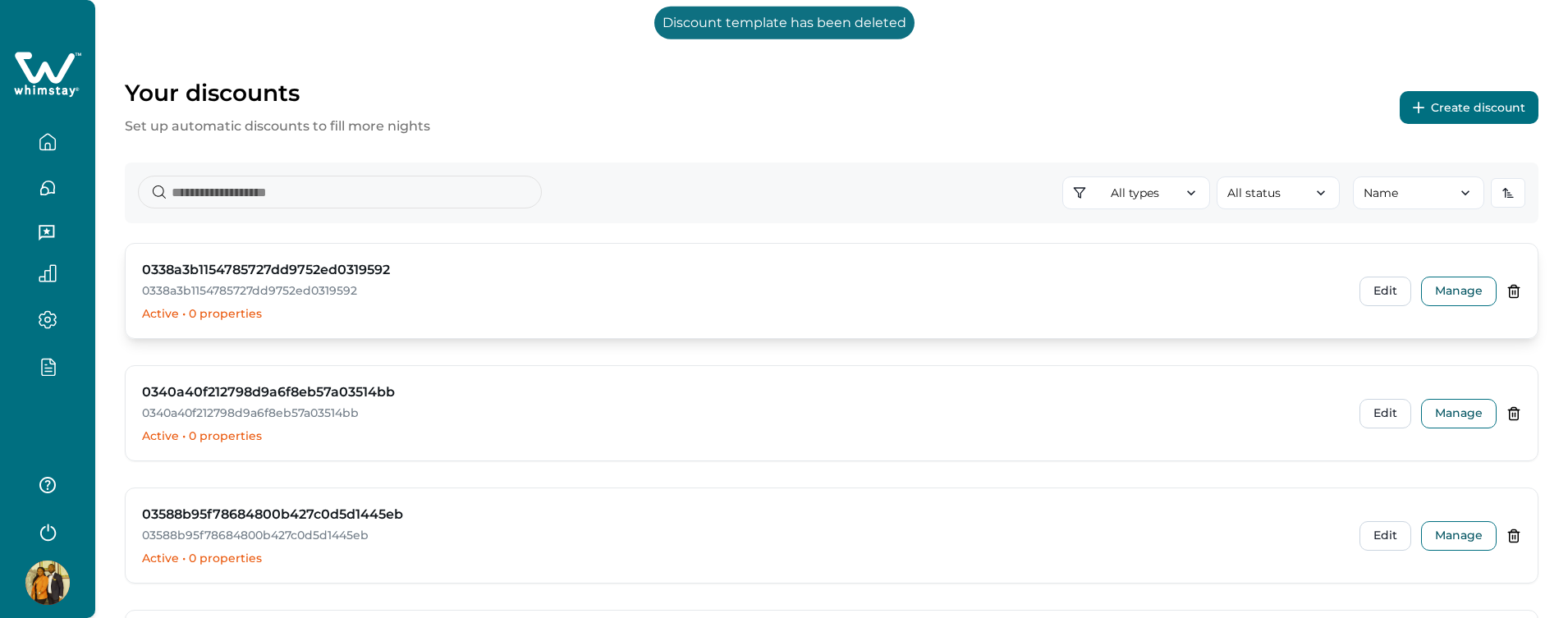
click at [1517, 293] on icon at bounding box center [1513, 291] width 15 height 15
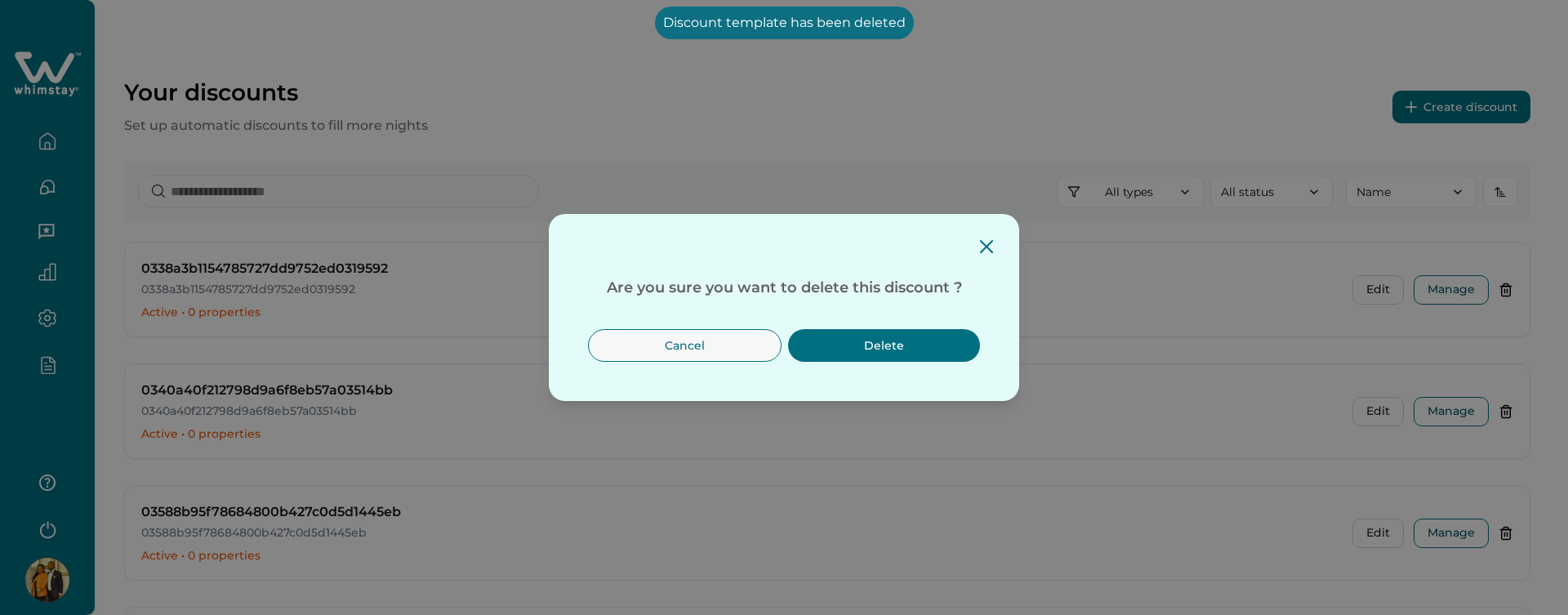
click at [958, 347] on button "Delete" at bounding box center [885, 345] width 192 height 33
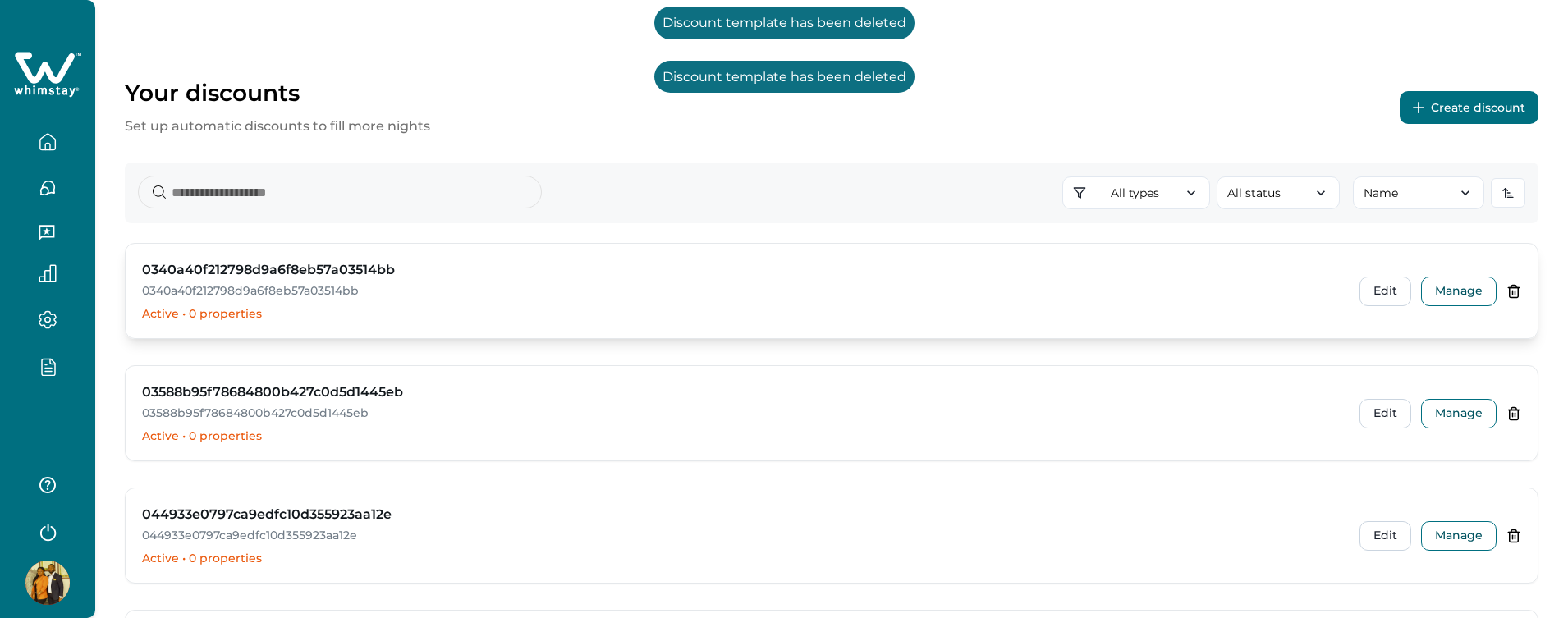
click at [1511, 287] on icon at bounding box center [1514, 291] width 9 height 12
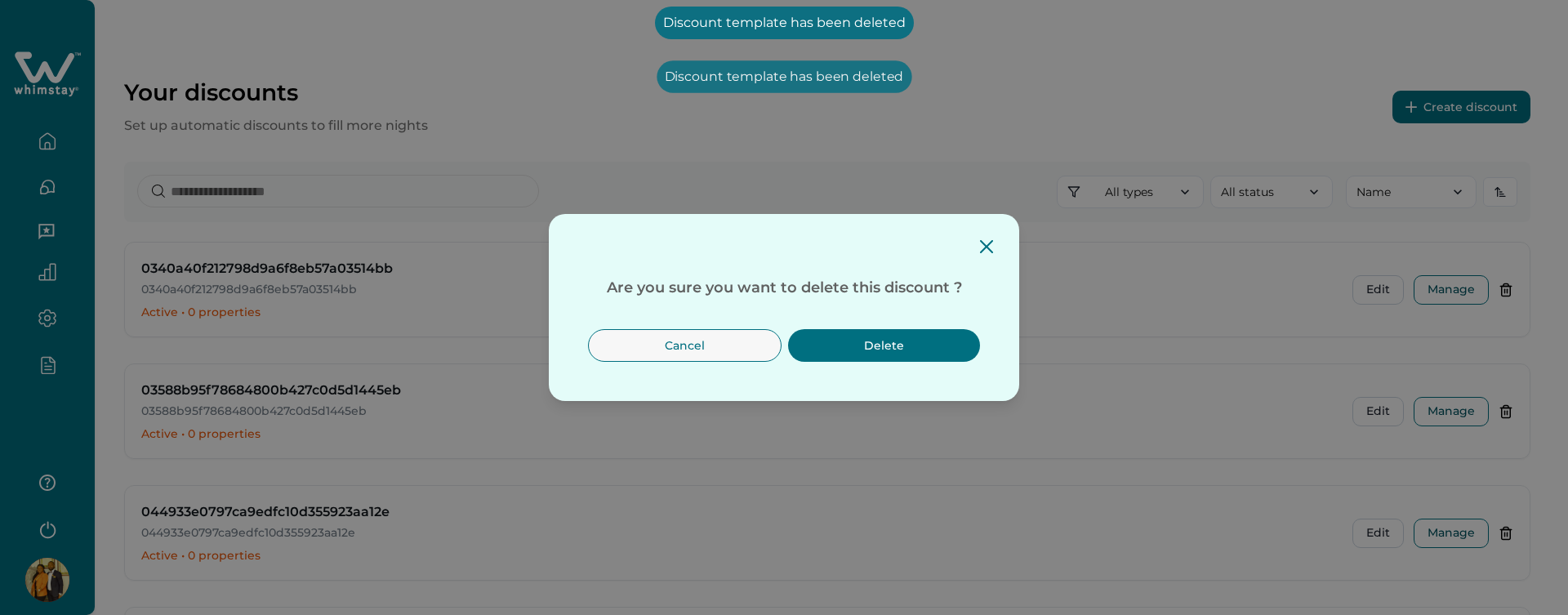
click at [905, 335] on button "Delete" at bounding box center [885, 345] width 192 height 33
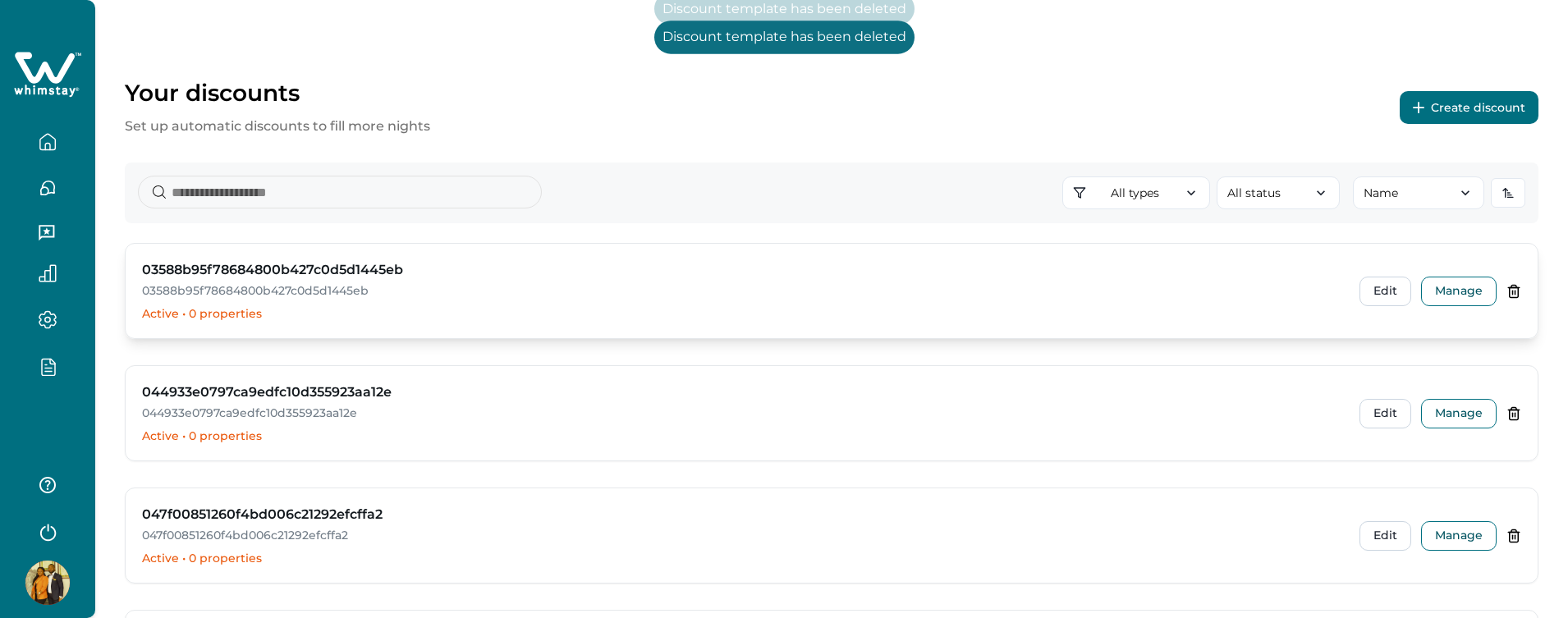
click at [1506, 293] on icon at bounding box center [1513, 291] width 15 height 15
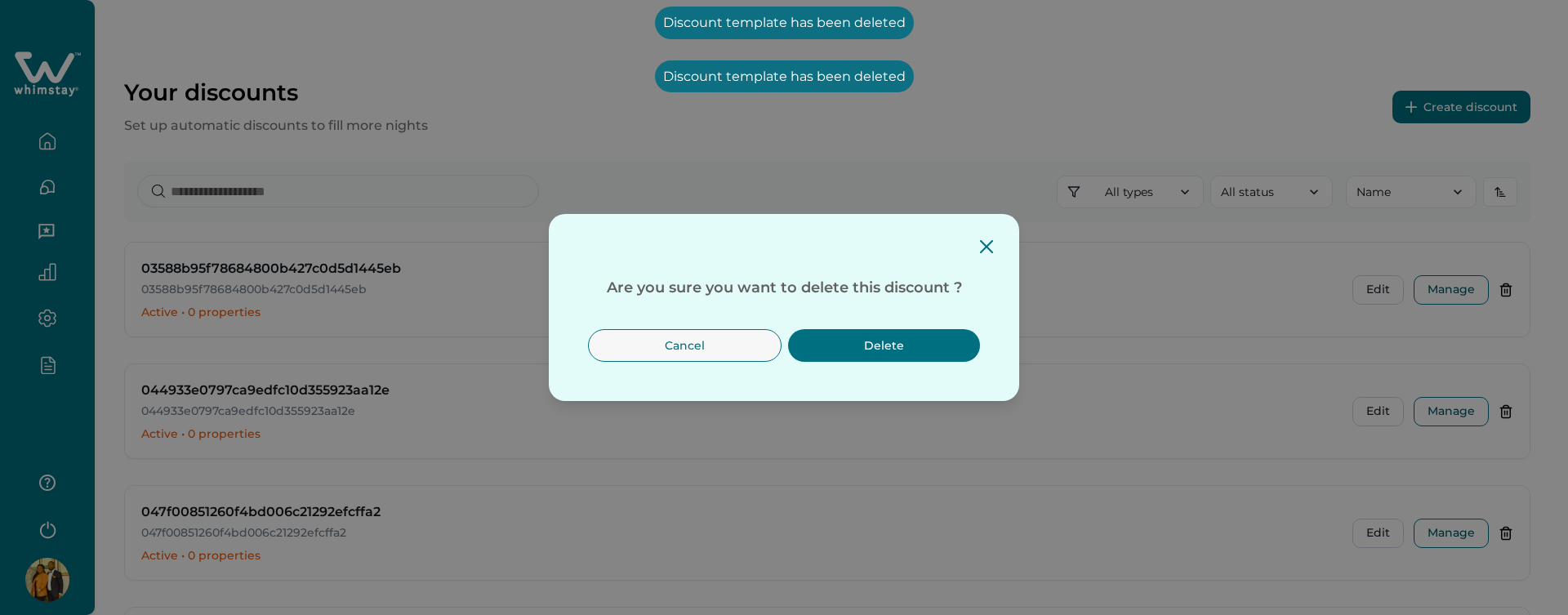
click at [938, 348] on button "Delete" at bounding box center [885, 345] width 192 height 33
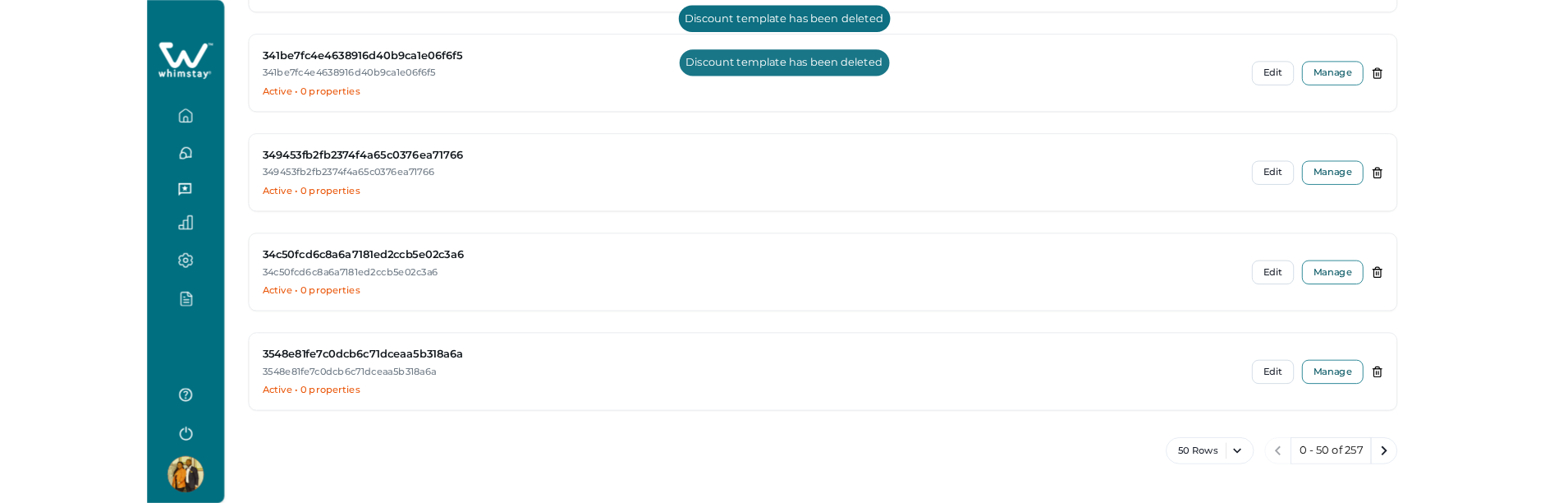
scroll to position [5883, 0]
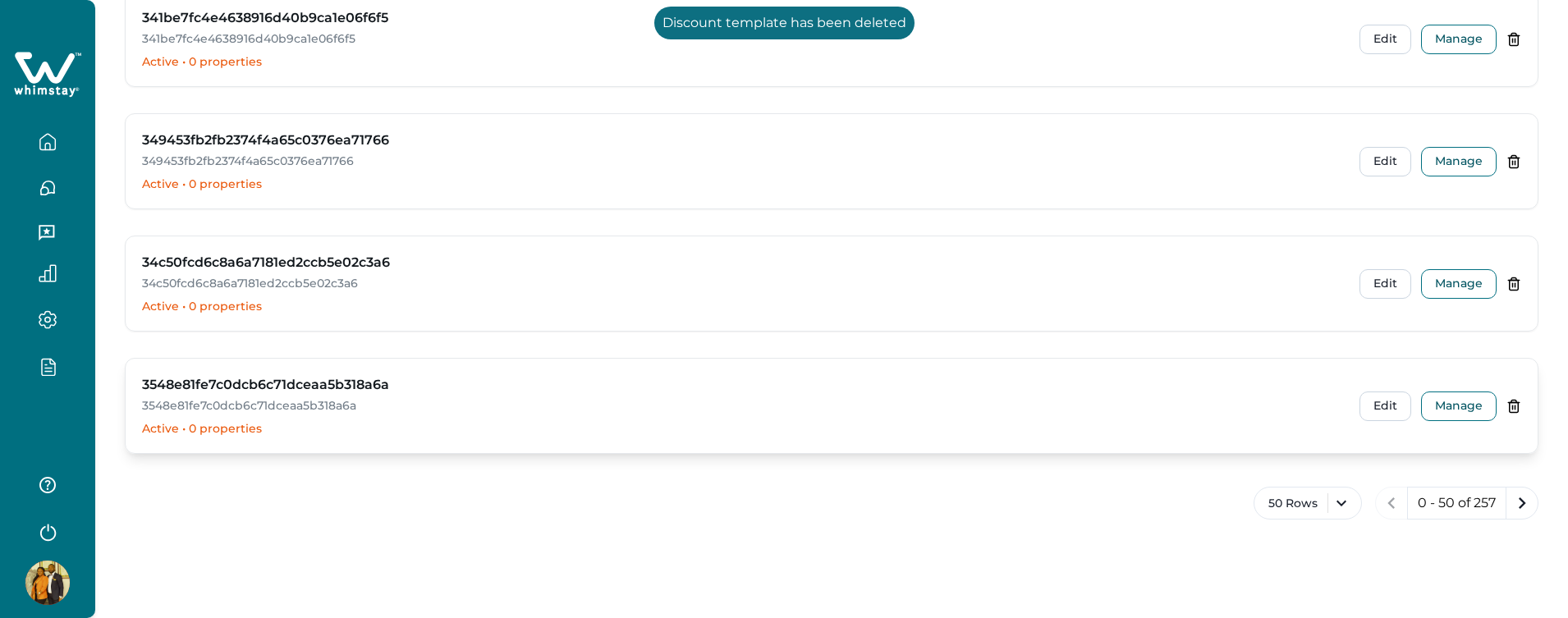
click at [1516, 410] on icon at bounding box center [1513, 406] width 15 height 15
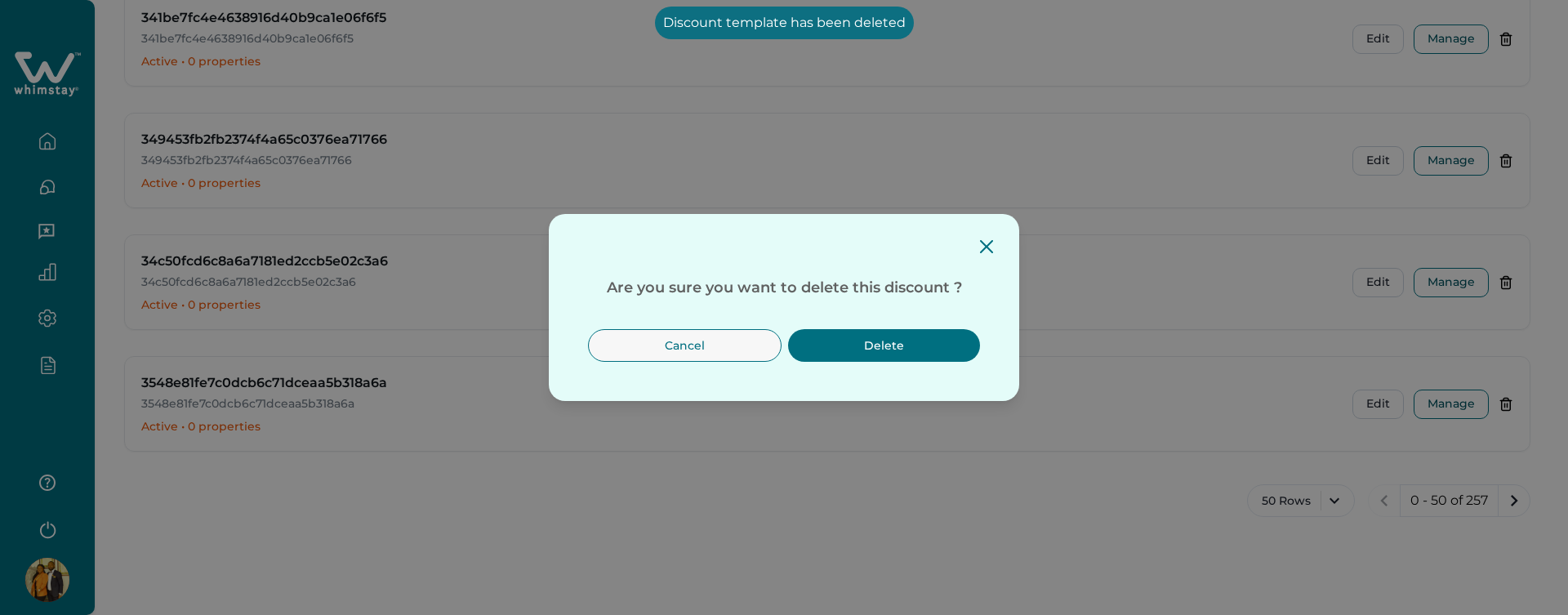
click at [902, 352] on button "Delete" at bounding box center [885, 345] width 192 height 33
